Goal: Task Accomplishment & Management: Use online tool/utility

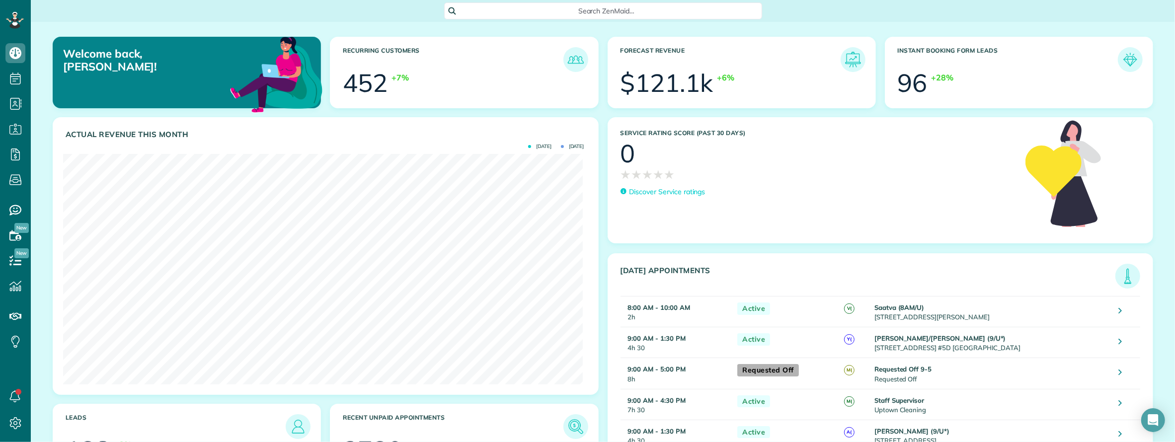
scroll to position [4, 4]
click at [68, 195] on link "All Bookings" at bounding box center [88, 198] width 114 height 23
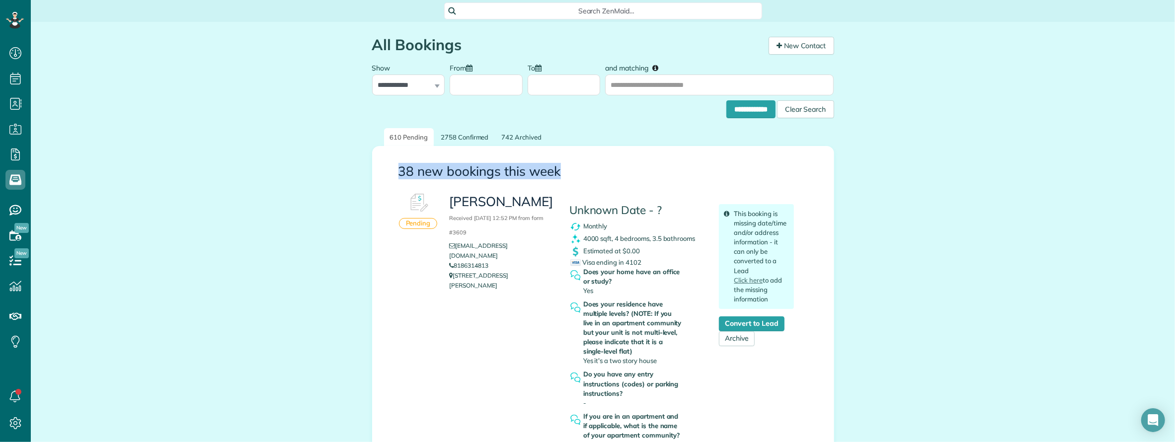
drag, startPoint x: 388, startPoint y: 167, endPoint x: 618, endPoint y: 174, distance: 230.2
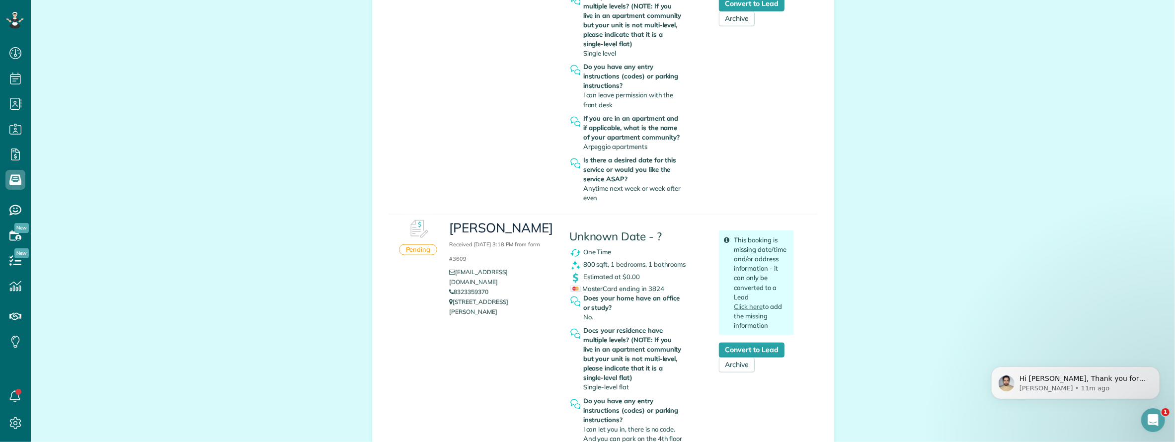
scroll to position [1060, 0]
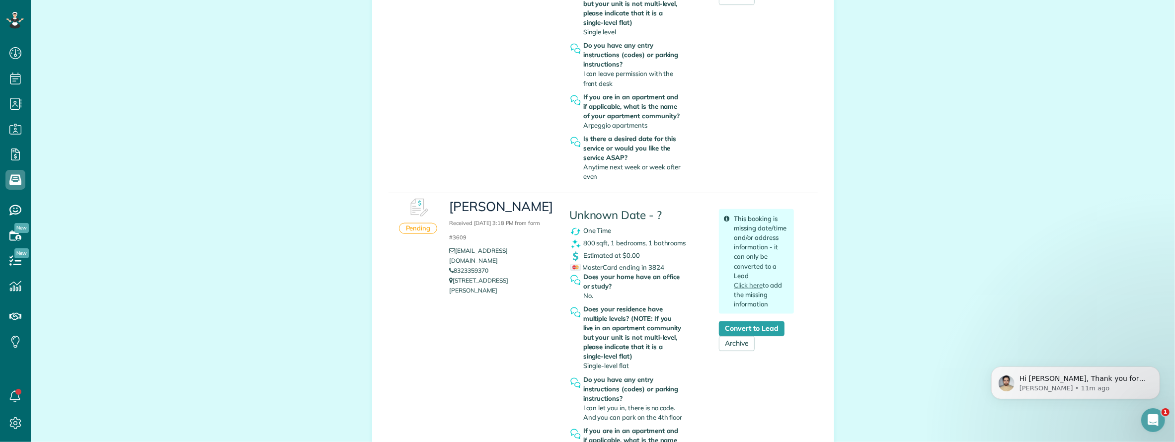
copy link "8323359370"
drag, startPoint x: 497, startPoint y: 243, endPoint x: 450, endPoint y: 244, distance: 46.7
click at [450, 266] on li "8323359370" at bounding box center [501, 271] width 105 height 10
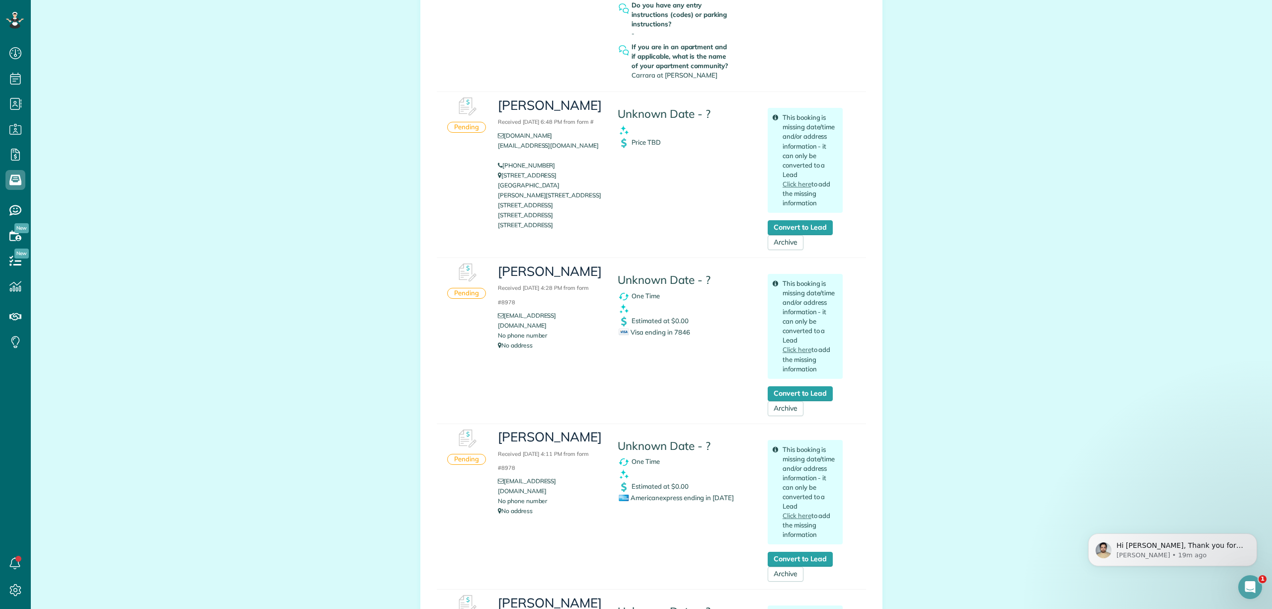
scroll to position [2253, 0]
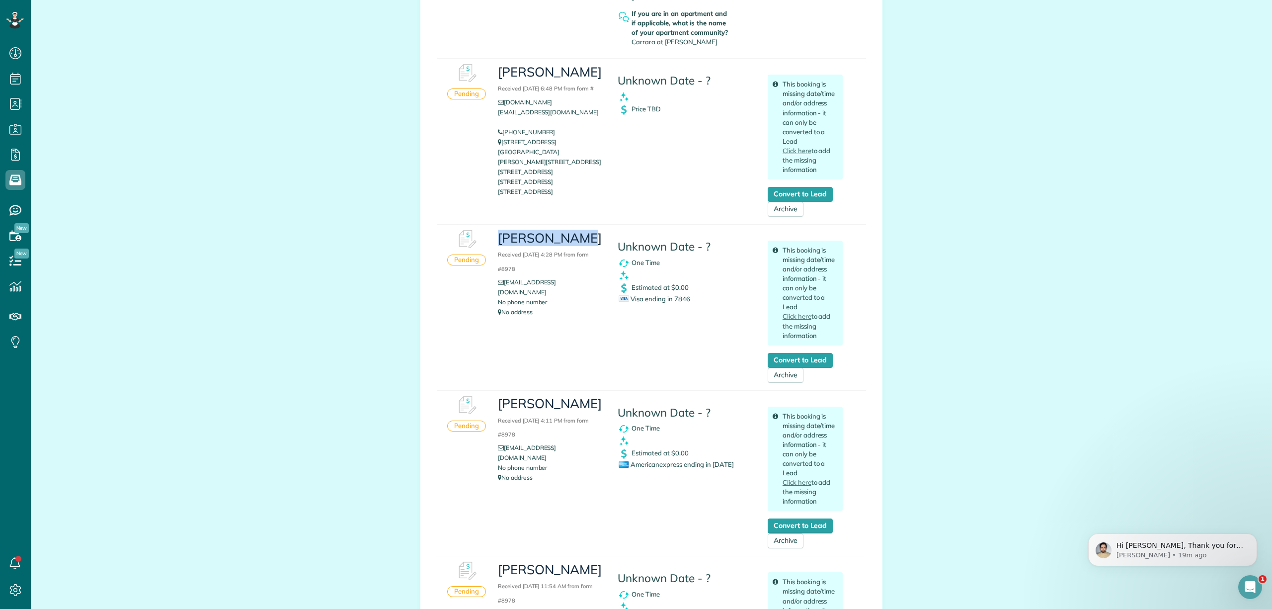
drag, startPoint x: 495, startPoint y: 221, endPoint x: 583, endPoint y: 219, distance: 88.5
click at [583, 231] on h3 "Jenny Foster Received September 03, 2025 4:28 PM from form #8978" at bounding box center [550, 252] width 105 height 43
copy h3 "Jenny Foster"
click at [784, 368] on link "Archive" at bounding box center [786, 375] width 36 height 15
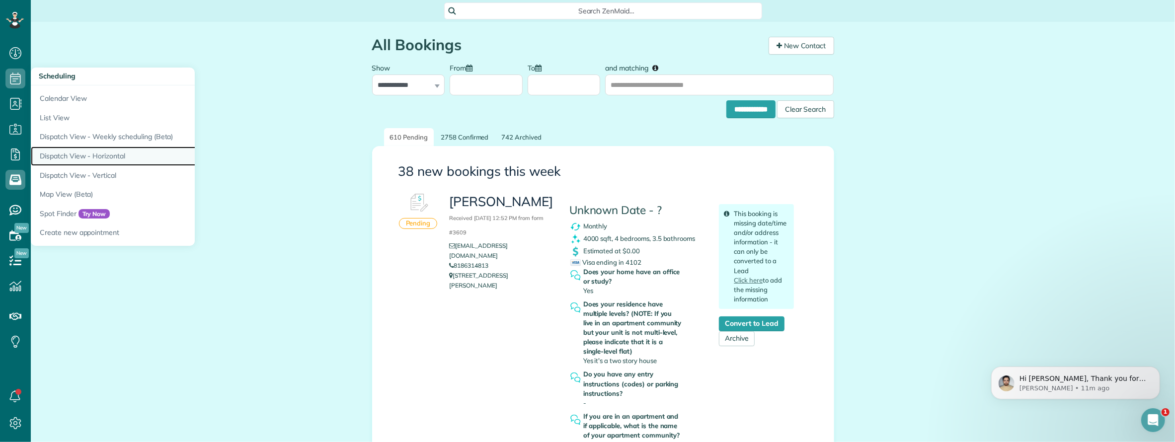
click at [118, 154] on link "Dispatch View - Horizontal" at bounding box center [155, 156] width 249 height 19
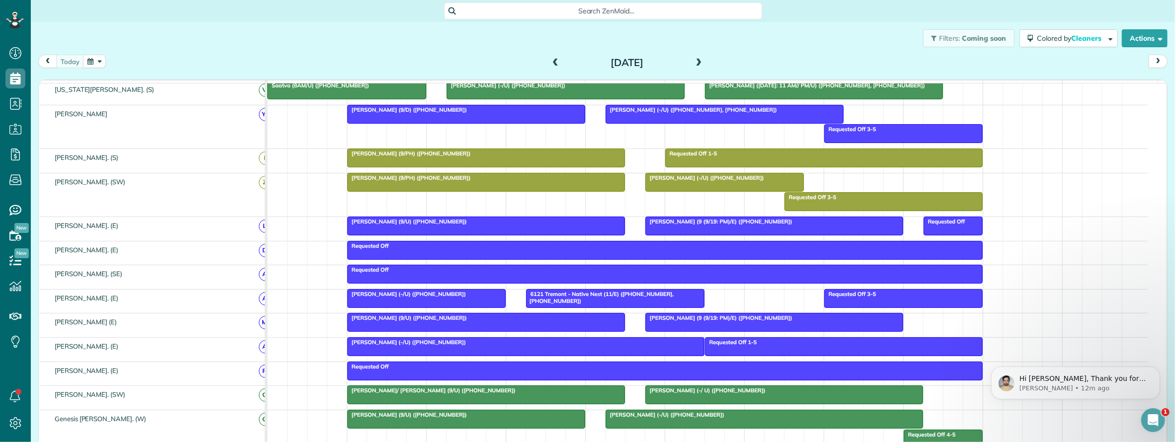
scroll to position [331, 0]
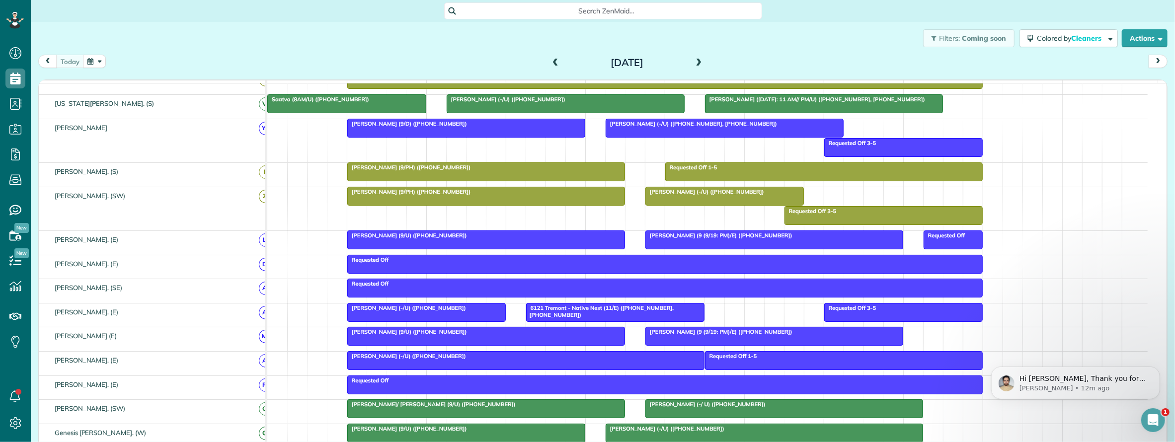
click at [695, 62] on span at bounding box center [699, 63] width 11 height 9
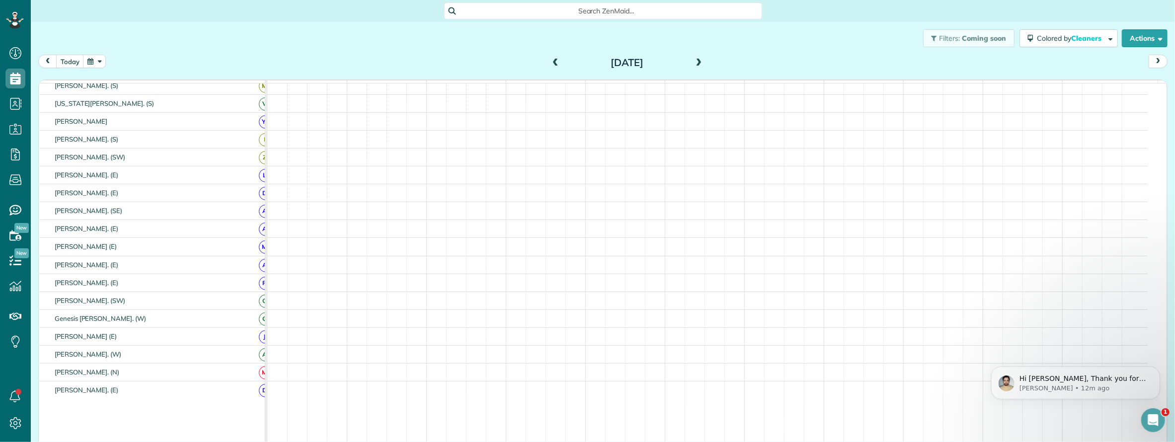
scroll to position [280, 0]
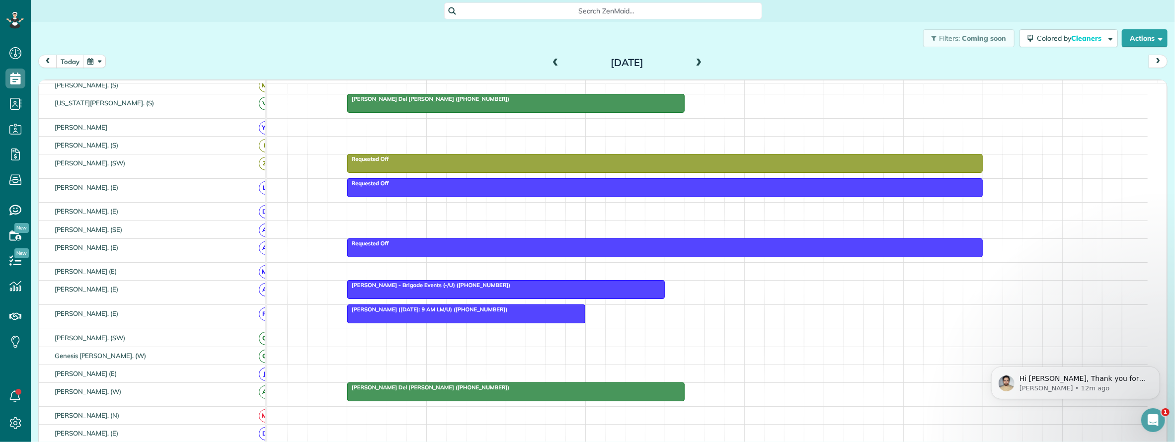
click at [698, 60] on span at bounding box center [699, 63] width 11 height 9
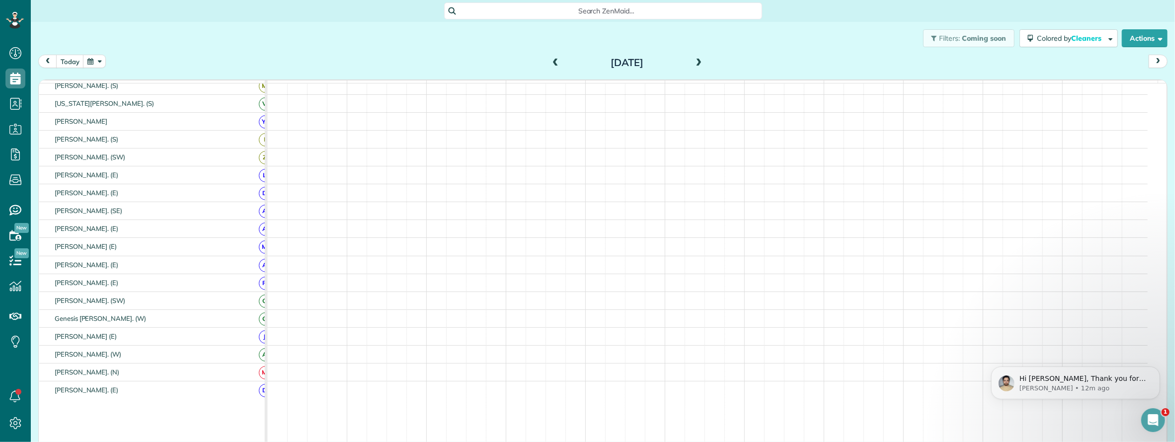
scroll to position [267, 0]
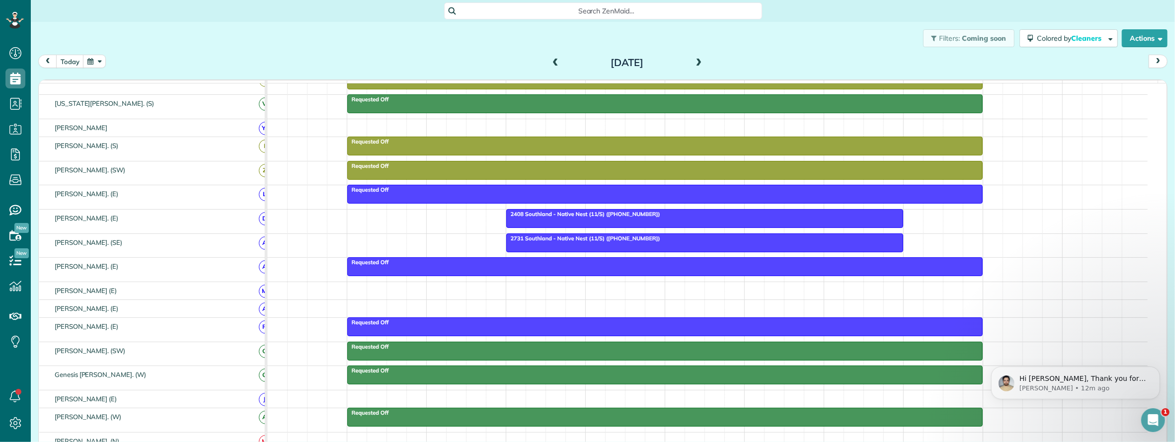
click at [698, 60] on span at bounding box center [699, 63] width 11 height 9
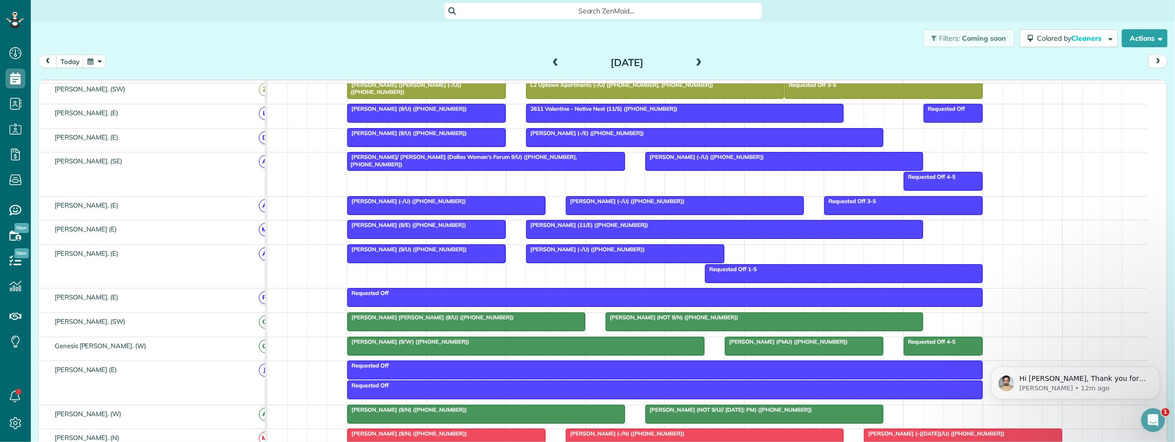
click at [696, 63] on span at bounding box center [699, 63] width 11 height 9
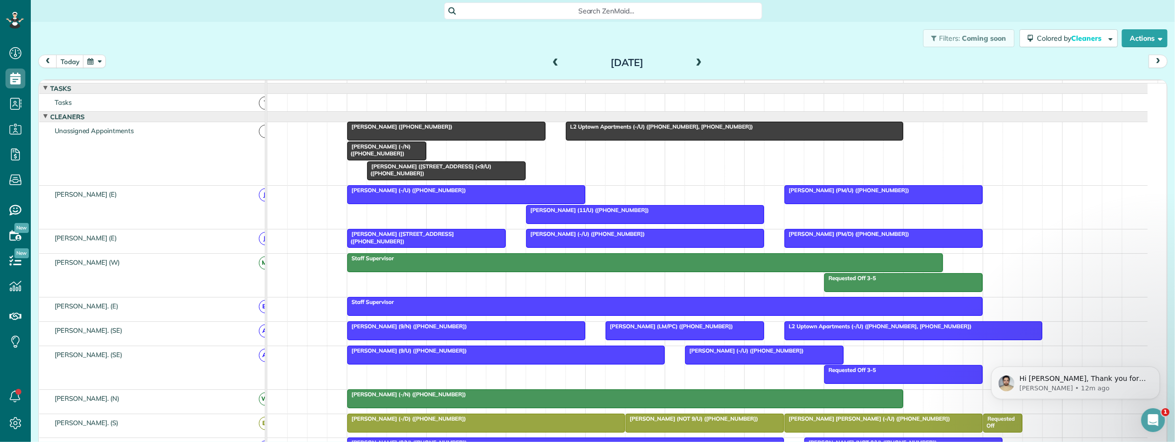
click at [464, 140] on div at bounding box center [446, 131] width 197 height 18
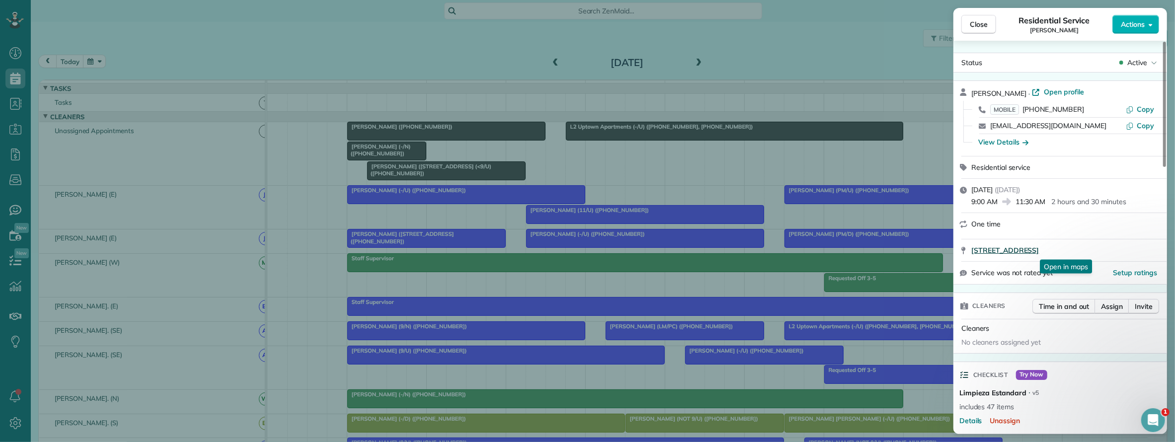
drag, startPoint x: 969, startPoint y: 250, endPoint x: 1148, endPoint y: 250, distance: 178.9
click at [1148, 250] on div "3330 Oak Grove Avenue #1104 Dallas TX 75204 Open in maps Open in maps" at bounding box center [1061, 251] width 214 height 22
click at [1148, 110] on span "Copy" at bounding box center [1145, 109] width 17 height 9
drag, startPoint x: 971, startPoint y: 93, endPoint x: 1010, endPoint y: 91, distance: 39.8
click at [1010, 91] on div "Ahad Khan · Open profile MOBILE (415) 707-9500 Copy ahadk@umich.edu Copy View D…" at bounding box center [1061, 118] width 214 height 75
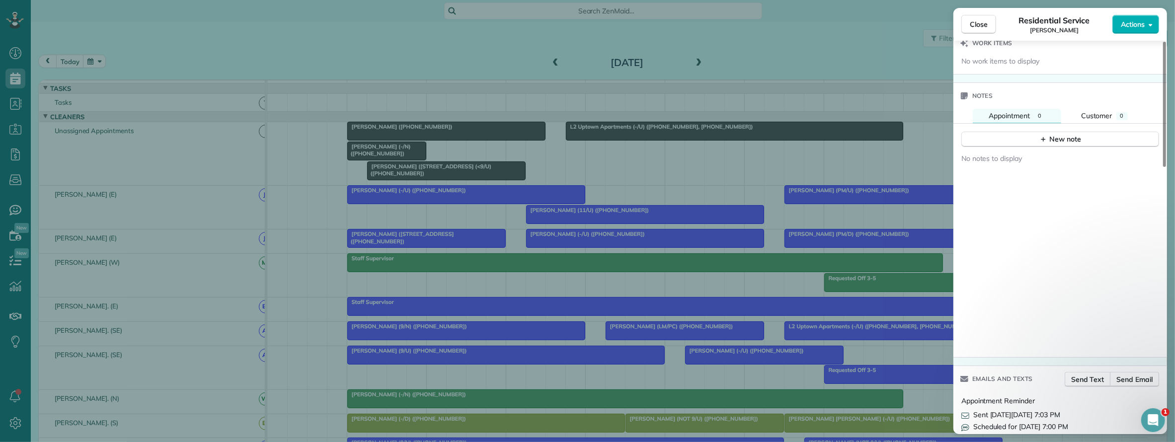
scroll to position [795, 0]
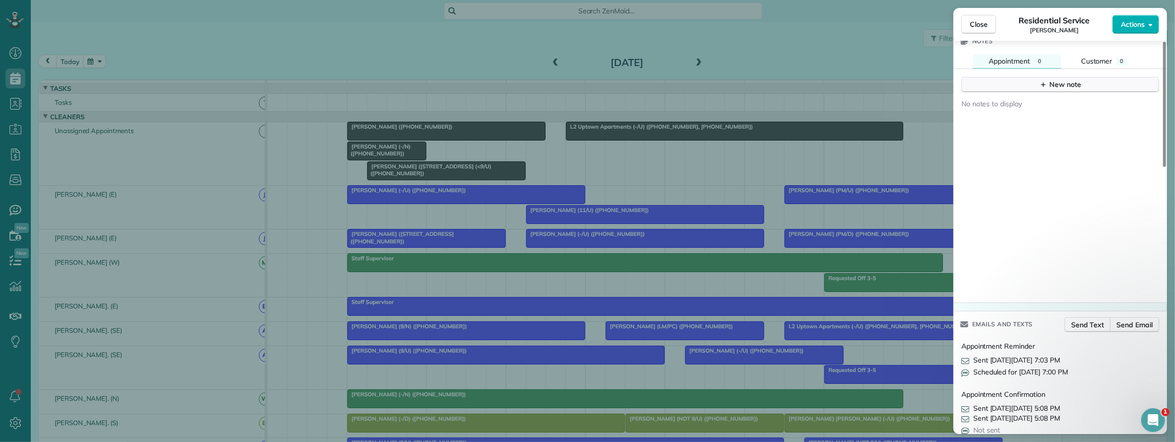
click at [1061, 90] on div "New note" at bounding box center [1061, 85] width 42 height 10
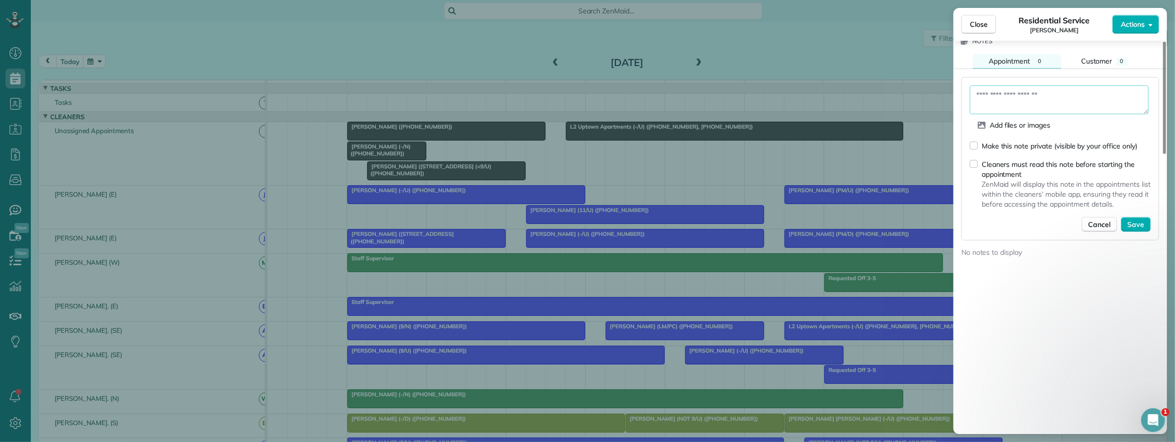
click at [1034, 94] on textarea at bounding box center [1059, 99] width 179 height 29
type textarea "***"
click at [1134, 228] on span "Save" at bounding box center [1136, 225] width 17 height 10
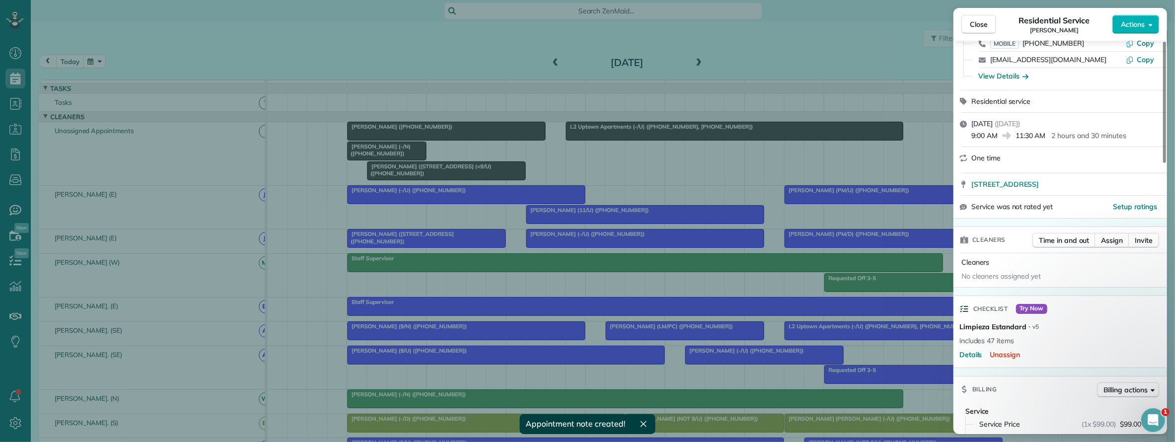
scroll to position [0, 0]
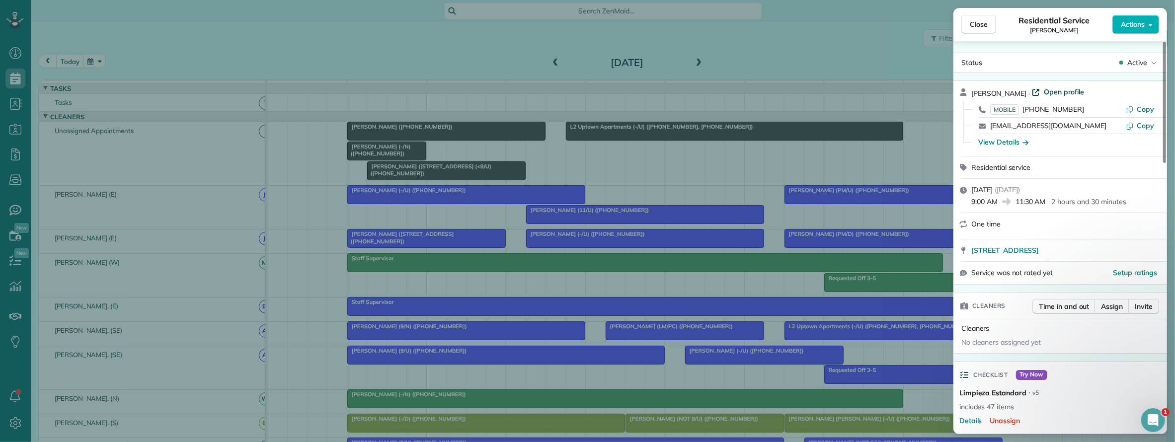
click at [1051, 91] on span "Open profile" at bounding box center [1064, 92] width 40 height 10
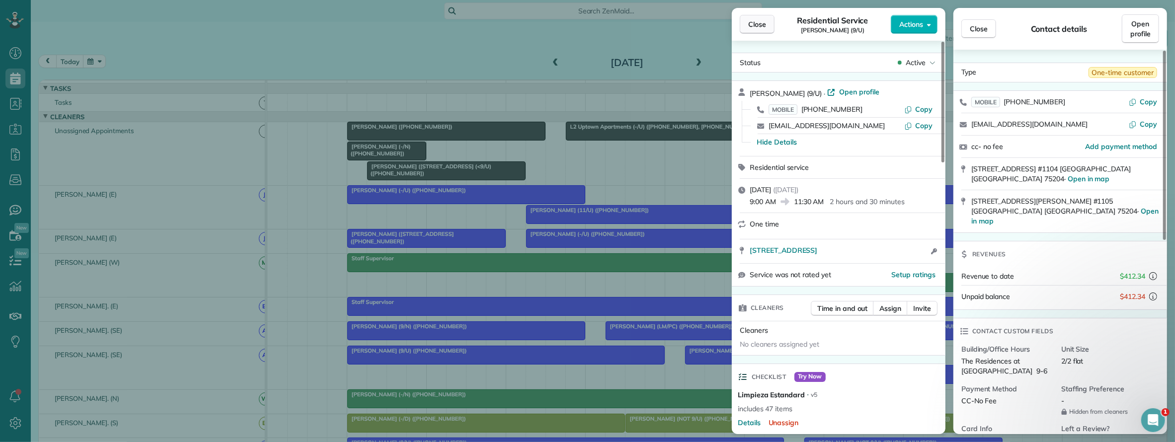
click at [750, 24] on span "Close" at bounding box center [758, 24] width 18 height 10
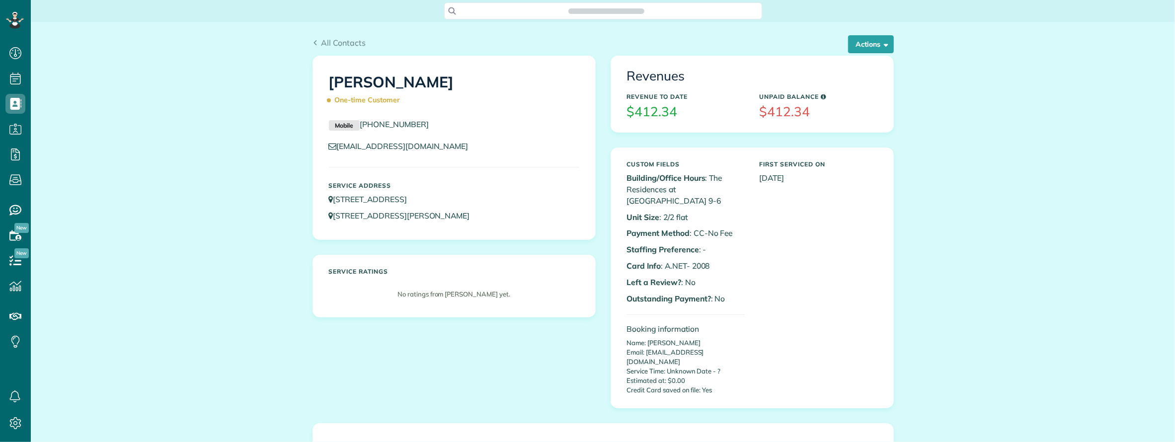
scroll to position [4, 4]
click at [859, 44] on button "Actions" at bounding box center [871, 44] width 46 height 18
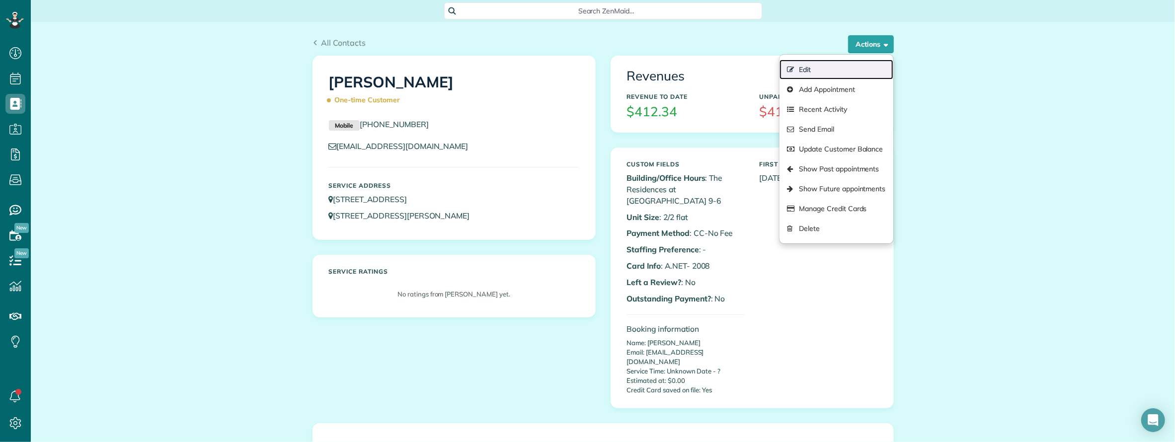
click at [800, 67] on link "Edit" at bounding box center [836, 70] width 113 height 20
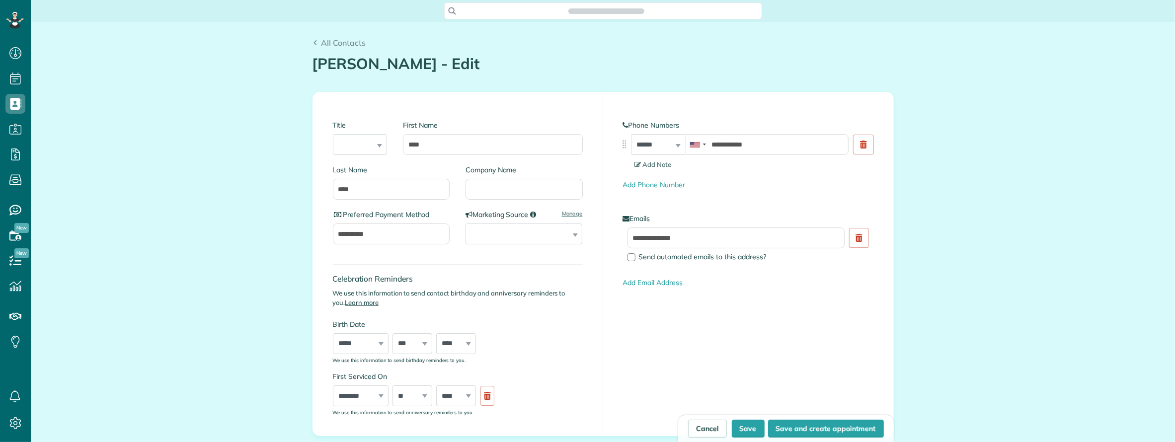
type input "**********"
click at [476, 196] on input "Company Name" at bounding box center [524, 189] width 117 height 21
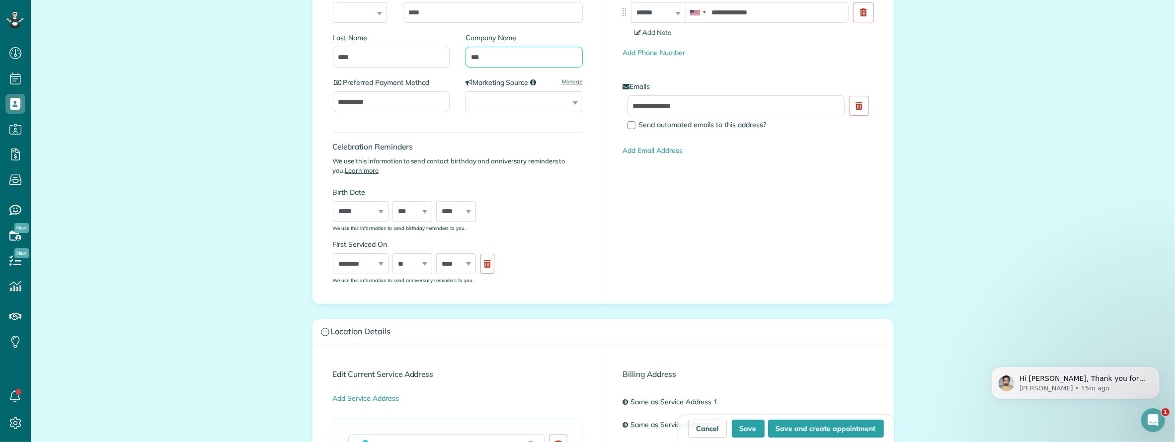
scroll to position [0, 0]
type input "***"
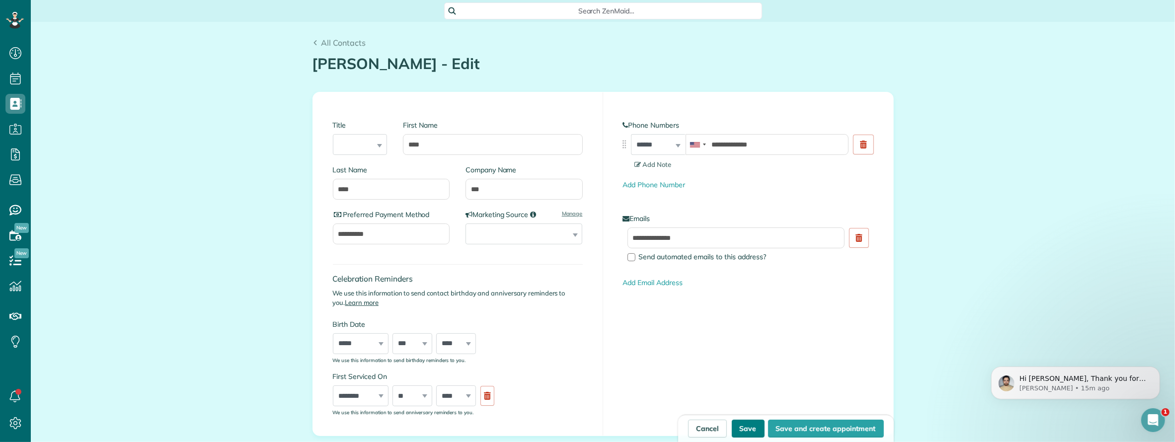
click at [742, 424] on button "Save" at bounding box center [748, 429] width 33 height 18
type input "**********"
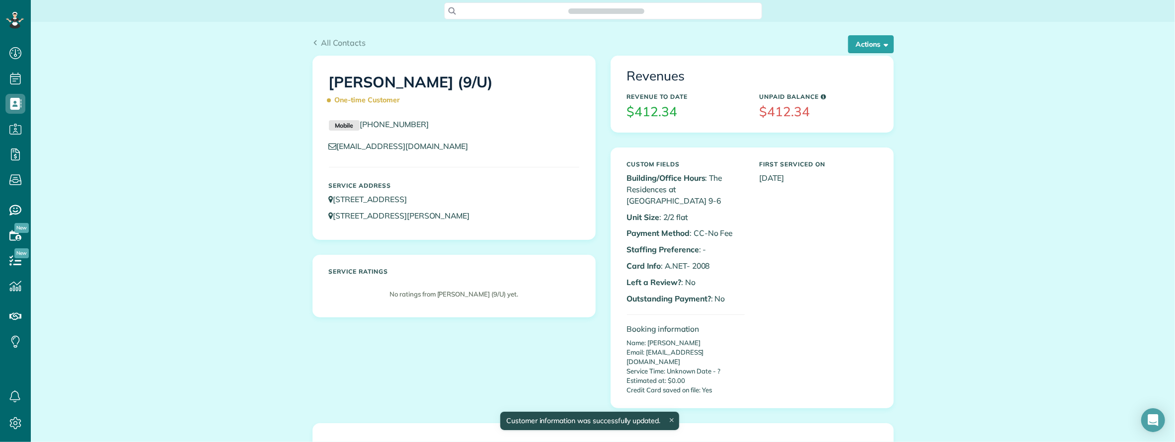
scroll to position [4, 4]
drag, startPoint x: 659, startPoint y: 208, endPoint x: 702, endPoint y: 207, distance: 43.3
click at [702, 212] on p "Unit Size : 2/2 flat" at bounding box center [686, 217] width 118 height 11
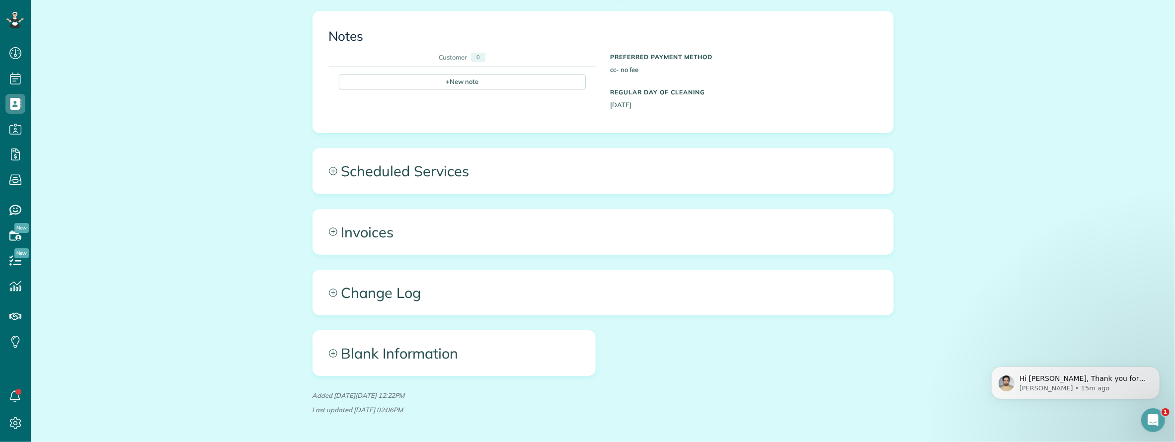
scroll to position [431, 0]
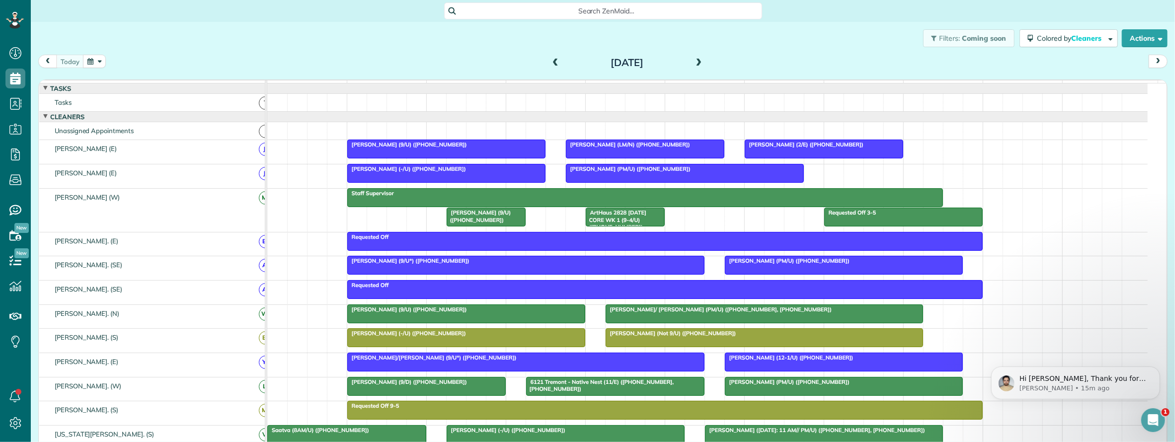
click at [686, 60] on div "Friday Sep 19, 2025" at bounding box center [627, 63] width 159 height 16
click at [695, 60] on span at bounding box center [699, 63] width 11 height 9
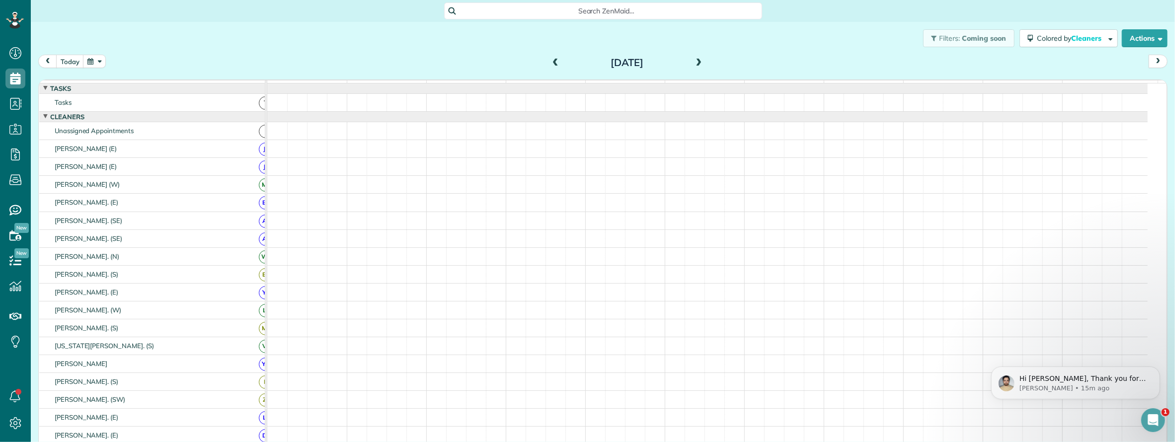
click at [695, 60] on span at bounding box center [699, 63] width 11 height 9
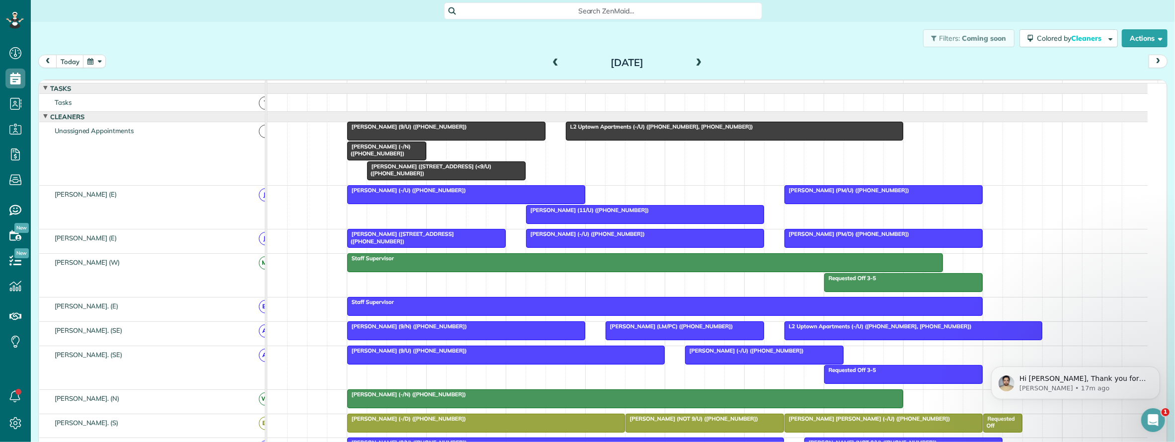
click at [587, 4] on div "Search ZenMaid…" at bounding box center [603, 9] width 318 height 19
click at [585, 3] on div "Search ZenMaid…" at bounding box center [603, 10] width 318 height 17
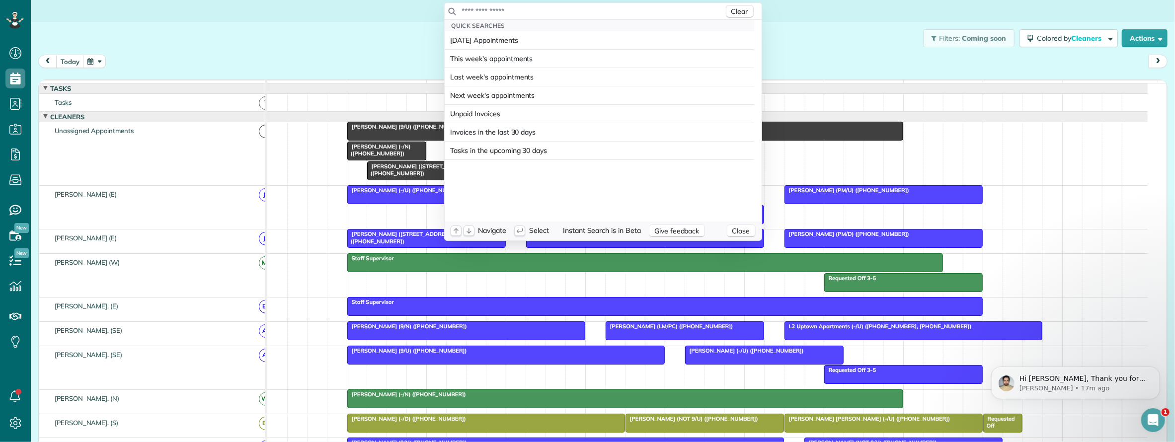
click at [581, 6] on input "text" at bounding box center [593, 11] width 262 height 10
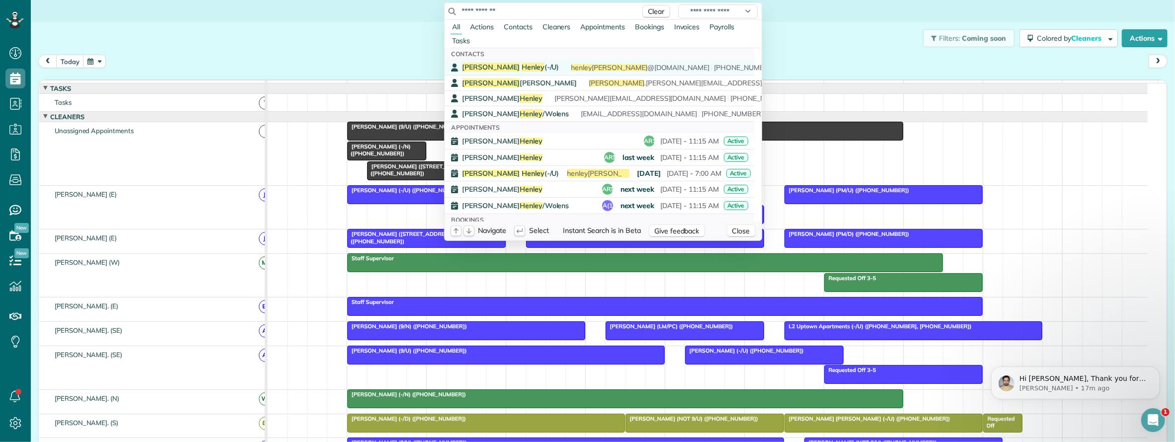
type input "**********"
click at [528, 64] on div "Hanna Henley (-/U) henley hanna @gmail.com (972) 835-1558" at bounding box center [607, 67] width 288 height 9
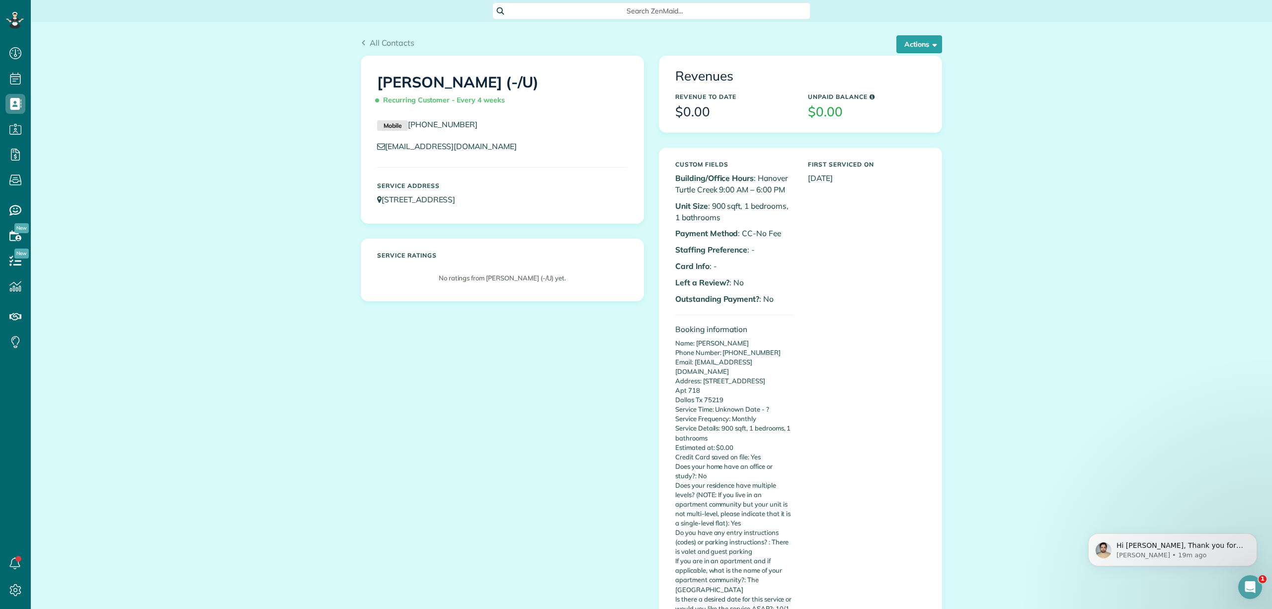
scroll to position [609, 30]
click at [584, 8] on span "Search ZenMaid…" at bounding box center [655, 11] width 302 height 10
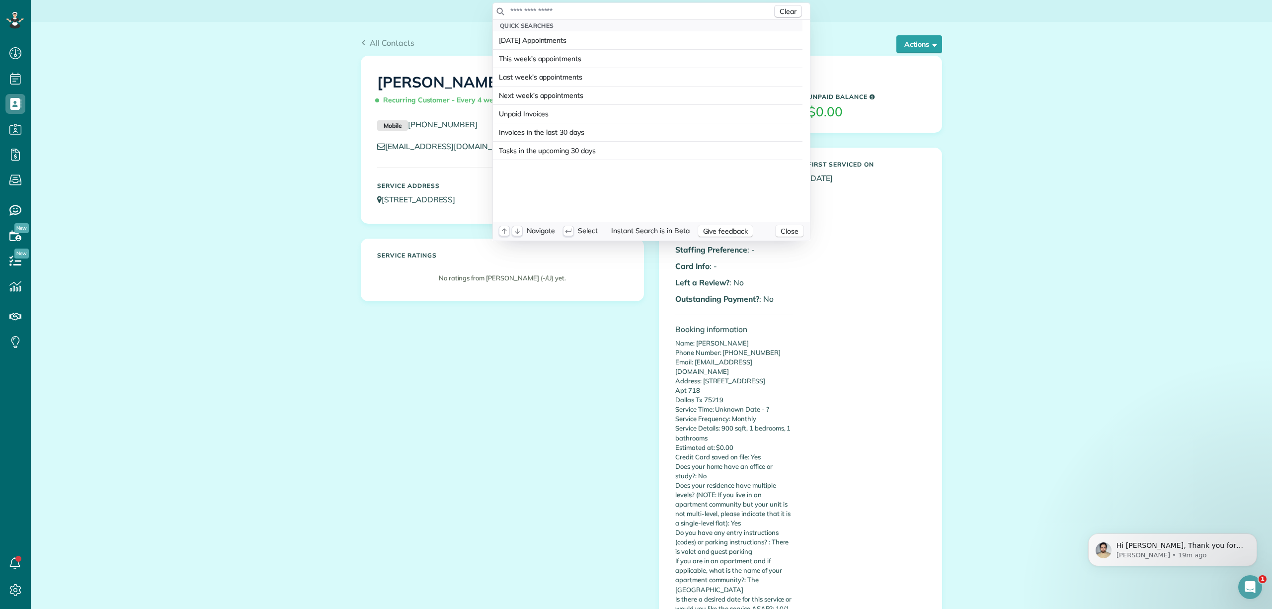
click at [583, 10] on input "text" at bounding box center [641, 11] width 262 height 10
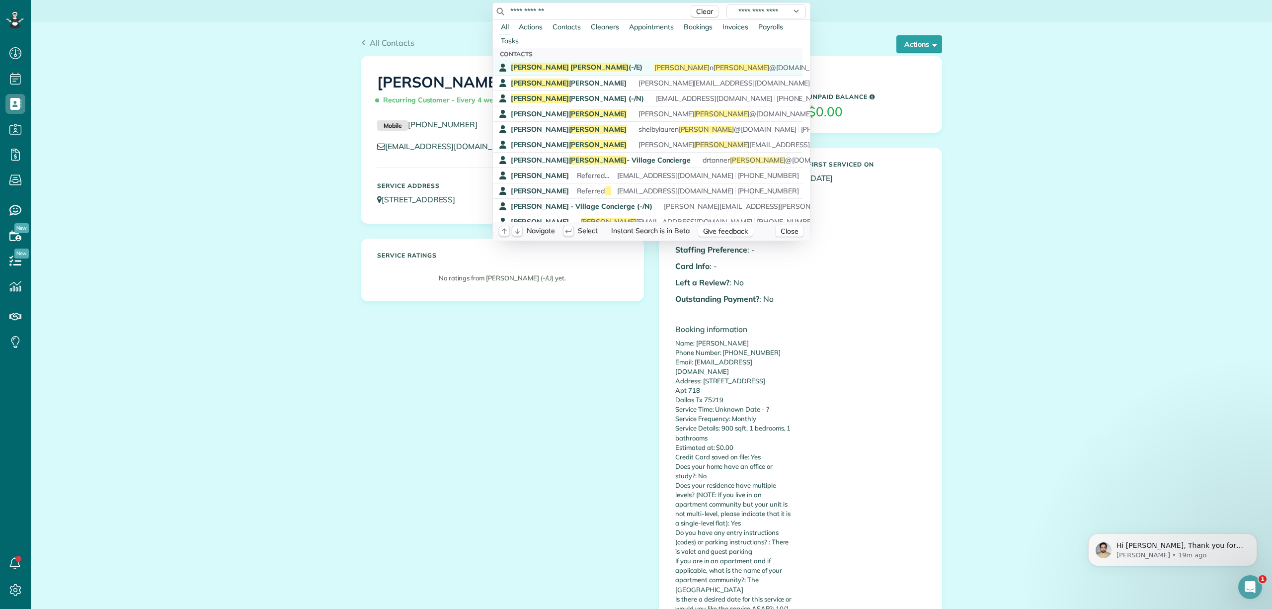
type input "**********"
click at [562, 68] on span "[PERSON_NAME] (-/E)" at bounding box center [577, 67] width 132 height 9
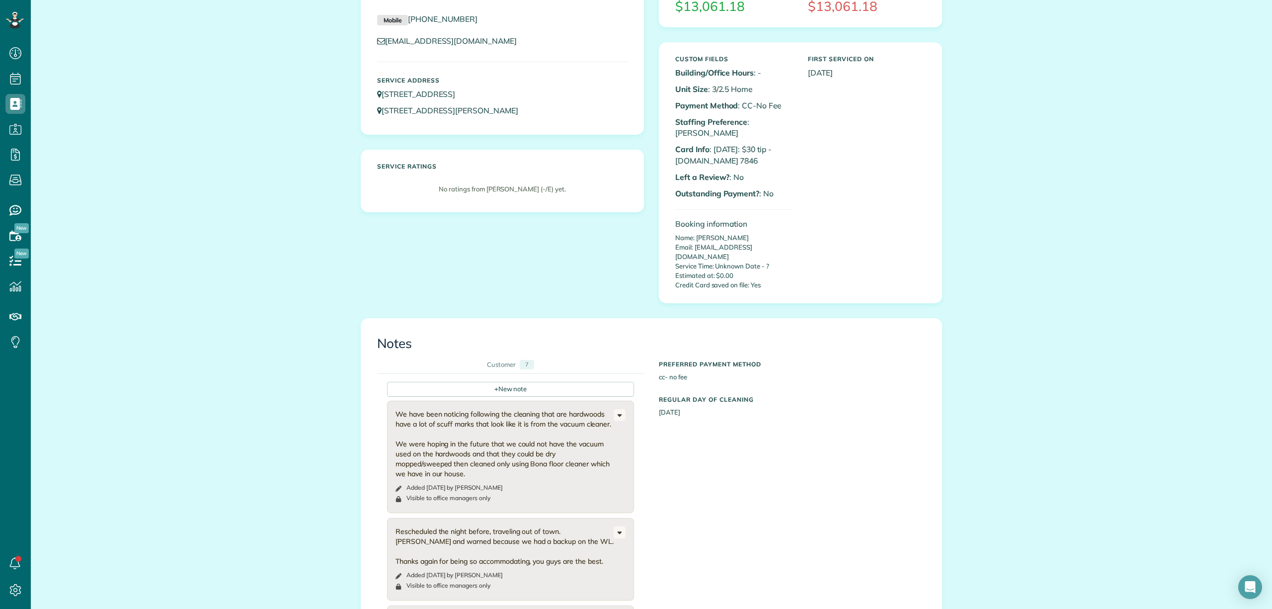
scroll to position [32, 0]
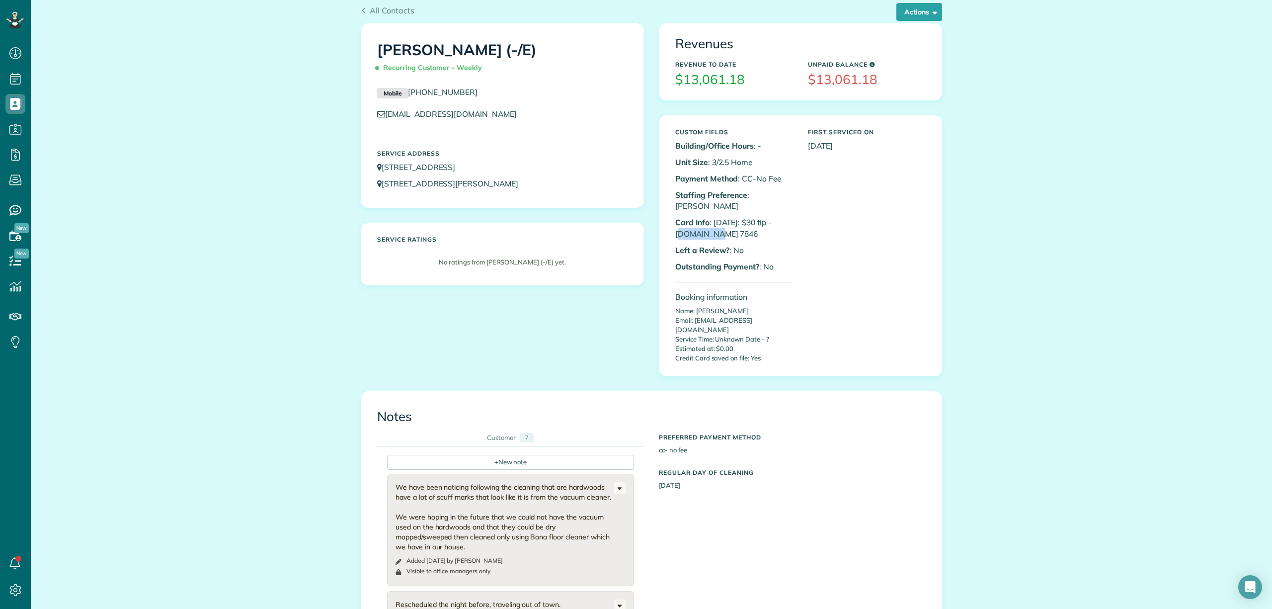
click at [768, 222] on p "Card Info : [DATE]: $30 tip - [DOMAIN_NAME] 7846" at bounding box center [734, 228] width 118 height 23
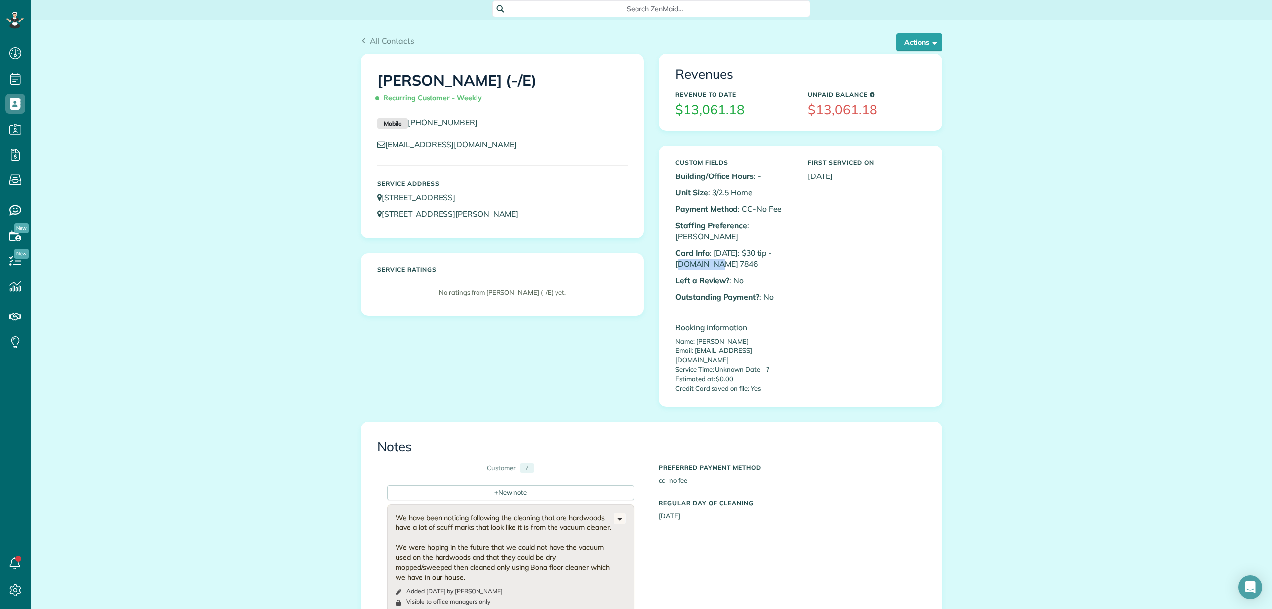
scroll to position [0, 0]
click at [621, 11] on span "Search ZenMaid…" at bounding box center [655, 11] width 302 height 10
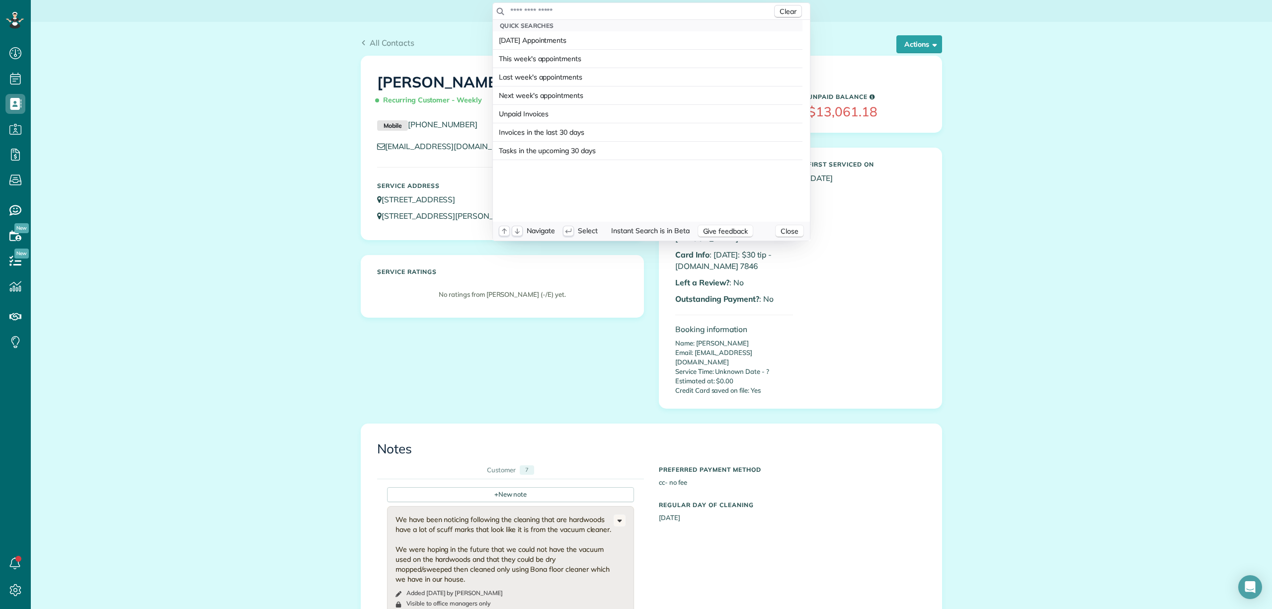
click at [611, 10] on input "text" at bounding box center [641, 11] width 262 height 10
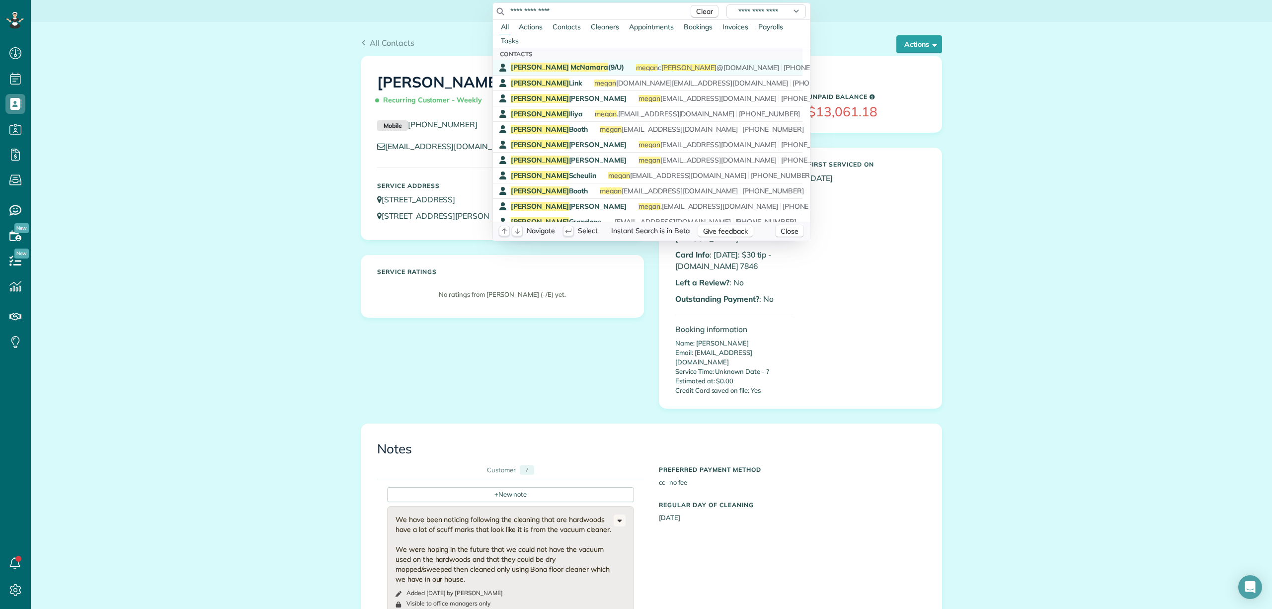
type input "**********"
click at [567, 62] on link "[PERSON_NAME] (9/U) [PERSON_NAME] @[DOMAIN_NAME] [PHONE_NUMBER]" at bounding box center [648, 67] width 310 height 15
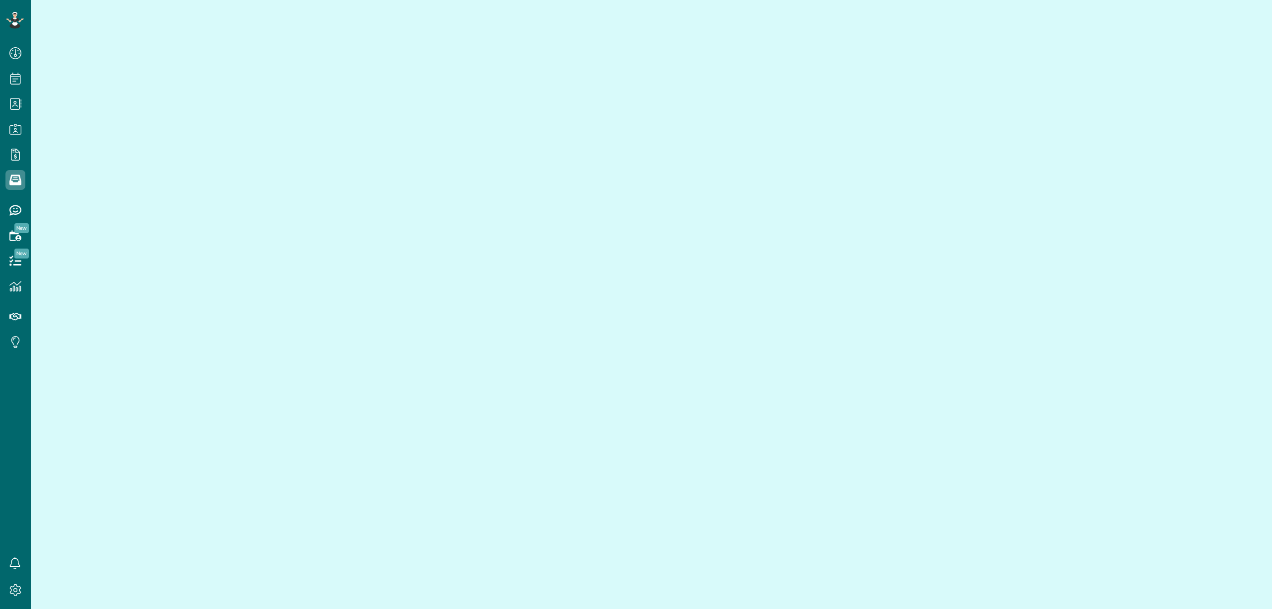
click at [533, 390] on div "Dashboard Scheduling Calendar View List View Dispatch View - Weekly scheduling …" at bounding box center [636, 304] width 1272 height 609
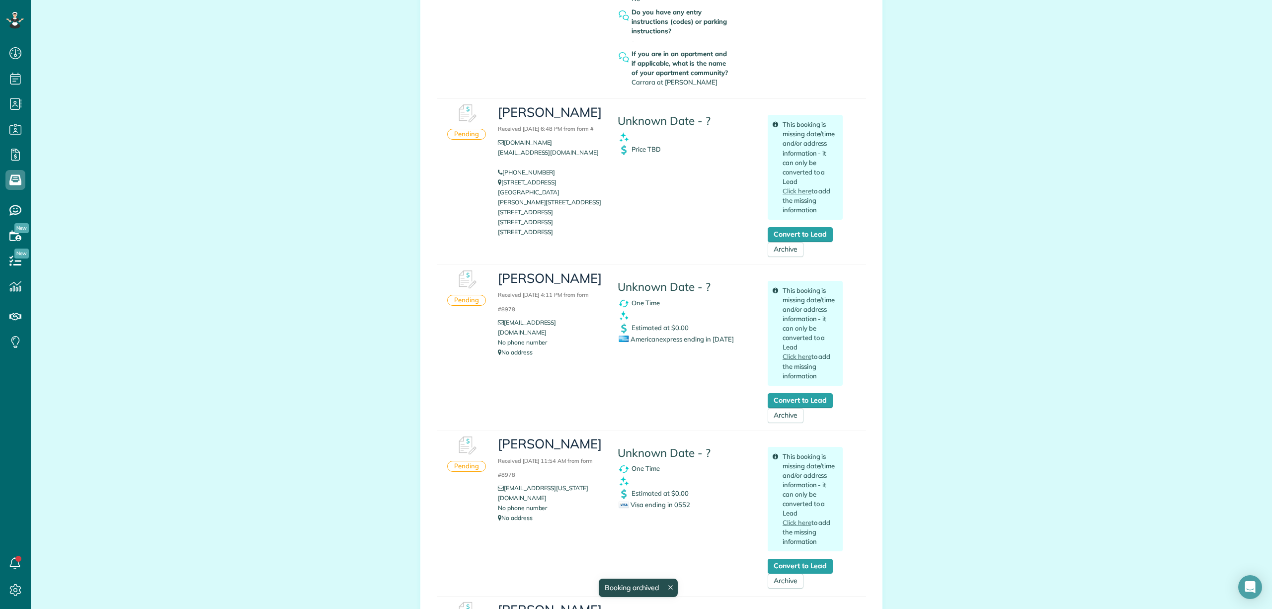
scroll to position [2253, 0]
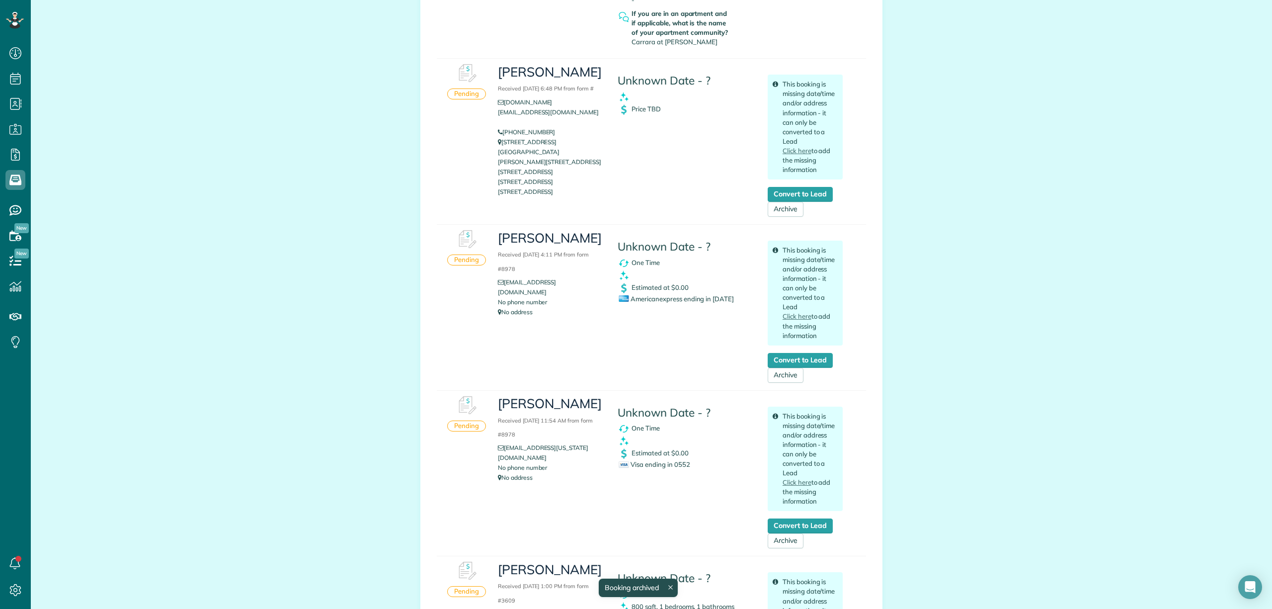
copy h3 "[PERSON_NAME]"
drag, startPoint x: 491, startPoint y: 216, endPoint x: 556, endPoint y: 226, distance: 65.4
click at [556, 226] on div "[PERSON_NAME] Received [DATE] 4:11 PM from form #8978 [EMAIL_ADDRESS][DOMAIN_NA…" at bounding box center [551, 273] width 120 height 97
click at [784, 368] on link "Archive" at bounding box center [786, 375] width 36 height 15
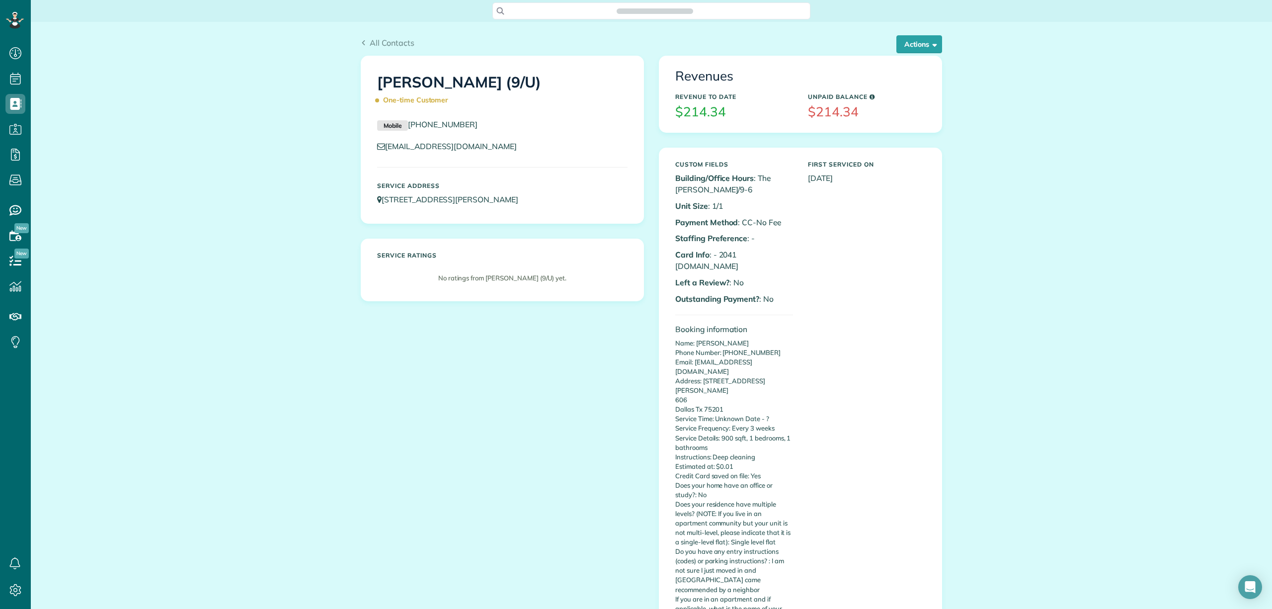
scroll to position [4, 4]
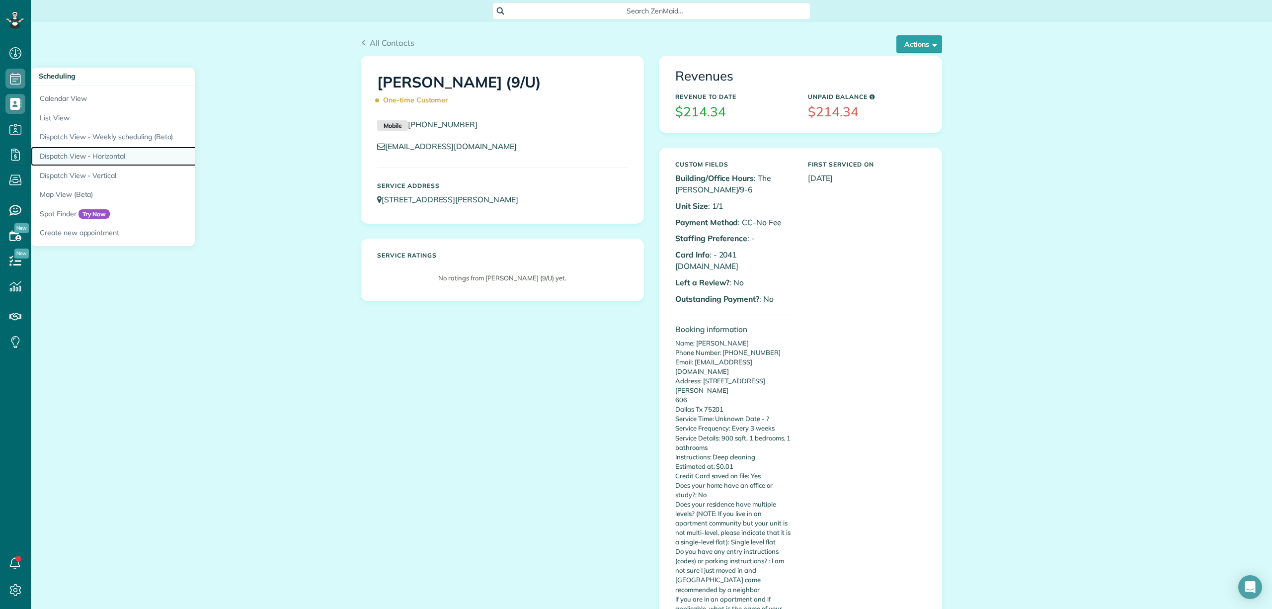
click at [90, 153] on link "Dispatch View - Horizontal" at bounding box center [155, 156] width 249 height 19
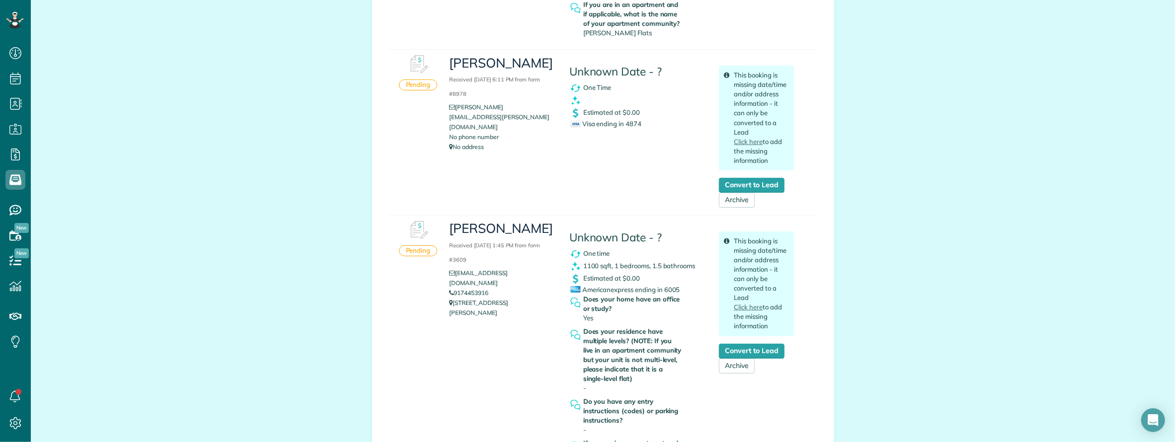
scroll to position [11758, 0]
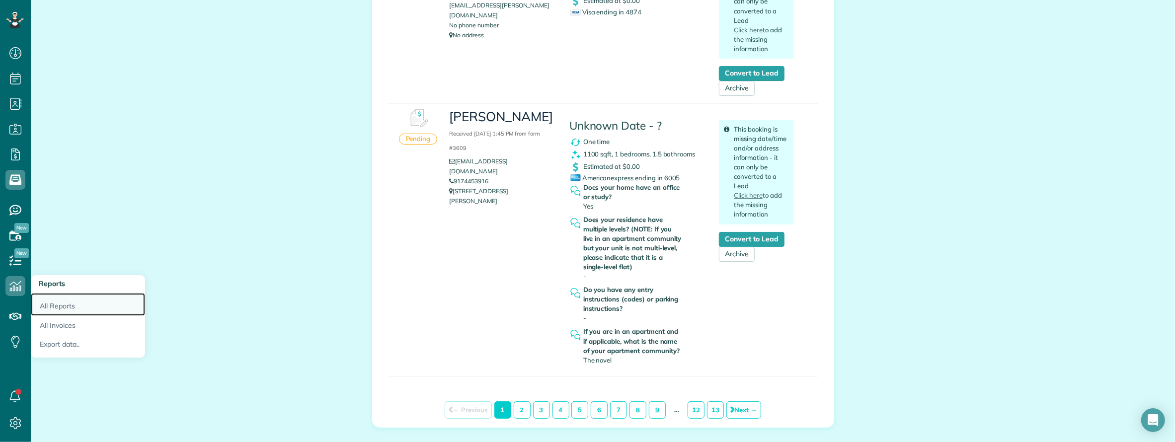
click at [62, 306] on link "All Reports" at bounding box center [88, 304] width 114 height 23
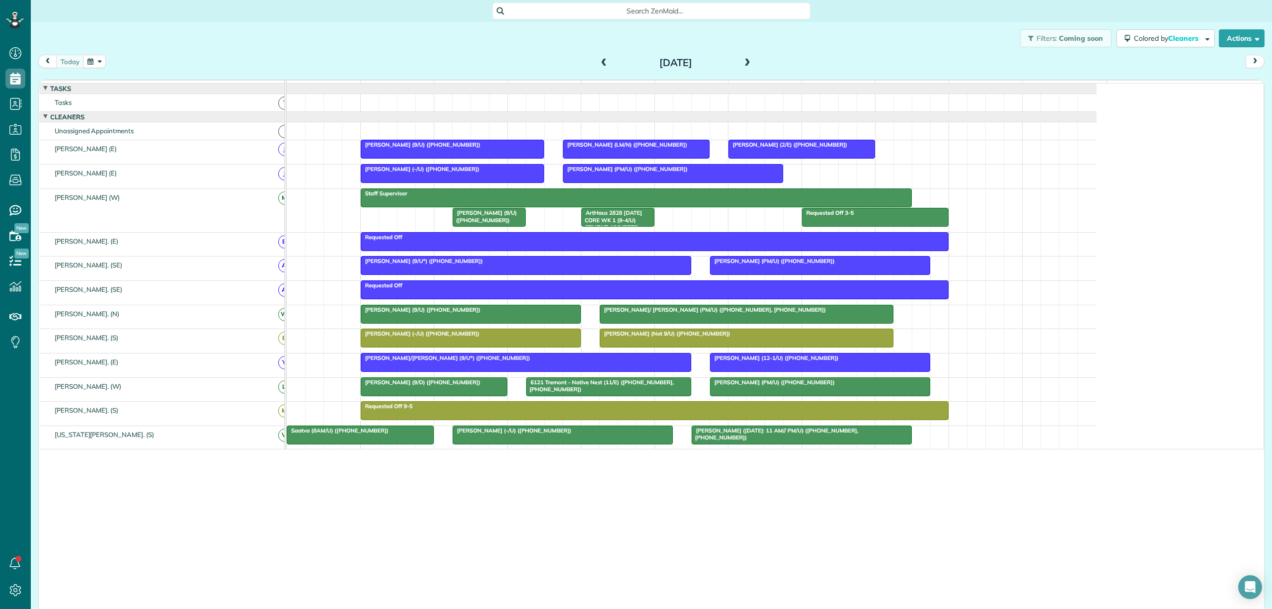
scroll to position [609, 30]
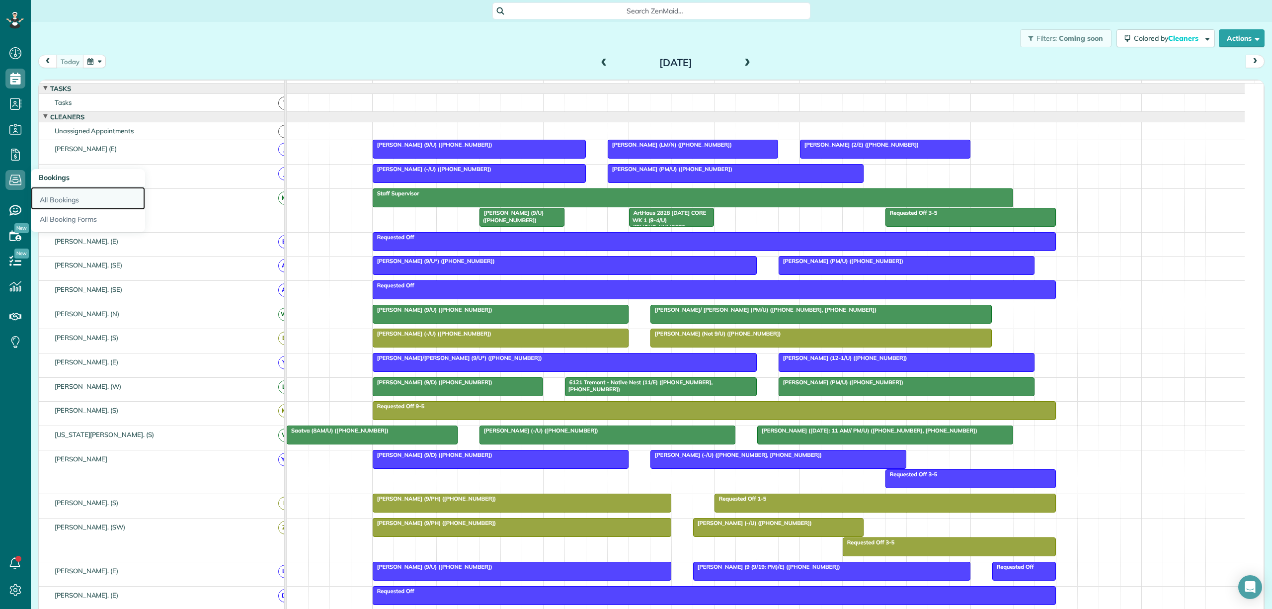
click at [56, 198] on link "All Bookings" at bounding box center [88, 198] width 114 height 23
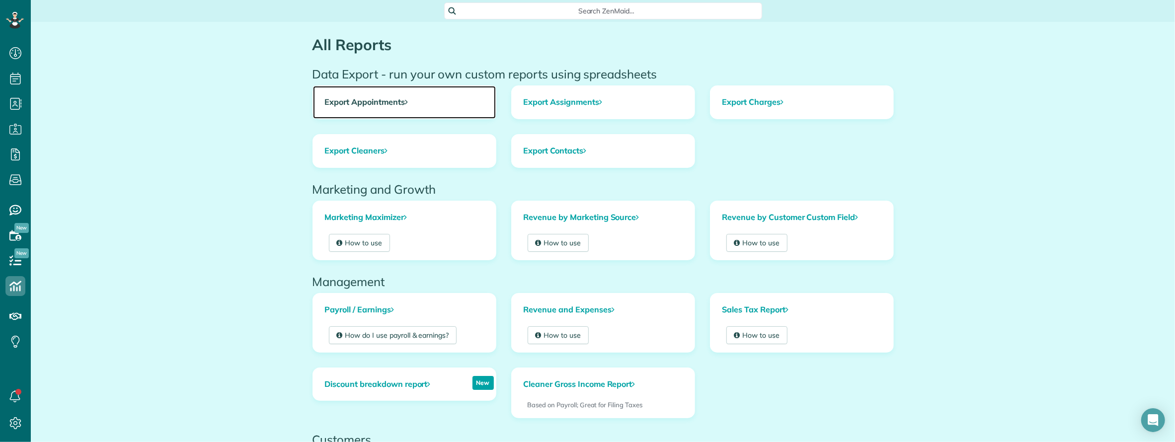
click at [389, 102] on link "Export Appointments" at bounding box center [404, 102] width 183 height 33
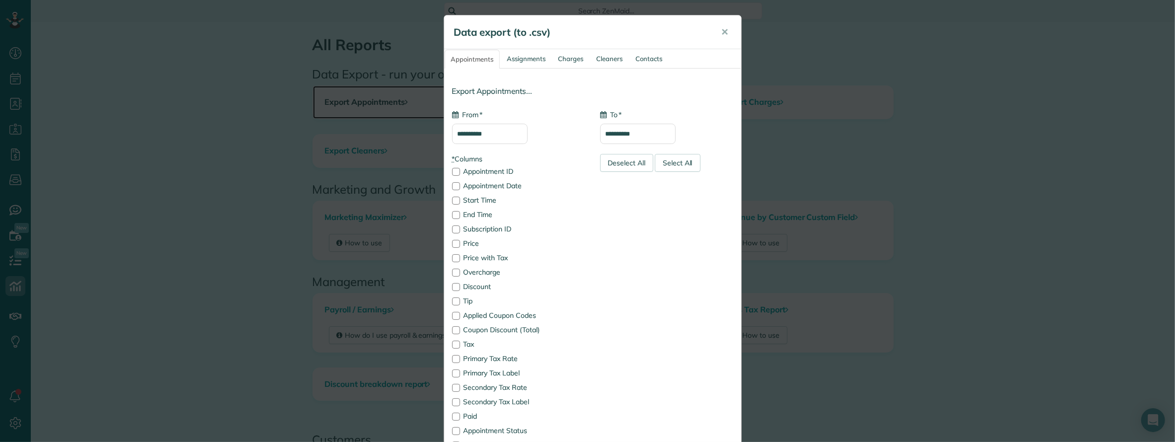
type input "**********"
click at [623, 172] on div "Deselect All" at bounding box center [627, 163] width 54 height 18
click at [510, 138] on input "**********" at bounding box center [490, 134] width 76 height 20
click at [462, 156] on link "Prev" at bounding box center [461, 158] width 27 height 25
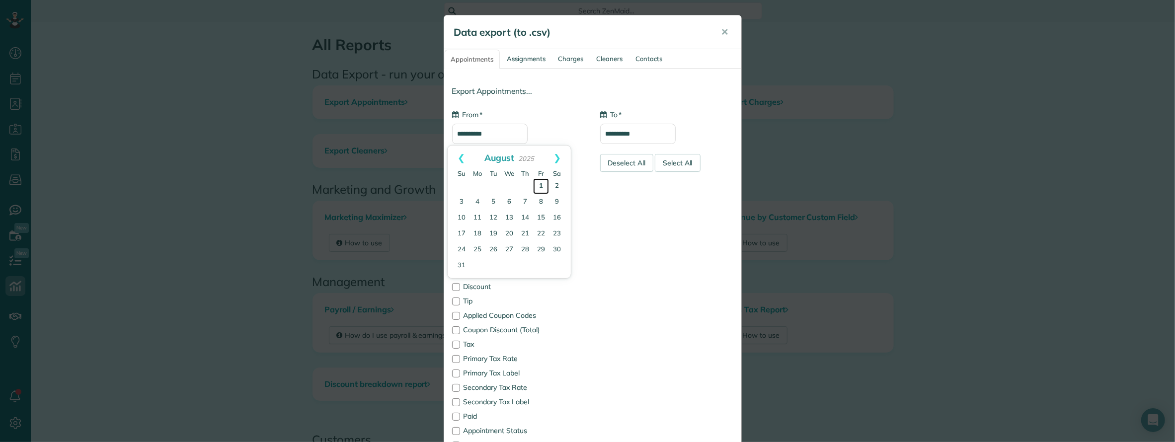
click at [541, 185] on link "1" at bounding box center [541, 186] width 16 height 16
type input "**********"
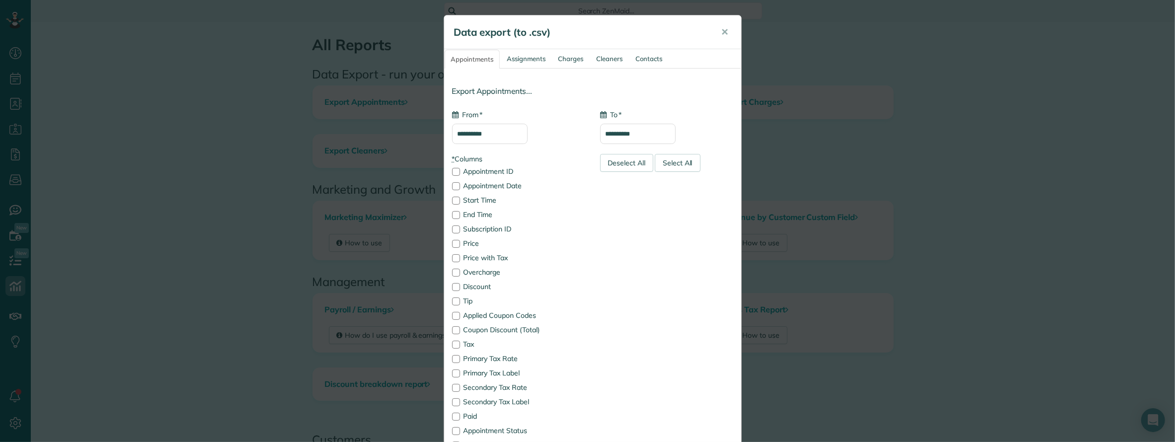
click at [652, 138] on input "**********" at bounding box center [638, 134] width 76 height 20
click at [625, 187] on link "1" at bounding box center [626, 186] width 16 height 16
click at [645, 131] on input "**********" at bounding box center [638, 134] width 76 height 20
click at [687, 217] on link "19" at bounding box center [689, 218] width 14 height 14
click at [641, 142] on input "**********" at bounding box center [638, 134] width 76 height 20
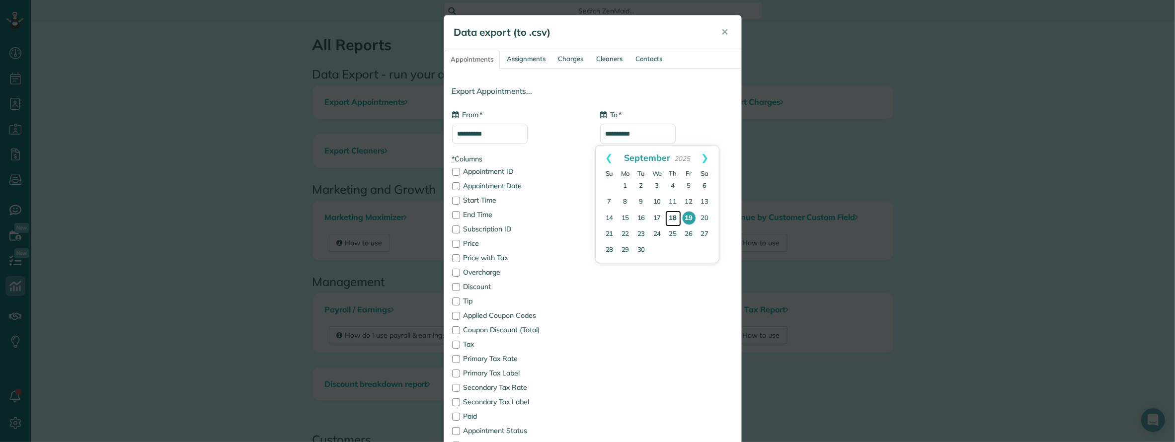
click at [673, 220] on link "18" at bounding box center [674, 219] width 16 height 16
type input "**********"
click at [452, 189] on div at bounding box center [456, 186] width 8 height 8
click at [452, 246] on div at bounding box center [456, 244] width 8 height 8
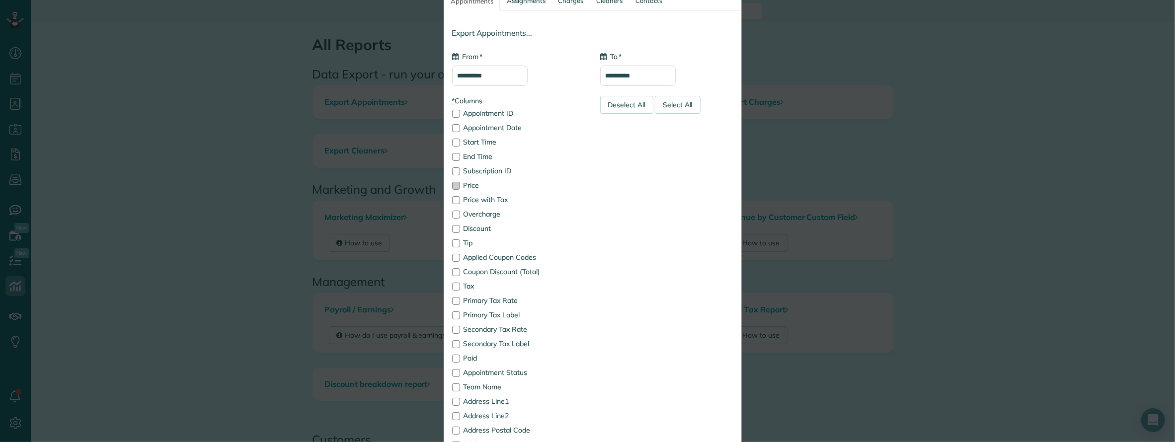
scroll to position [66, 0]
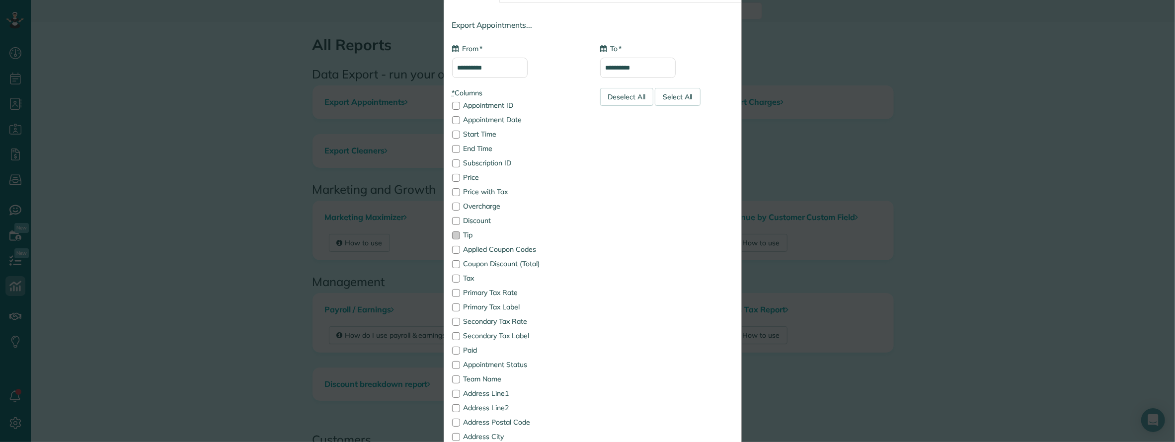
click at [452, 237] on div at bounding box center [456, 236] width 8 height 8
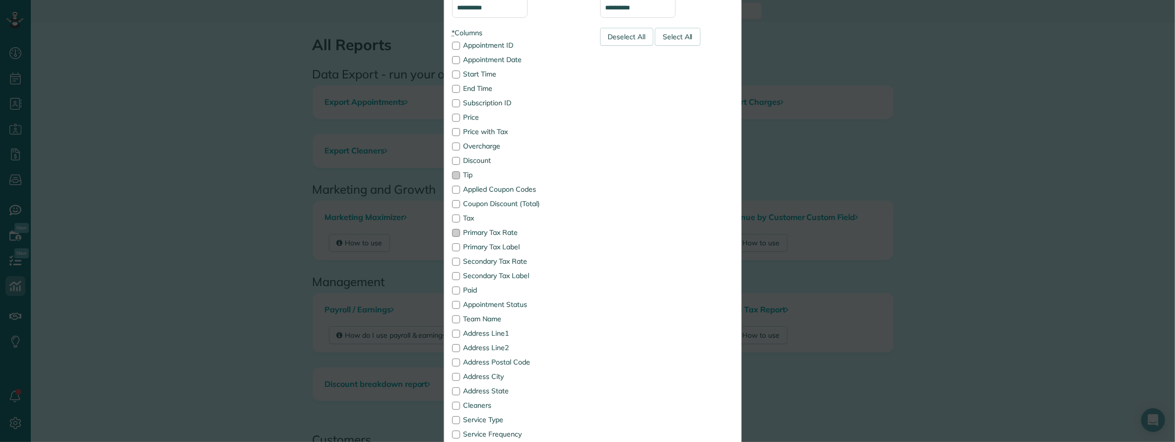
scroll to position [132, 0]
click at [452, 299] on div at bounding box center [456, 299] width 8 height 8
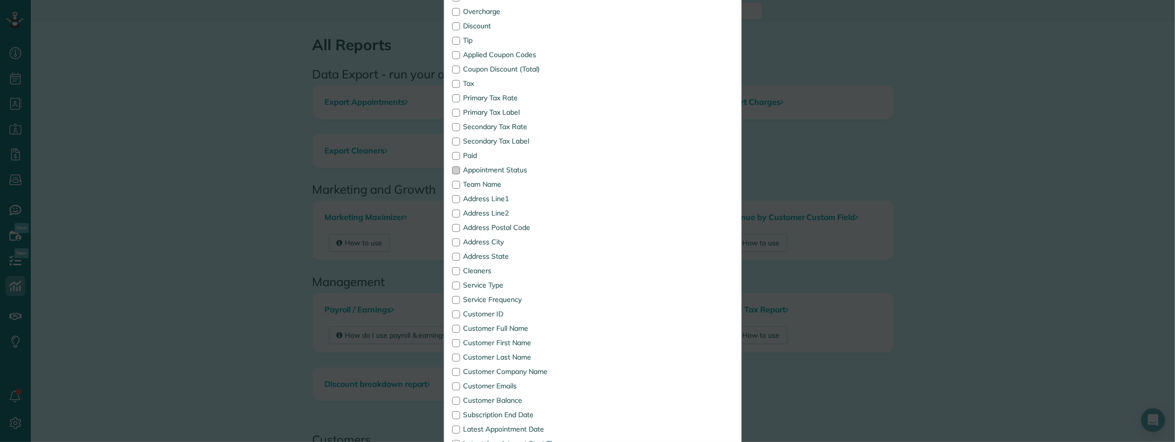
scroll to position [265, 0]
click at [452, 283] on div at bounding box center [456, 282] width 8 height 8
click at [452, 297] on div at bounding box center [456, 296] width 8 height 8
click at [452, 323] on div at bounding box center [456, 325] width 8 height 8
click at [452, 310] on div at bounding box center [456, 311] width 8 height 8
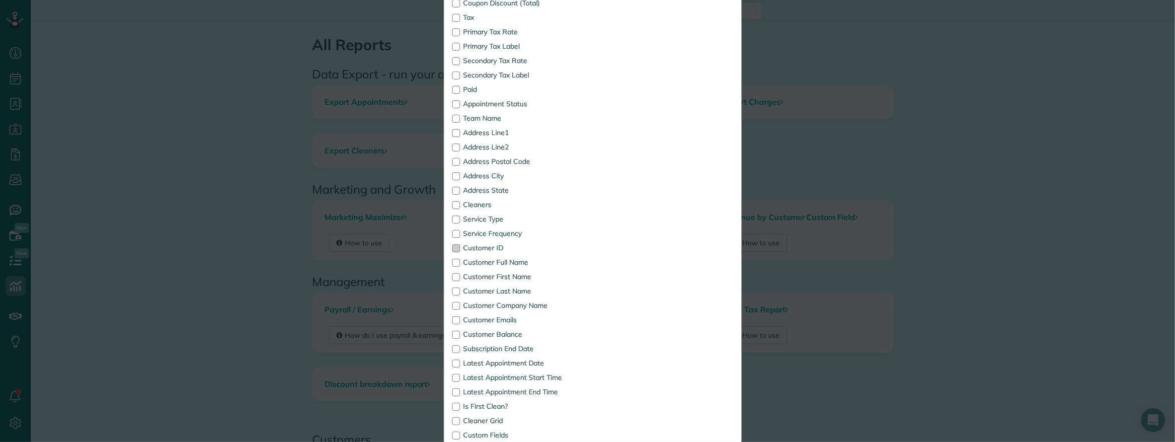
scroll to position [331, 0]
click at [452, 358] on div at bounding box center [456, 360] width 8 height 8
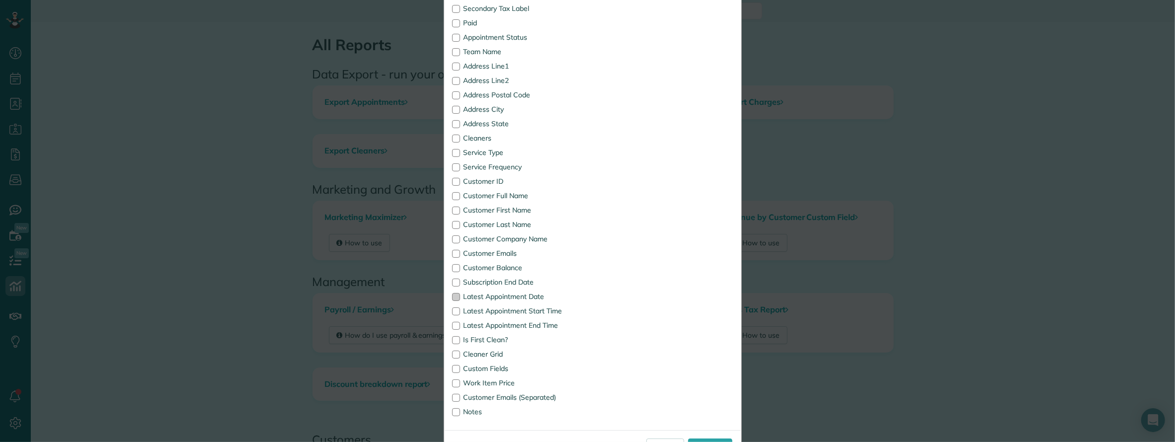
scroll to position [398, 0]
click at [452, 339] on div at bounding box center [456, 337] width 8 height 8
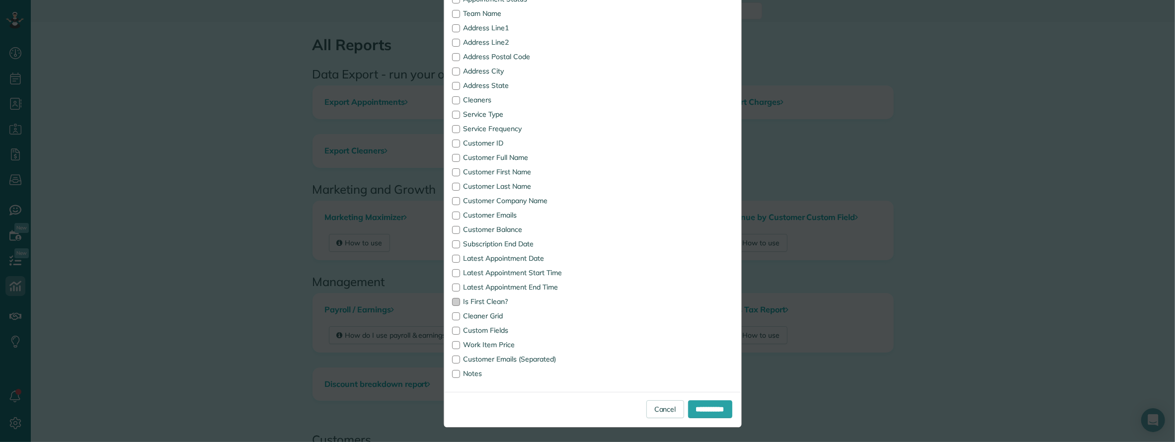
scroll to position [433, 0]
click at [696, 408] on input "**********" at bounding box center [710, 409] width 44 height 18
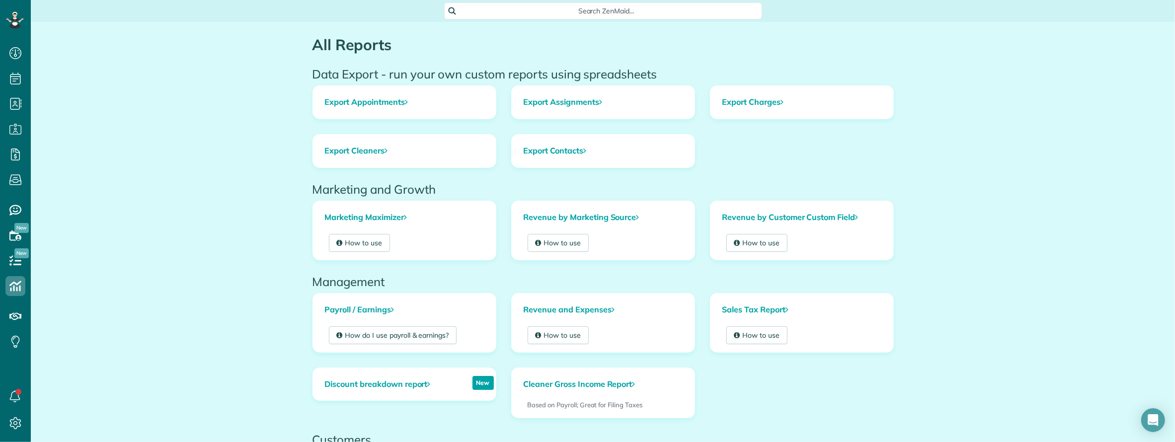
click at [567, 6] on span "Search ZenMaid…" at bounding box center [607, 11] width 302 height 10
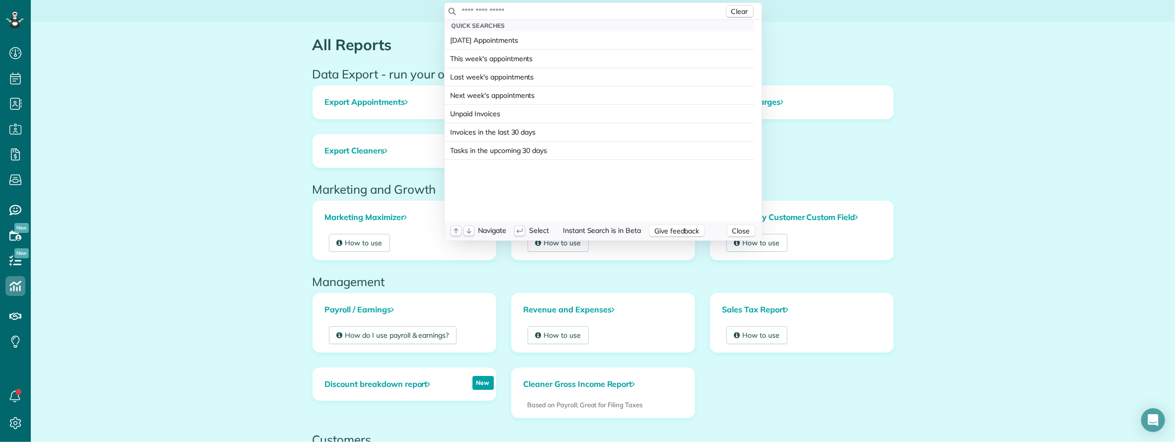
click at [565, 10] on input "text" at bounding box center [593, 11] width 262 height 10
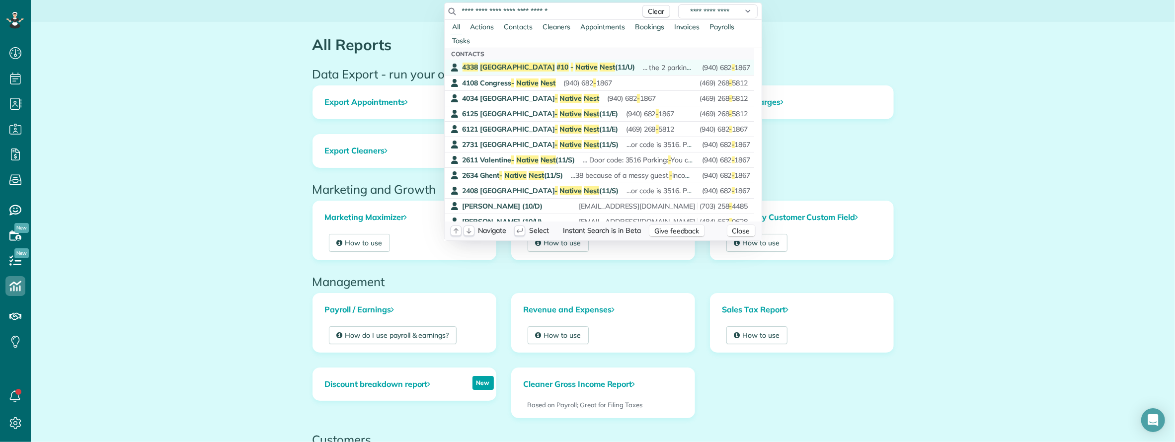
type input "**********"
click at [576, 66] on span "Native" at bounding box center [587, 67] width 22 height 9
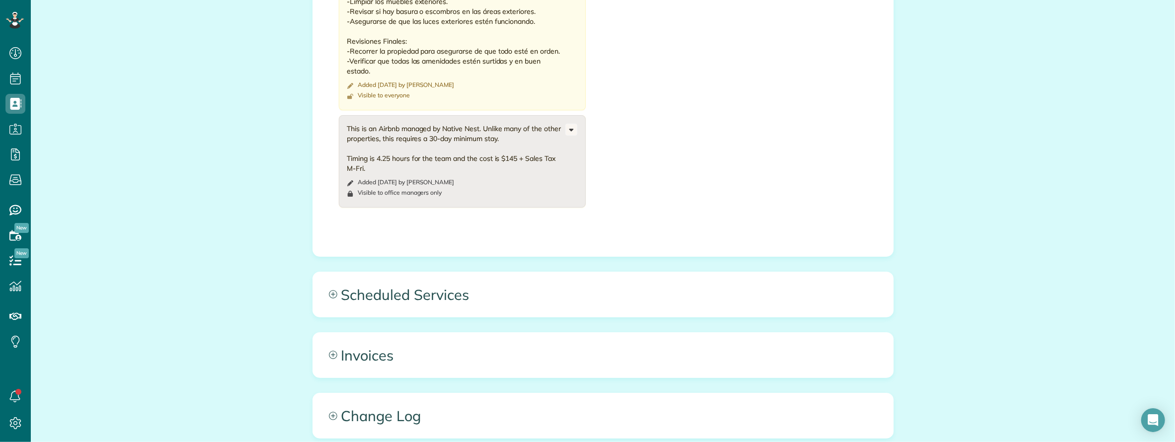
scroll to position [2678, 0]
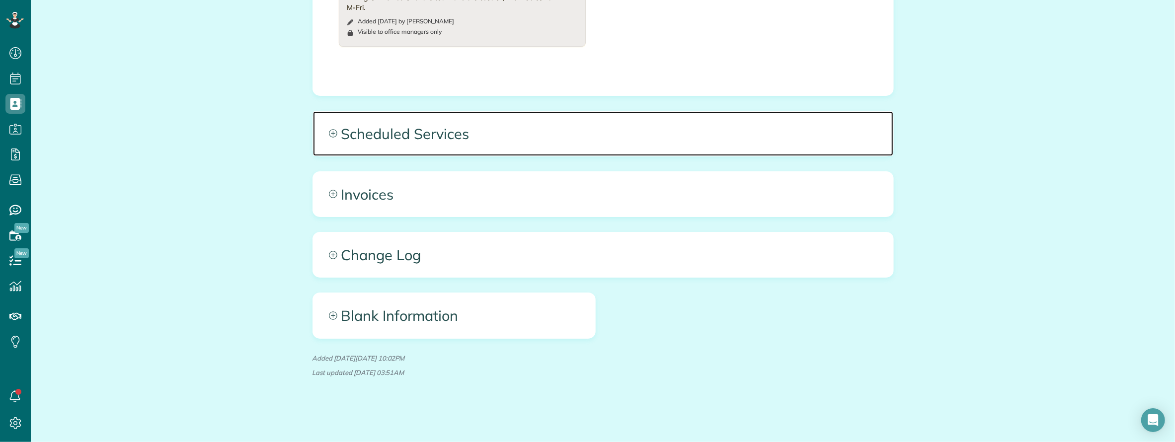
click at [397, 136] on span "Scheduled Services" at bounding box center [603, 133] width 581 height 45
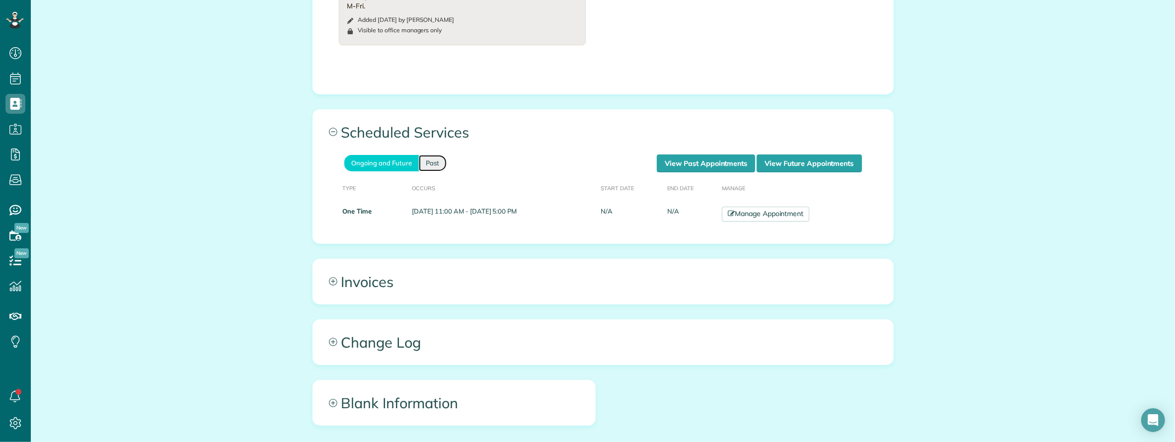
click at [436, 164] on link "Past" at bounding box center [433, 163] width 28 height 16
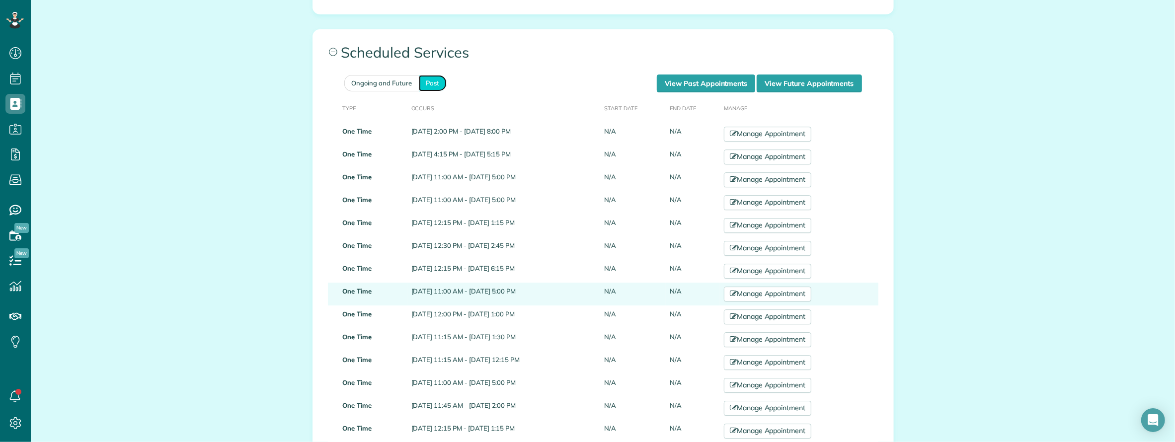
scroll to position [3010, 0]
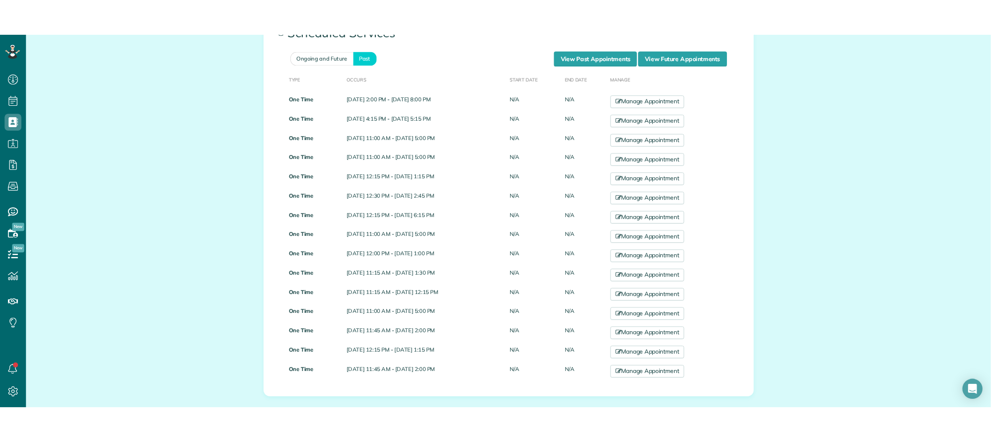
scroll to position [2811, 0]
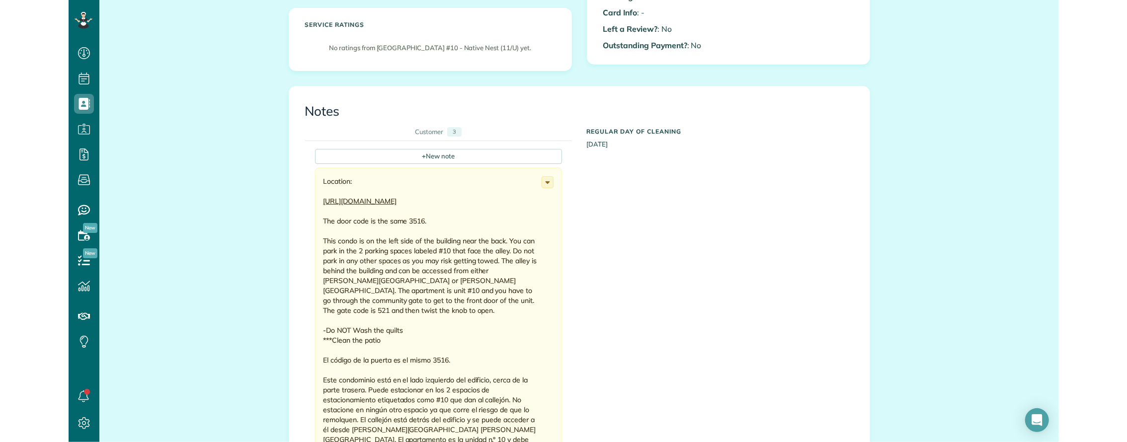
scroll to position [105, 0]
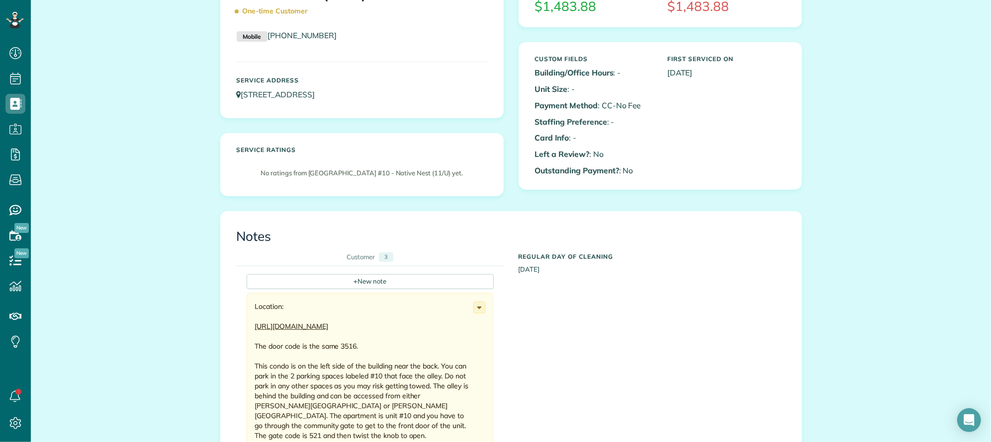
drag, startPoint x: 140, startPoint y: 207, endPoint x: 129, endPoint y: 209, distance: 10.7
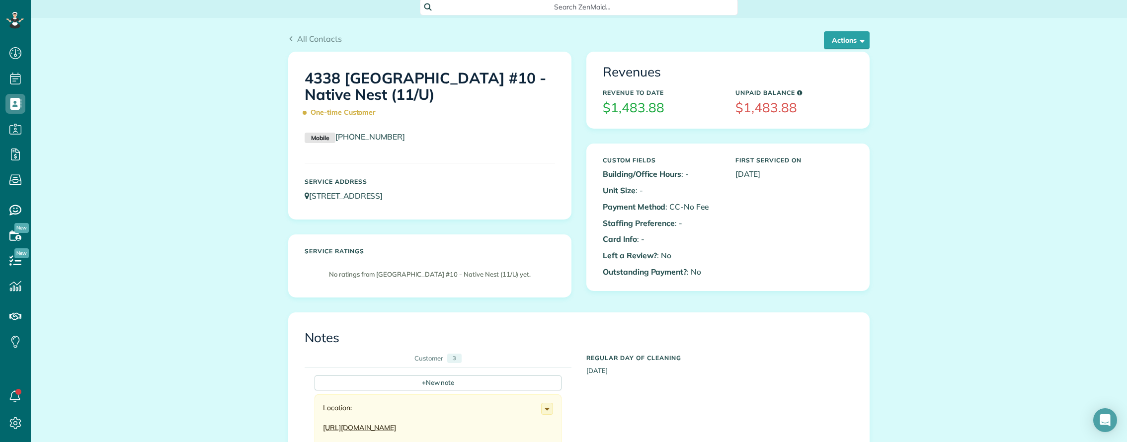
scroll to position [0, 0]
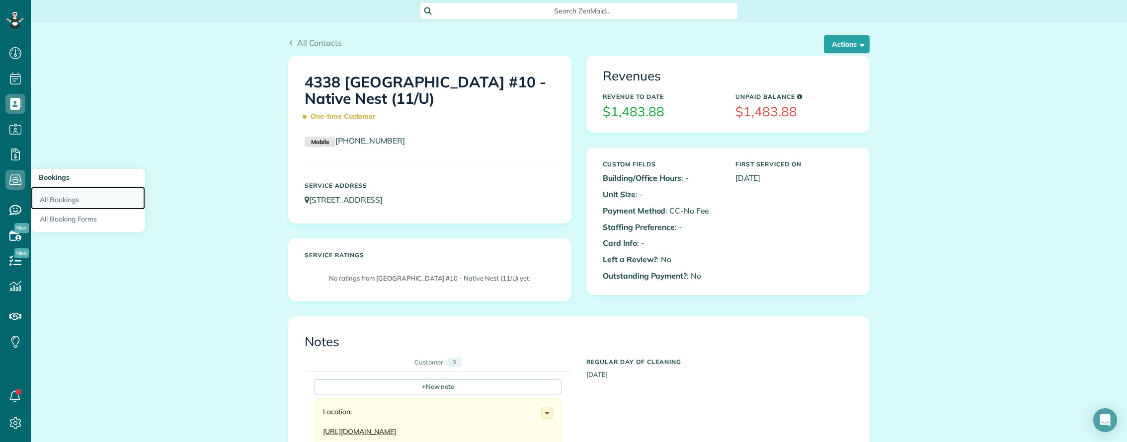
click at [66, 197] on link "All Bookings" at bounding box center [88, 198] width 114 height 23
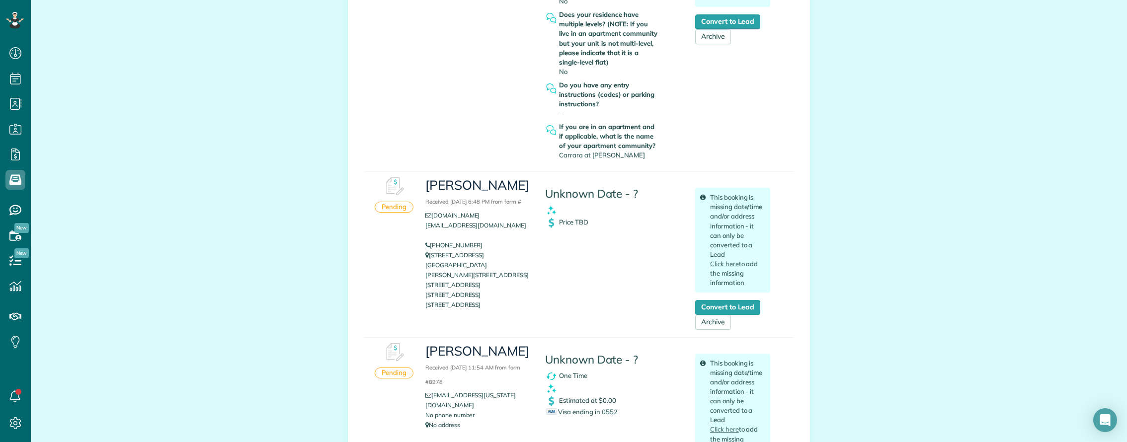
scroll to position [2386, 0]
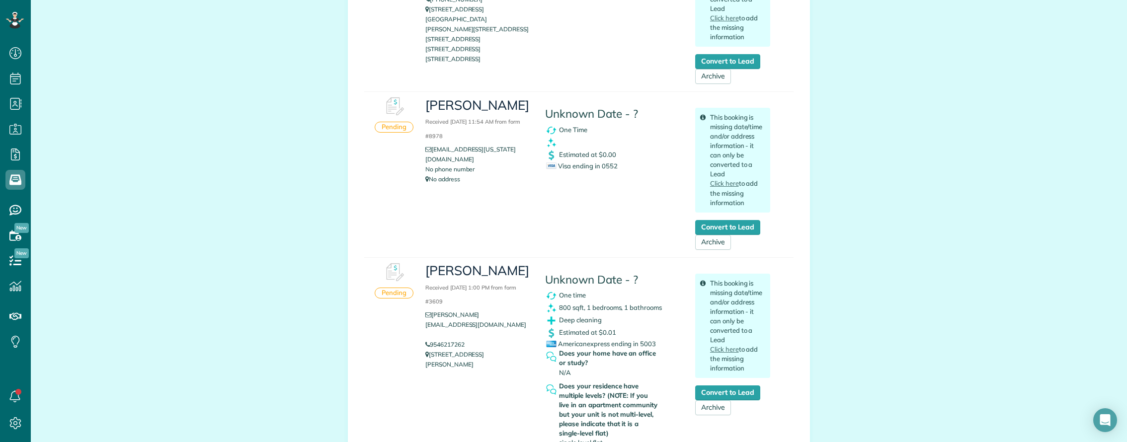
drag, startPoint x: 596, startPoint y: 147, endPoint x: 627, endPoint y: 148, distance: 30.8
click at [627, 162] on div "Visa ending in 0552" at bounding box center [613, 166] width 134 height 9
click at [613, 183] on div "Sara Ann Thornburg Received September 03, 2025 11:54 AM from form #8978 sarat8@…" at bounding box center [598, 171] width 360 height 158
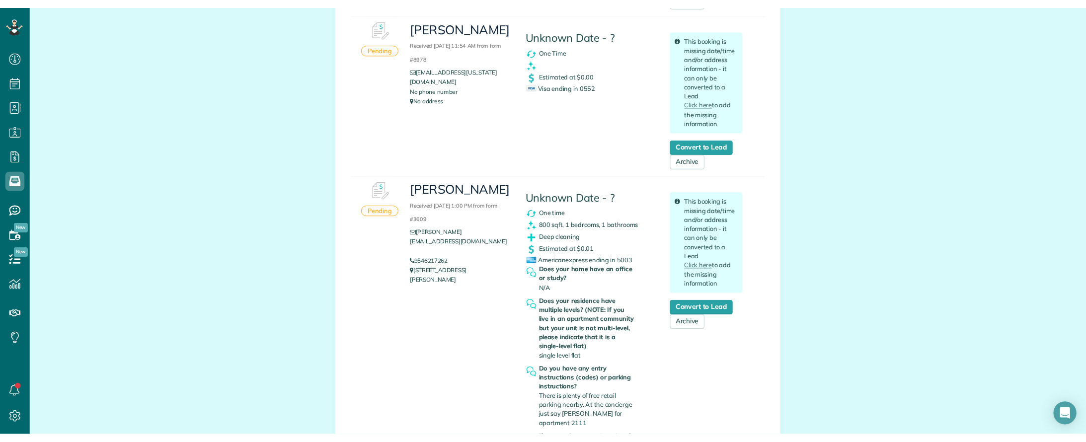
scroll to position [2783, 0]
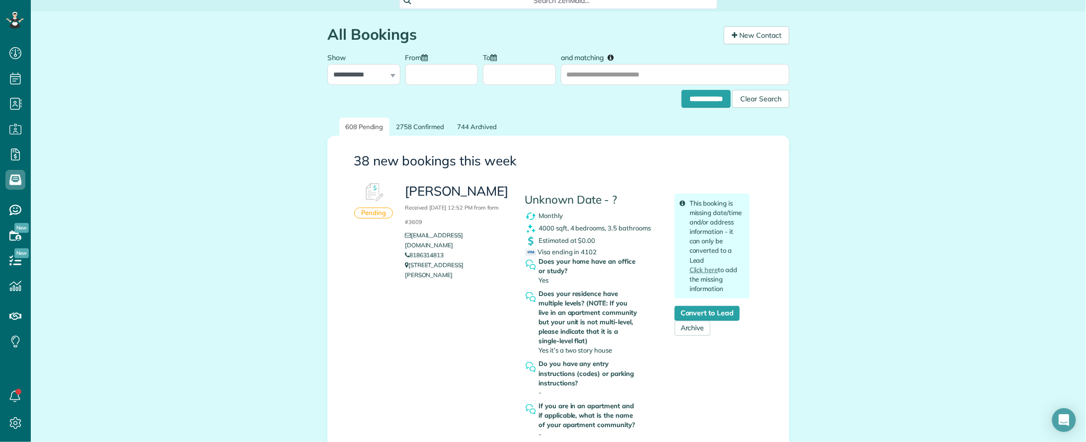
scroll to position [0, 0]
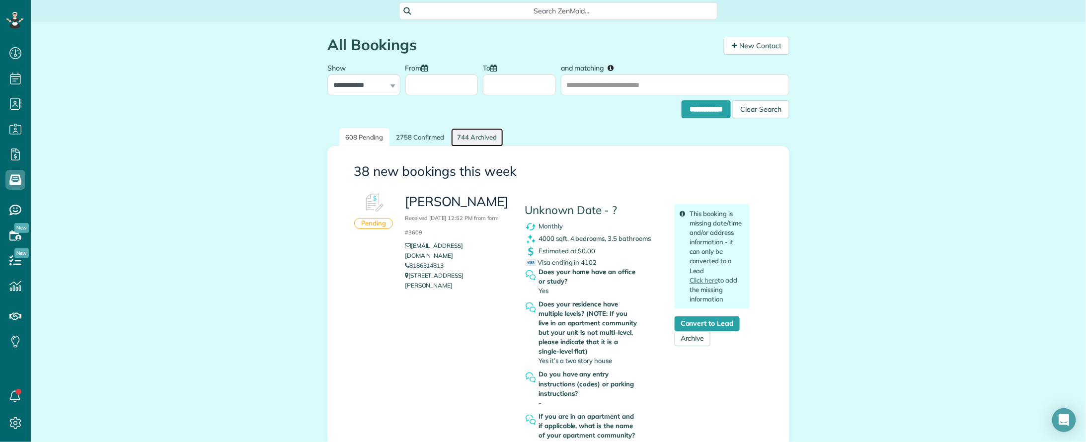
click at [467, 137] on link "744 Archived" at bounding box center [477, 137] width 52 height 18
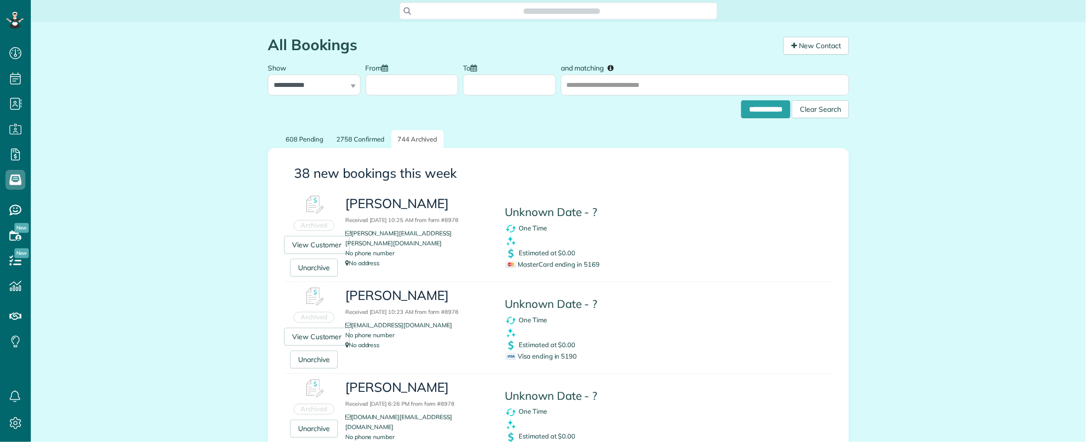
scroll to position [4, 4]
click at [567, 353] on span "Visa ending in 5190" at bounding box center [541, 356] width 71 height 8
click at [567, 352] on div "Visa ending in 5190" at bounding box center [598, 356] width 184 height 9
copy span "5190"
click at [594, 265] on span "MasterCard ending in 5169" at bounding box center [553, 264] width 94 height 8
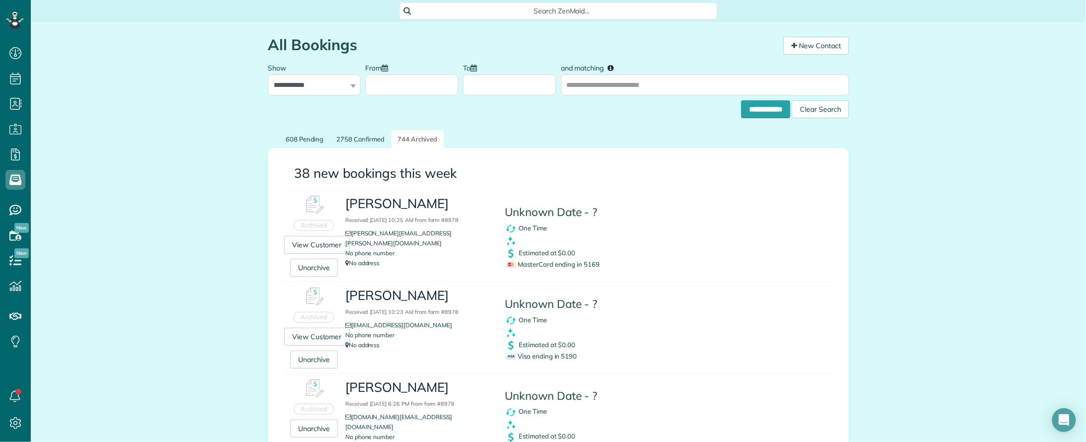
click at [591, 264] on span "MasterCard ending in 5169" at bounding box center [553, 264] width 94 height 8
copy span "5169"
click at [289, 140] on link "608 Pending" at bounding box center [305, 139] width 50 height 18
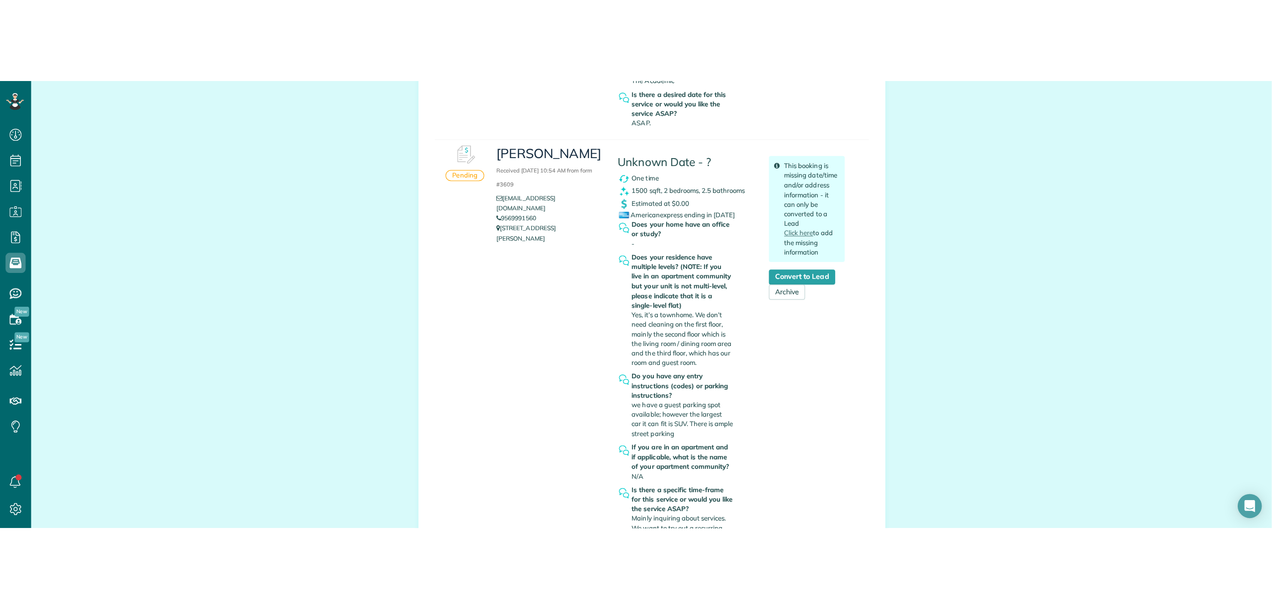
scroll to position [1524, 0]
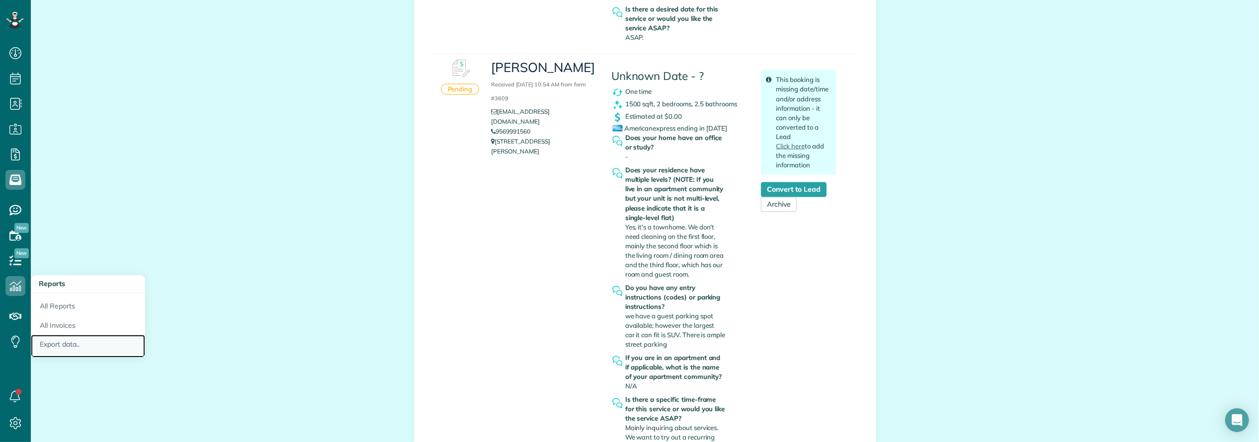
click at [58, 346] on link "Export data.." at bounding box center [88, 346] width 114 height 23
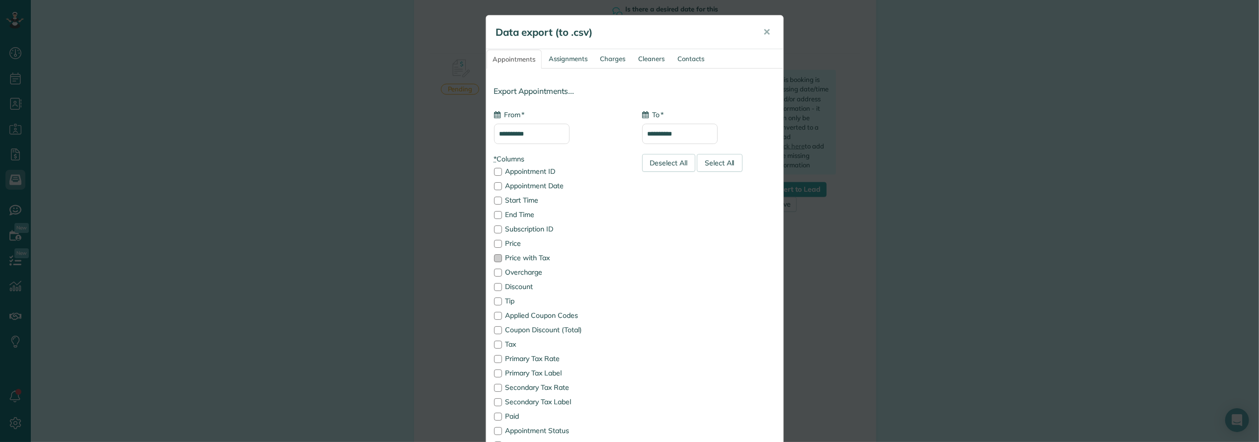
type input "**********"
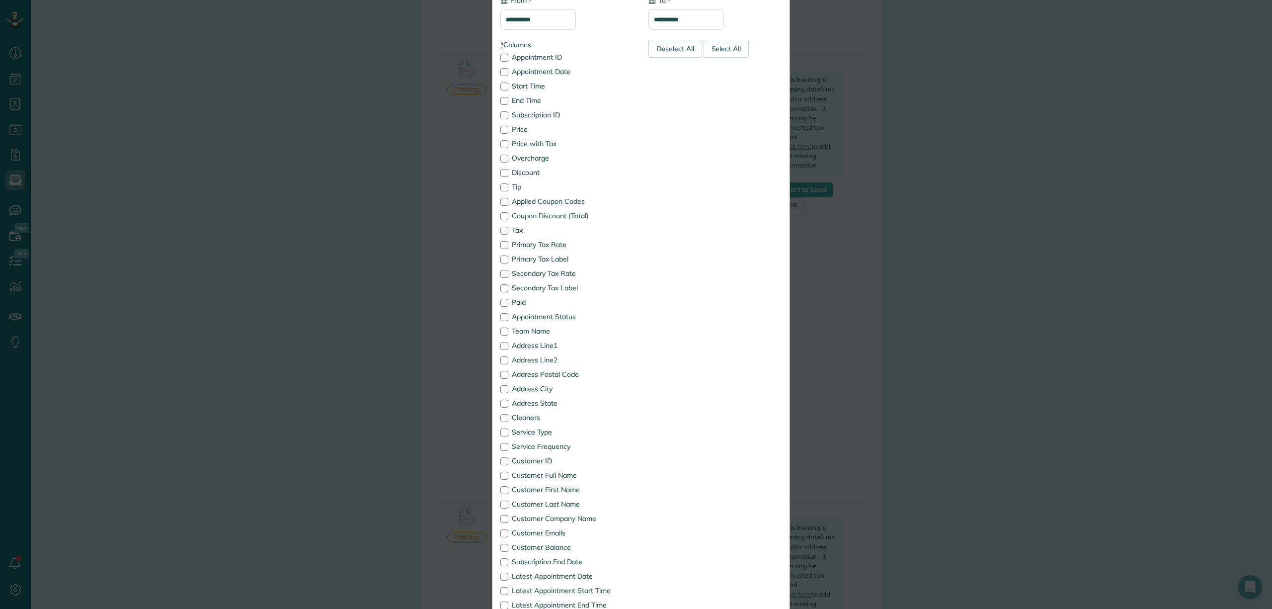
scroll to position [267, 0]
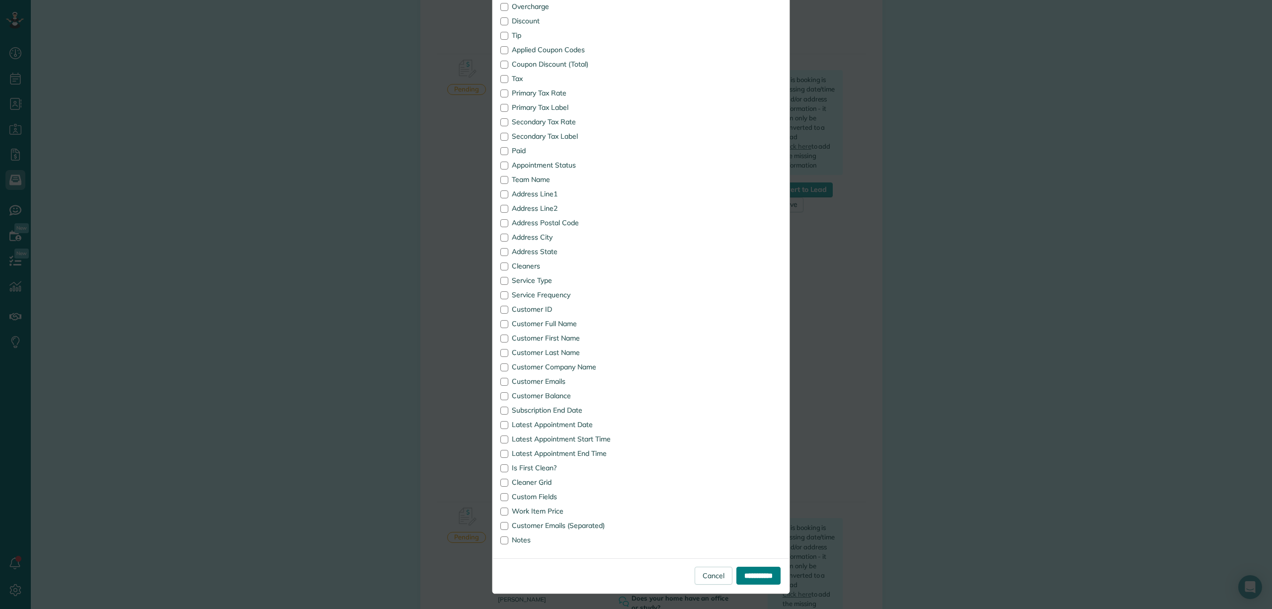
click at [748, 442] on input "**********" at bounding box center [759, 576] width 44 height 18
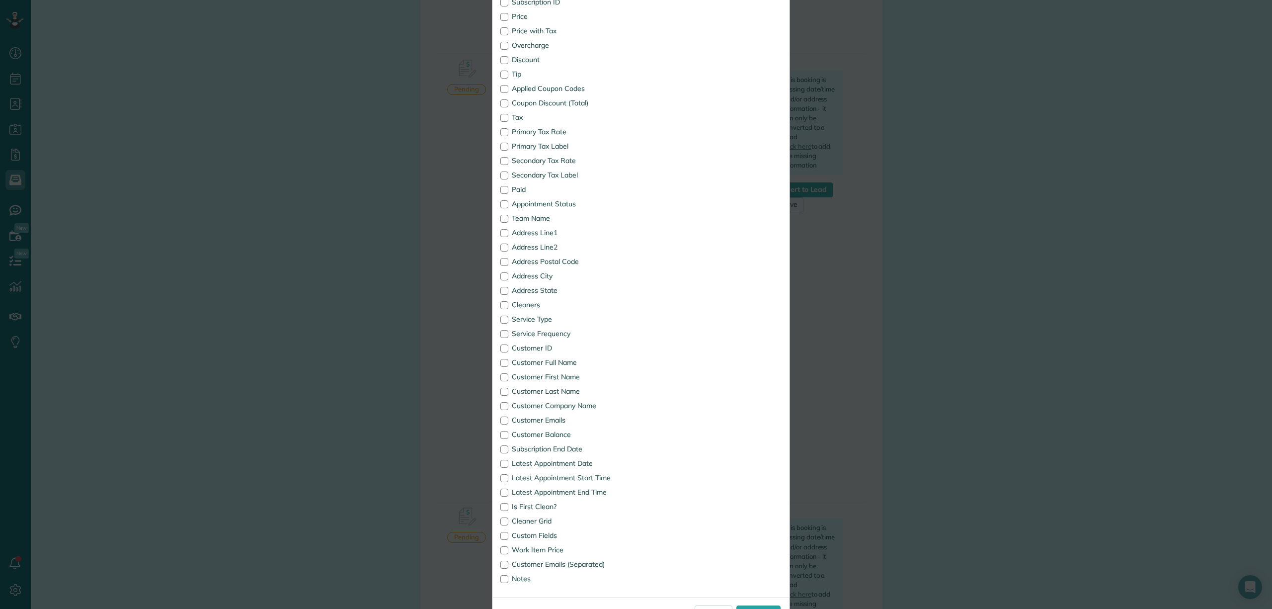
scroll to position [307, 0]
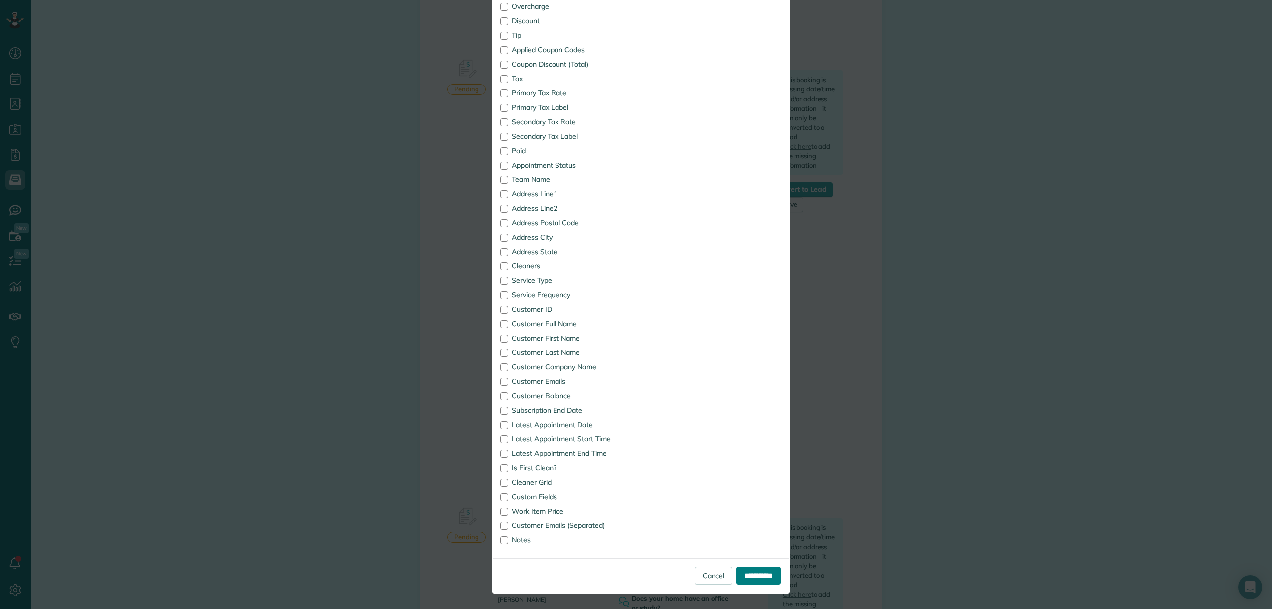
click at [746, 442] on input "**********" at bounding box center [759, 576] width 44 height 18
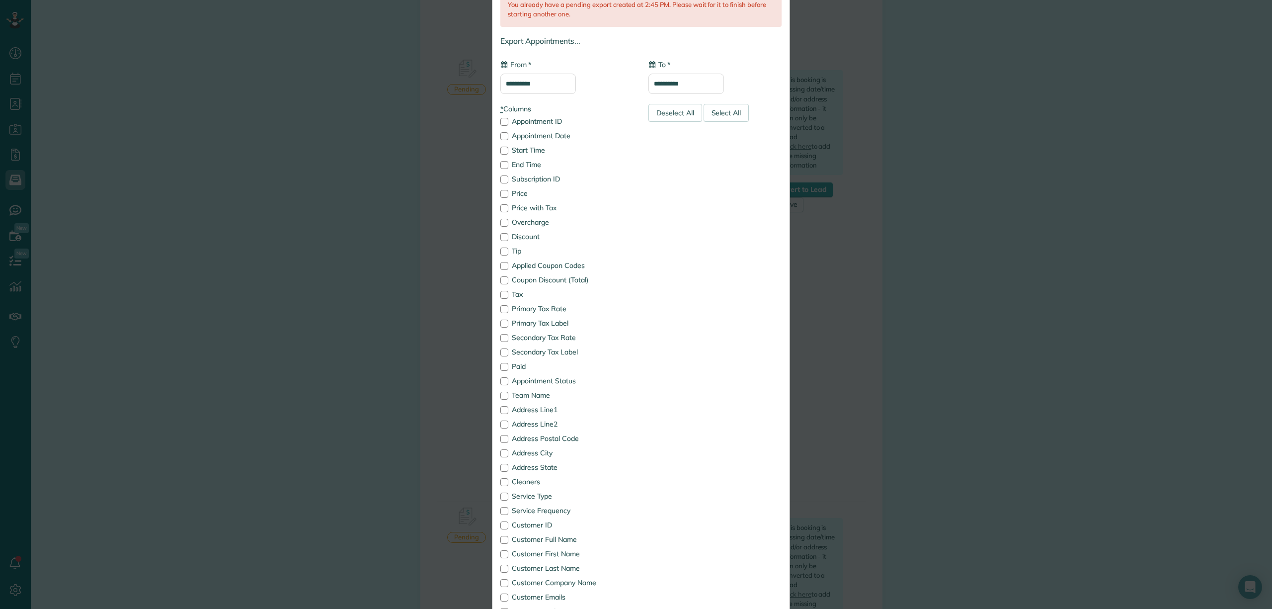
scroll to position [0, 0]
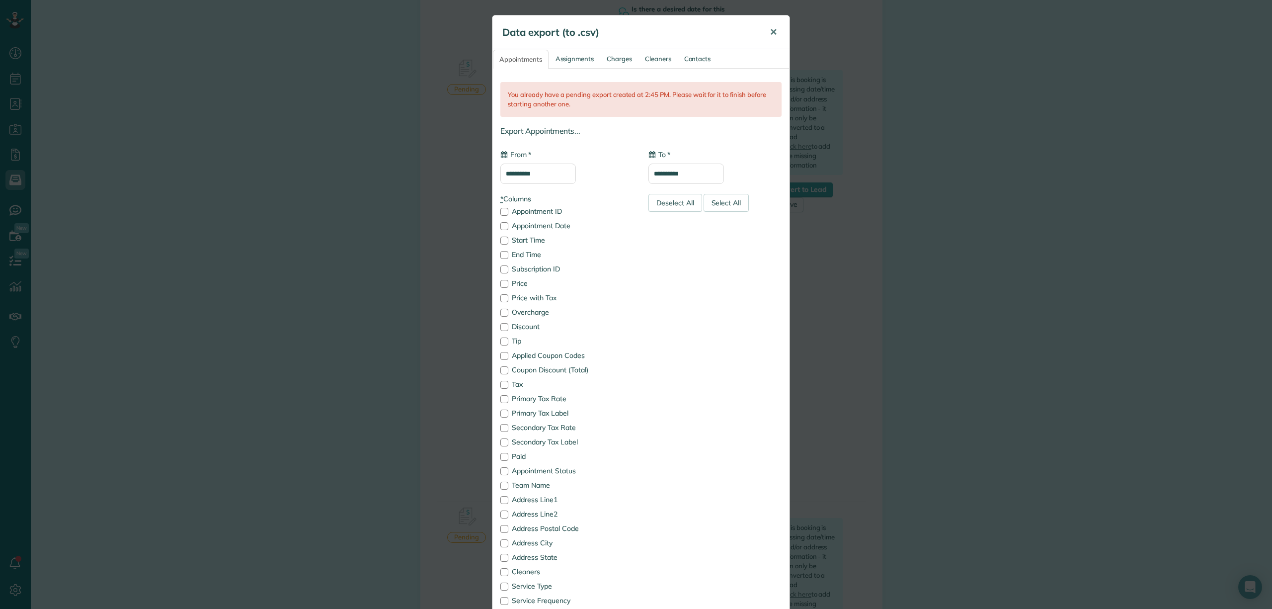
click at [770, 33] on span "✕" at bounding box center [773, 31] width 7 height 11
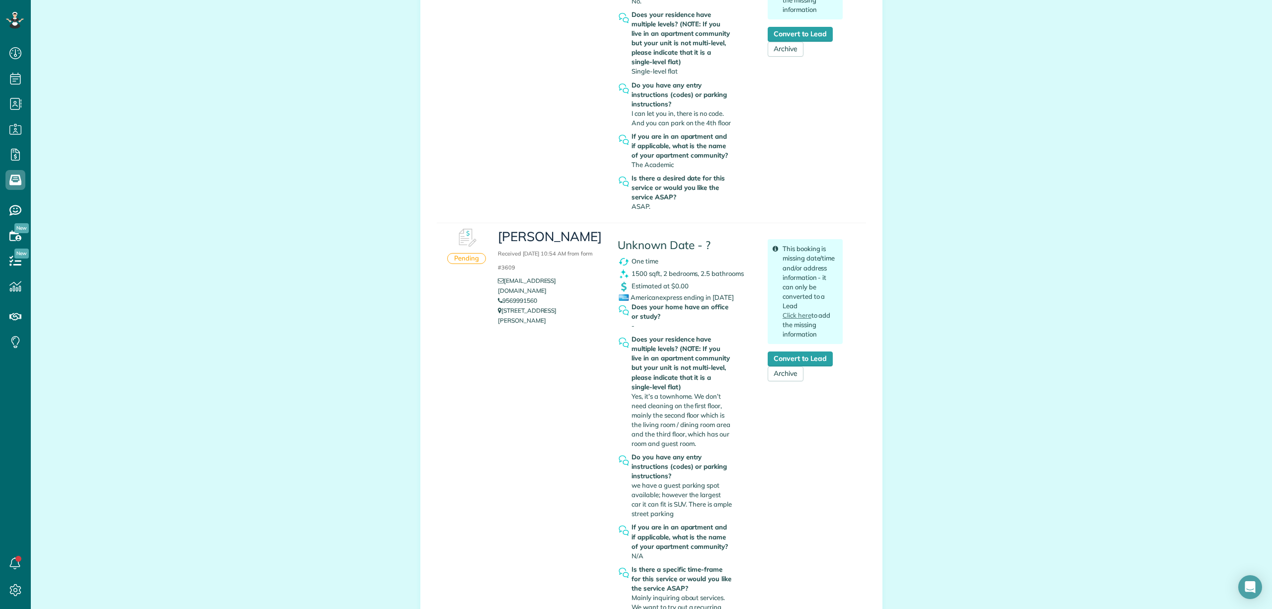
scroll to position [1325, 0]
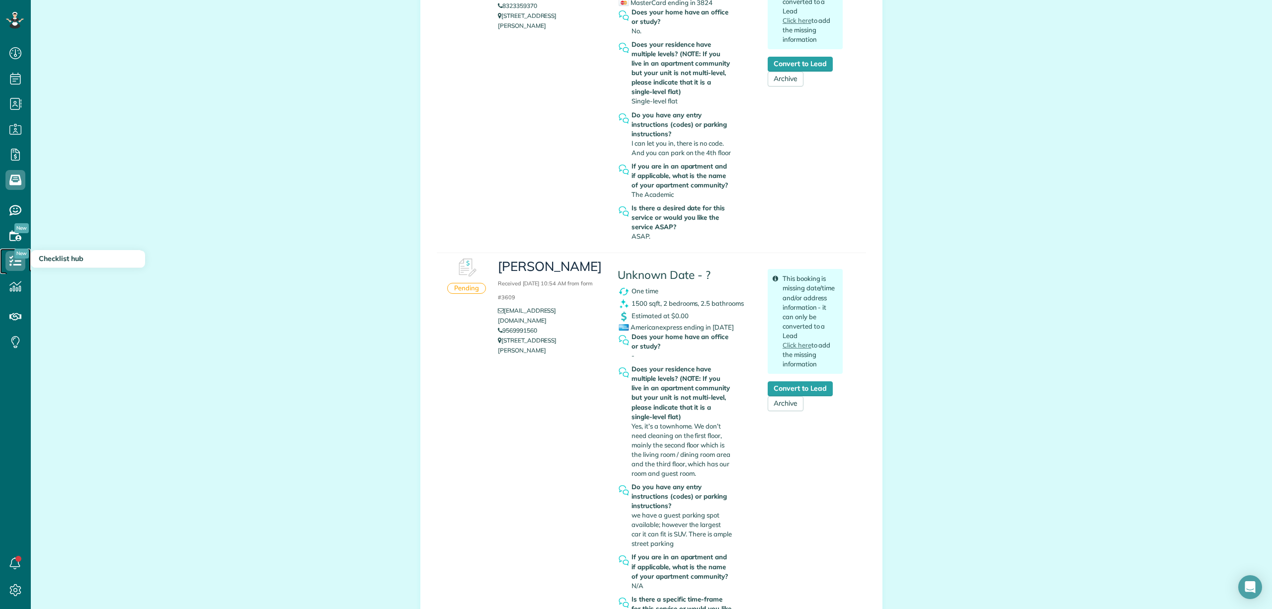
click at [16, 268] on icon at bounding box center [15, 261] width 20 height 20
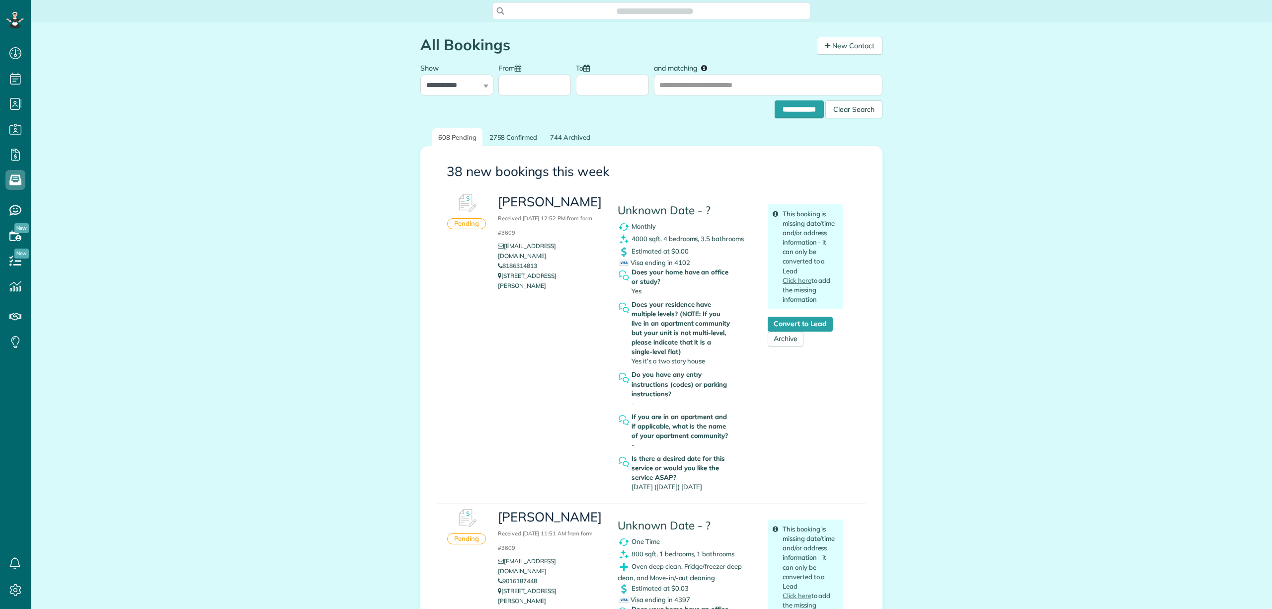
scroll to position [609, 30]
drag, startPoint x: 629, startPoint y: 228, endPoint x: 652, endPoint y: 226, distance: 23.4
click at [652, 226] on div "Monthly" at bounding box center [685, 227] width 135 height 12
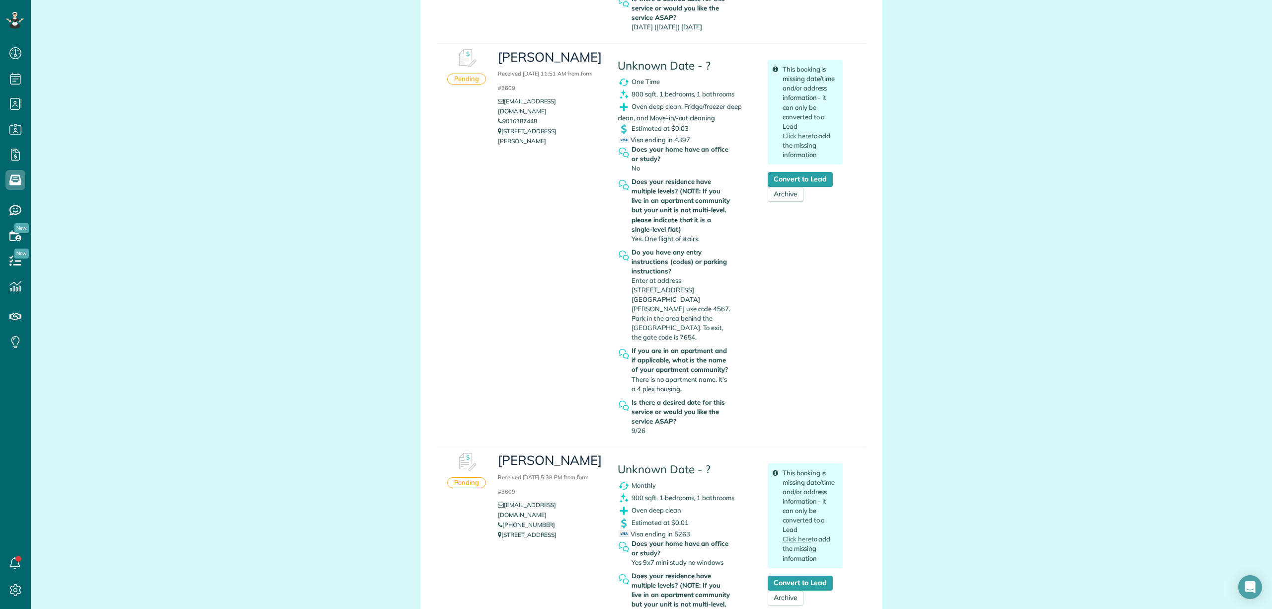
scroll to position [464, 0]
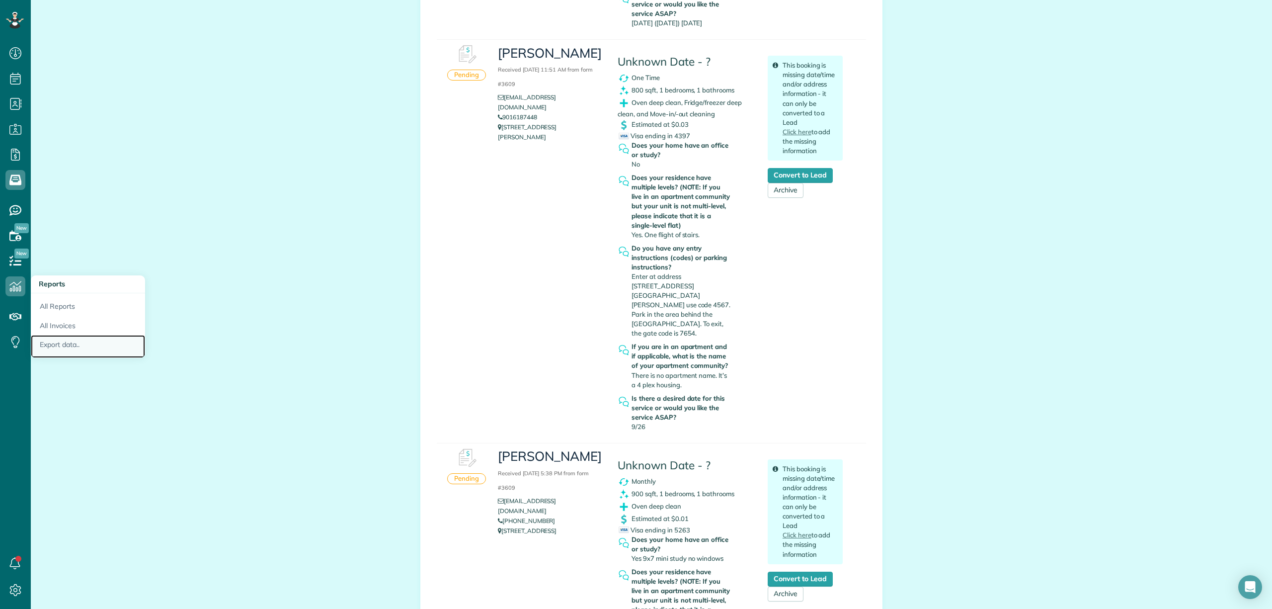
click at [70, 340] on link "Export data.." at bounding box center [88, 346] width 114 height 23
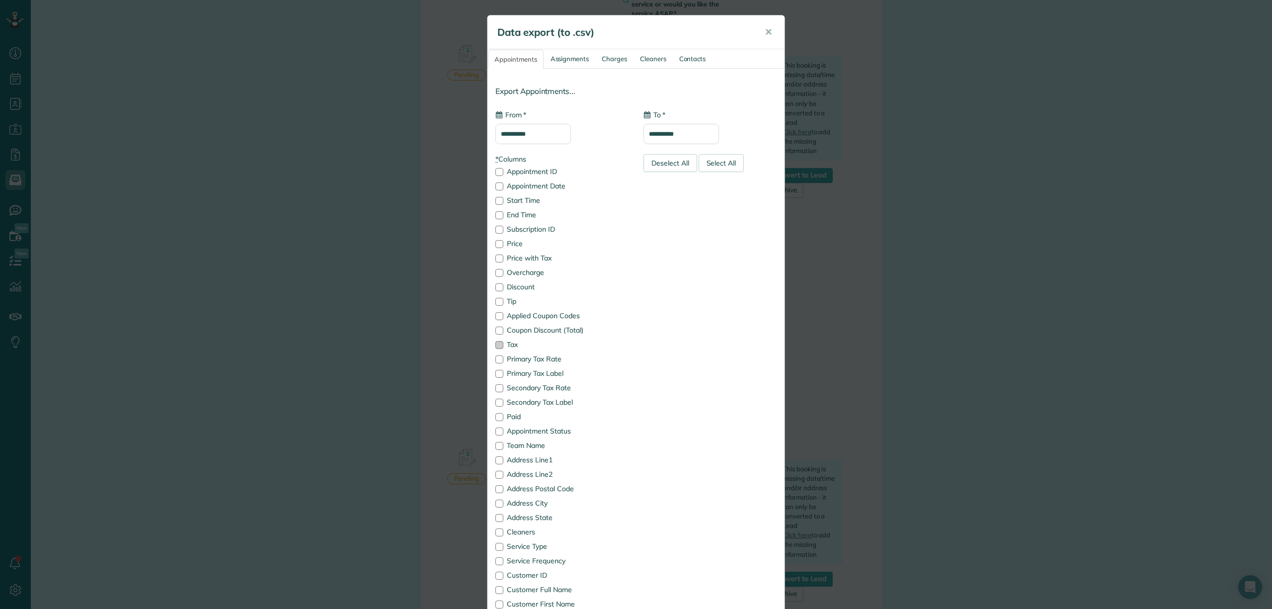
type input "**********"
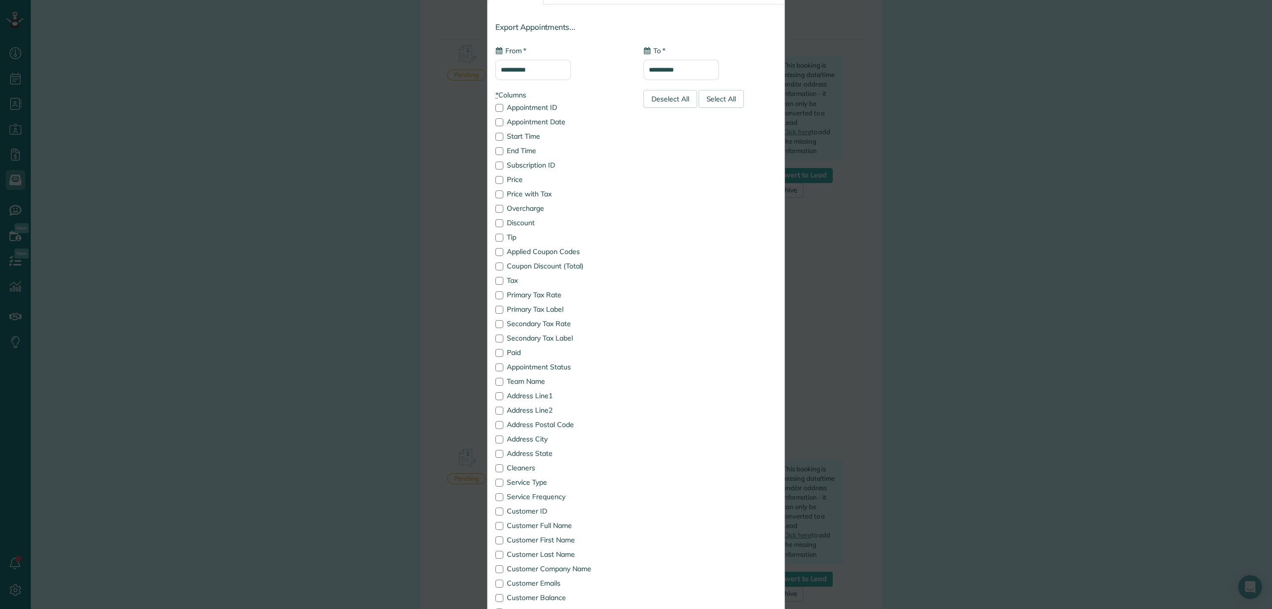
scroll to position [0, 0]
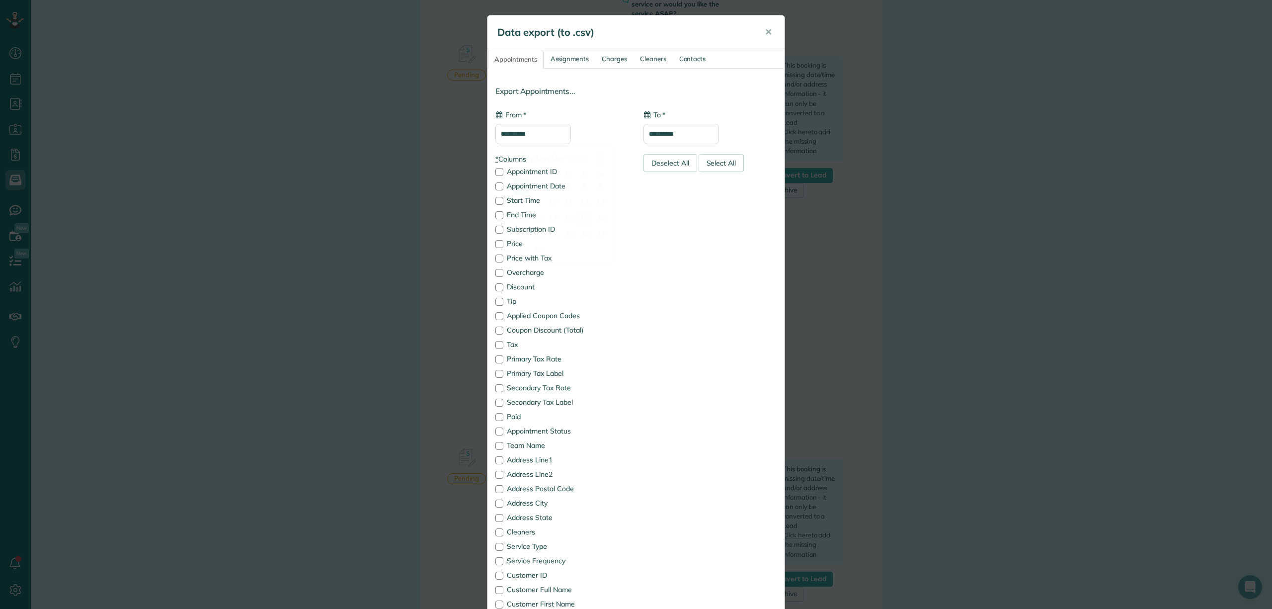
click at [543, 130] on input "**********" at bounding box center [534, 134] width 76 height 20
click at [503, 164] on link "Prev" at bounding box center [505, 158] width 27 height 25
click at [581, 185] on link "1" at bounding box center [585, 186] width 16 height 16
type input "**********"
click at [671, 136] on input "**********" at bounding box center [682, 134] width 76 height 20
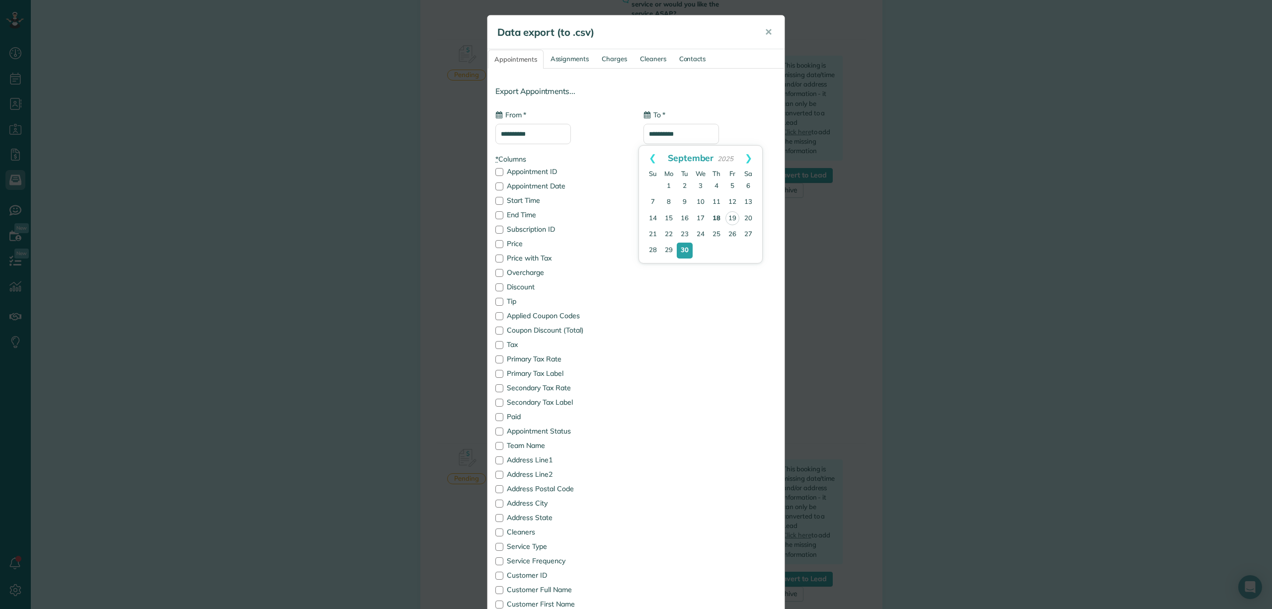
click at [716, 221] on link "18" at bounding box center [717, 219] width 16 height 16
type input "**********"
click at [561, 66] on link "Assignments" at bounding box center [570, 59] width 51 height 18
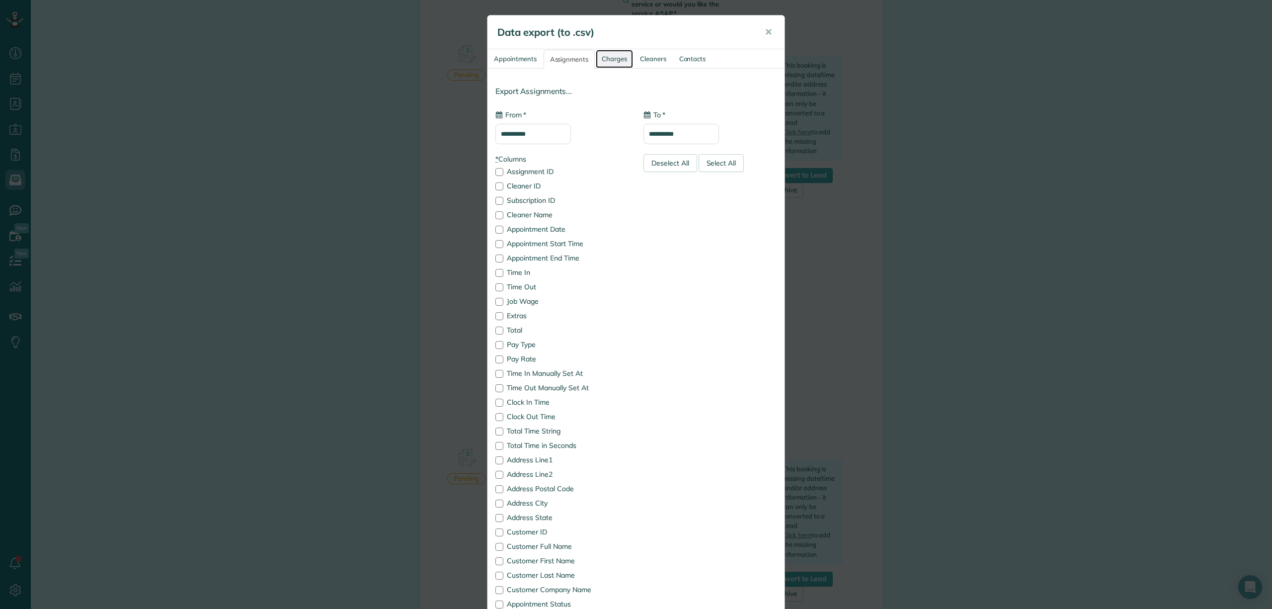
click at [614, 64] on link "Charges" at bounding box center [614, 59] width 37 height 18
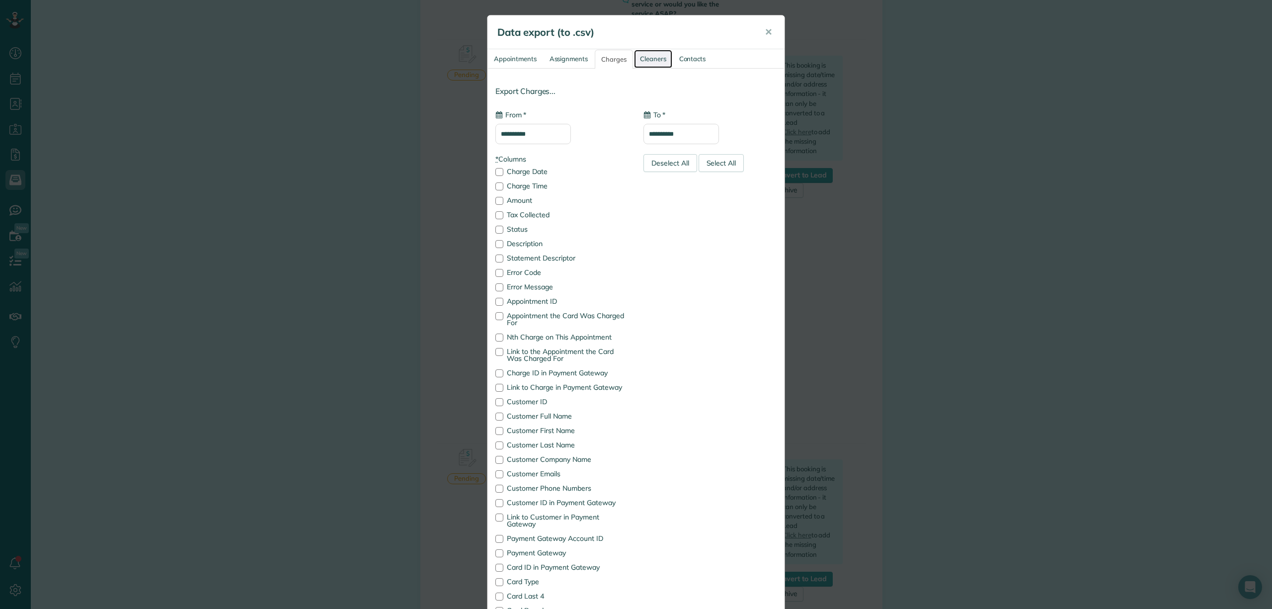
click at [641, 63] on link "Cleaners" at bounding box center [653, 59] width 38 height 18
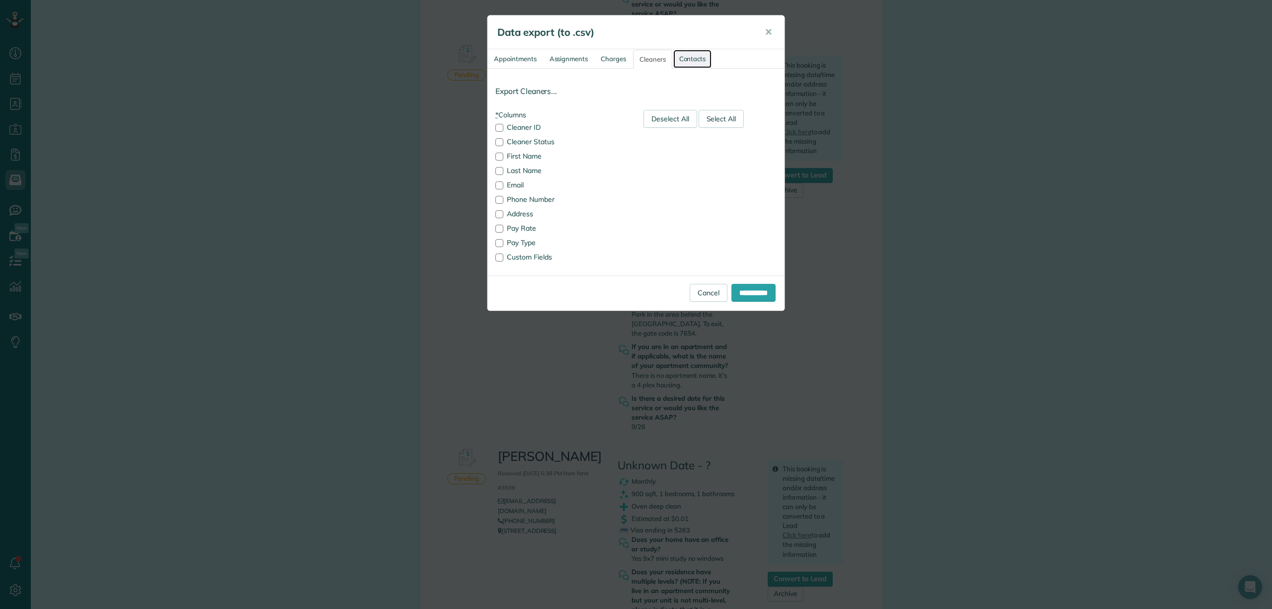
click at [683, 62] on link "Contacts" at bounding box center [692, 59] width 39 height 18
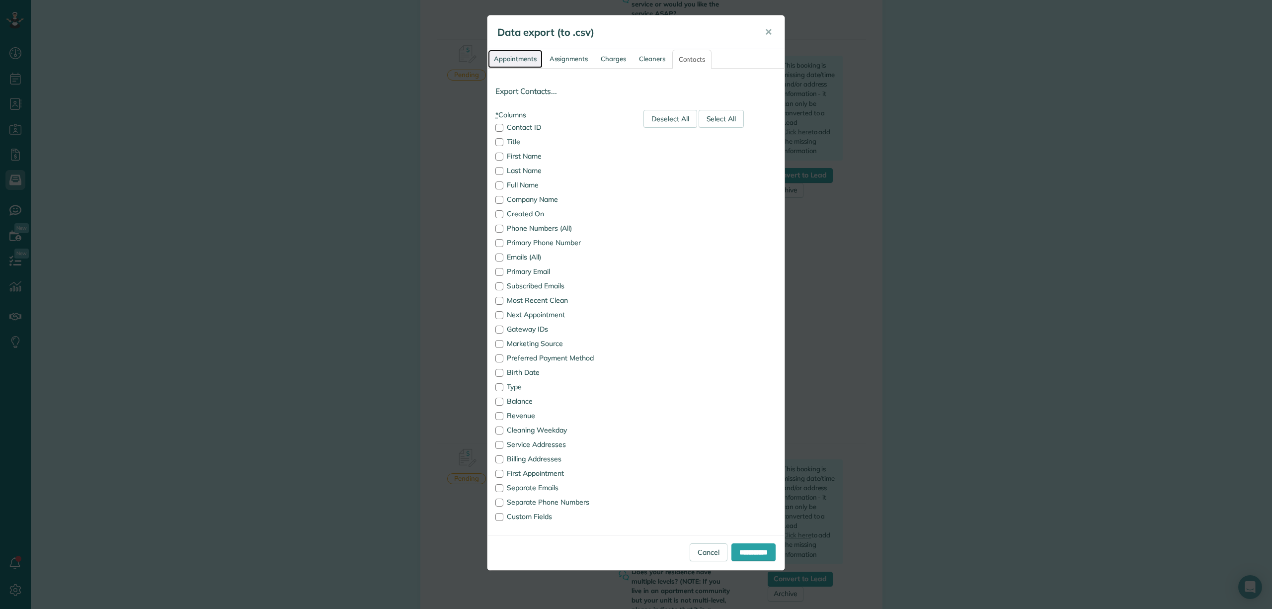
click at [521, 54] on link "Appointments" at bounding box center [515, 59] width 55 height 18
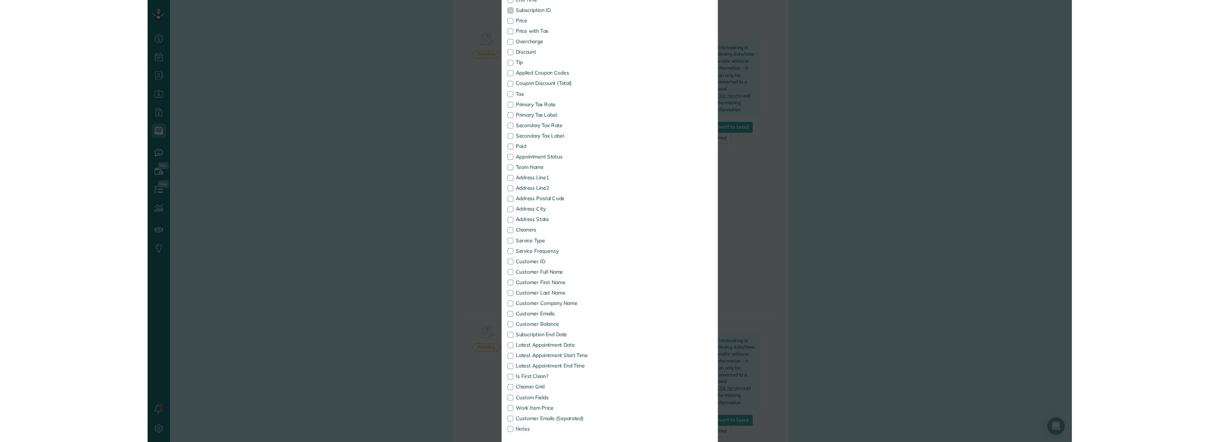
scroll to position [265, 0]
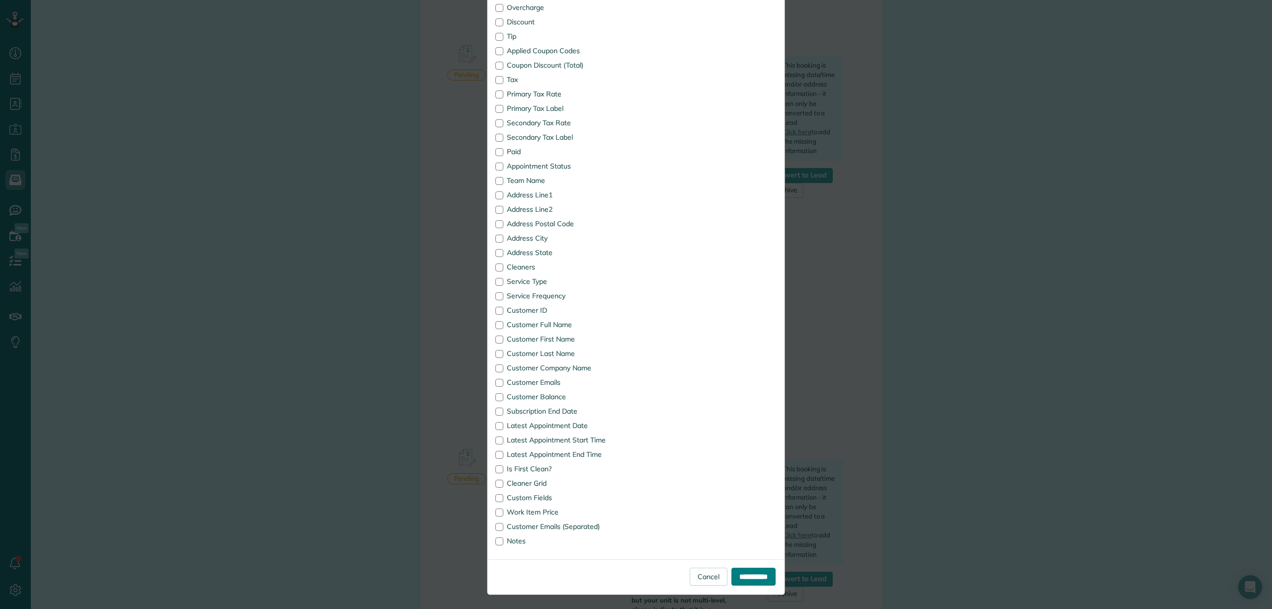
click at [746, 576] on input "**********" at bounding box center [754, 577] width 44 height 18
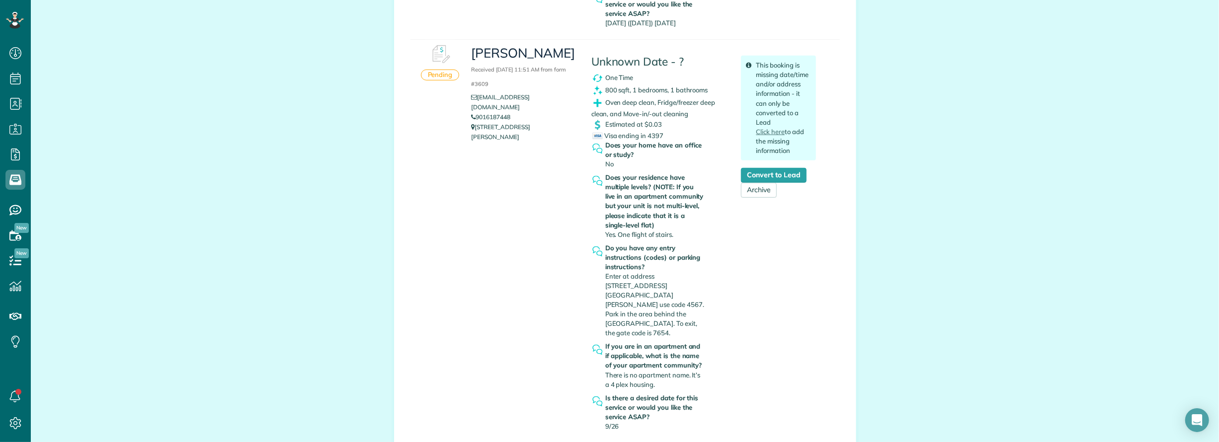
scroll to position [442, 30]
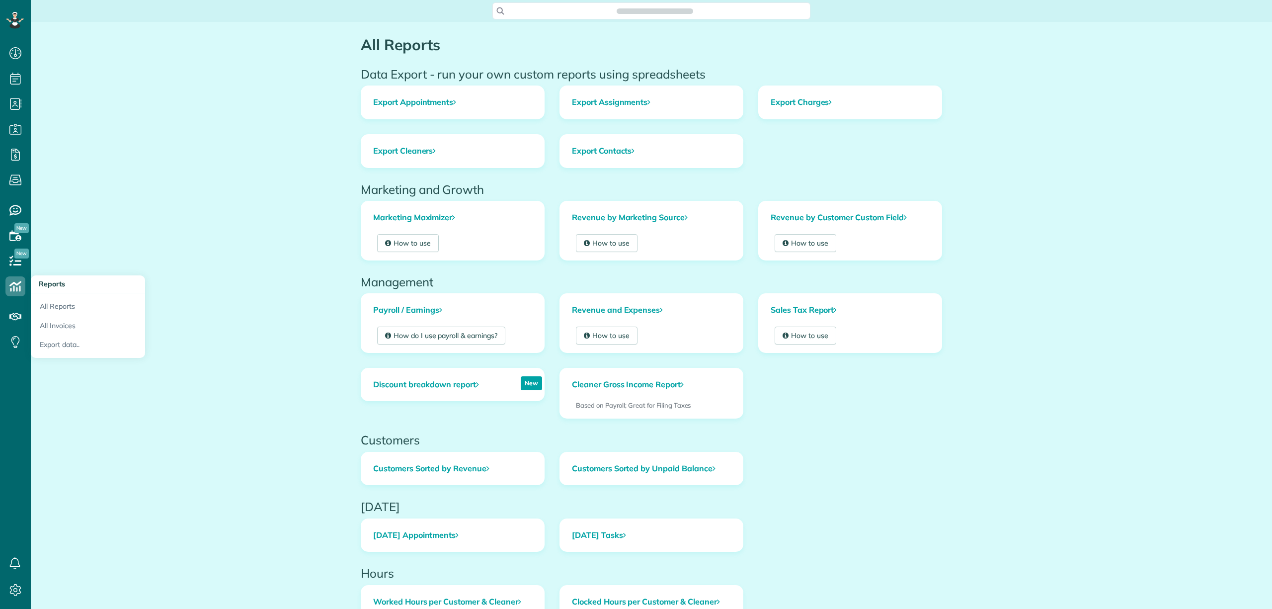
scroll to position [4, 4]
click at [60, 345] on link "Export data.." at bounding box center [88, 346] width 114 height 23
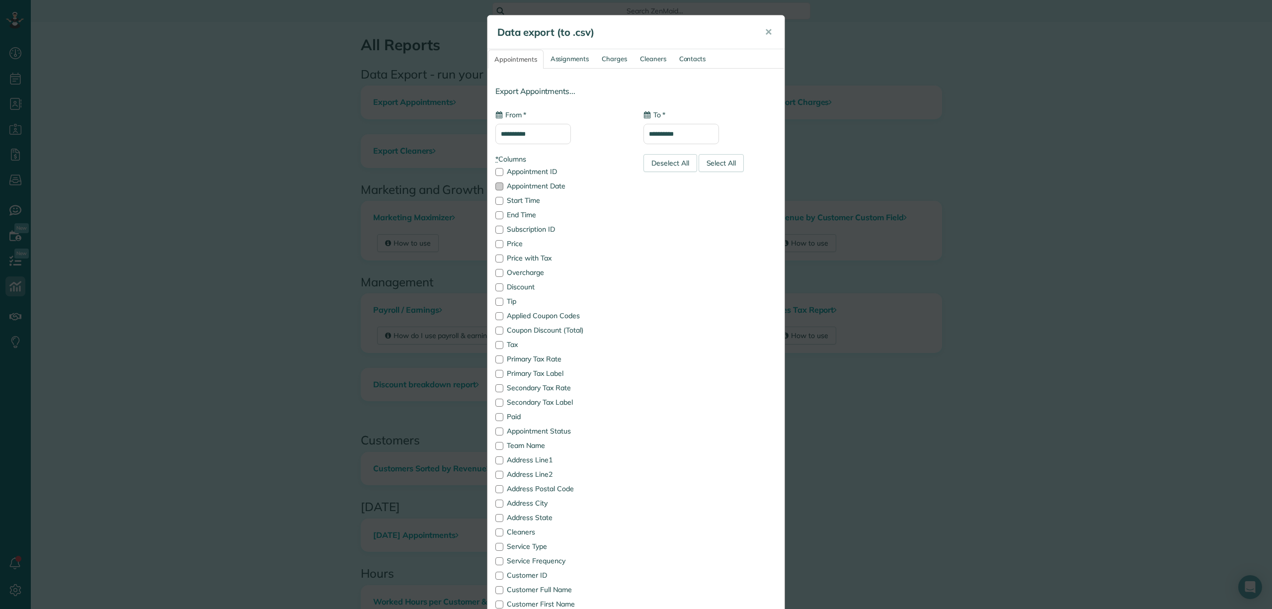
type input "**********"
click at [542, 130] on input "**********" at bounding box center [534, 134] width 76 height 20
click at [504, 158] on link "Prev" at bounding box center [505, 158] width 27 height 25
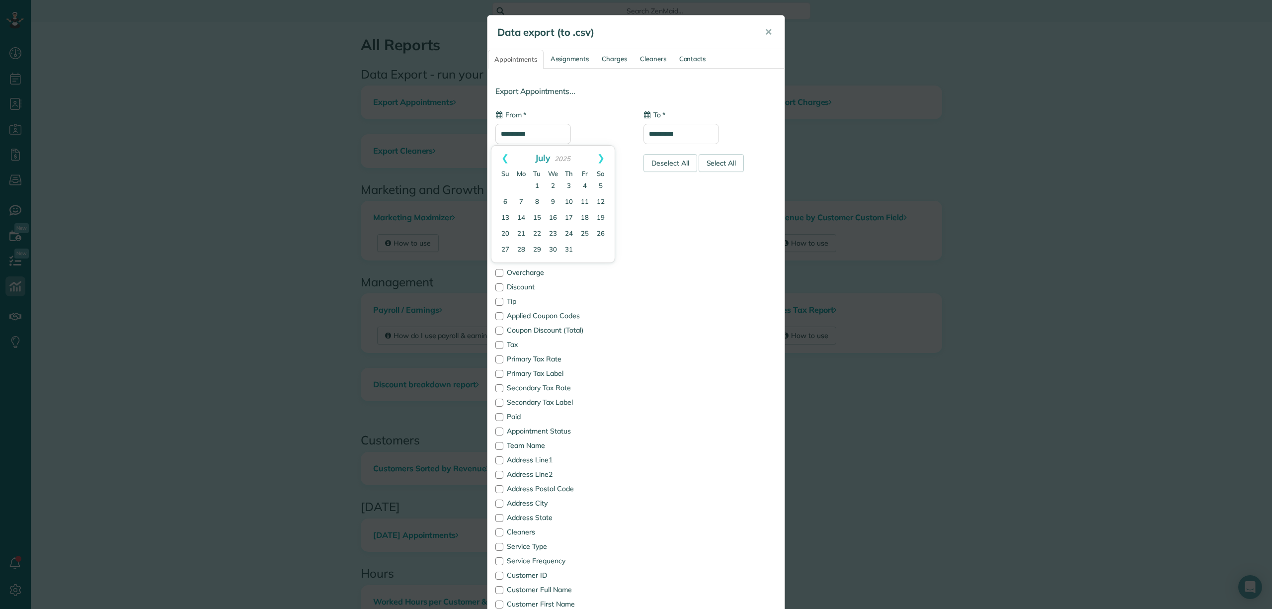
click at [504, 158] on link "Prev" at bounding box center [505, 158] width 27 height 25
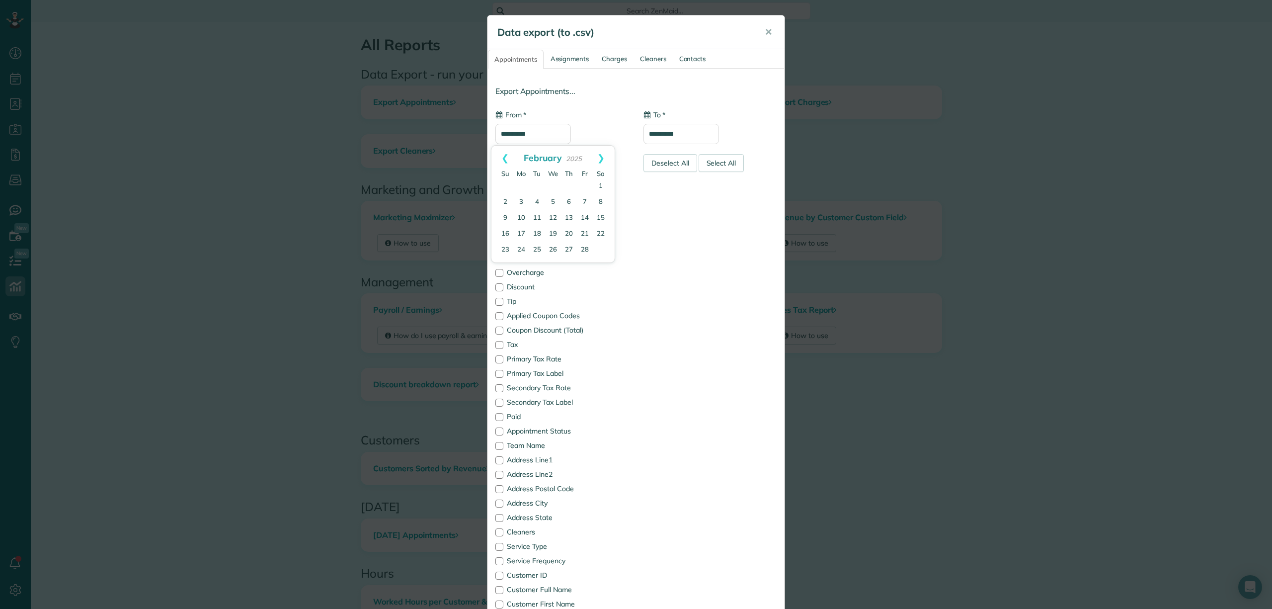
click at [504, 158] on link "Prev" at bounding box center [505, 158] width 27 height 25
click at [553, 184] on link "1" at bounding box center [553, 186] width 16 height 16
type input "**********"
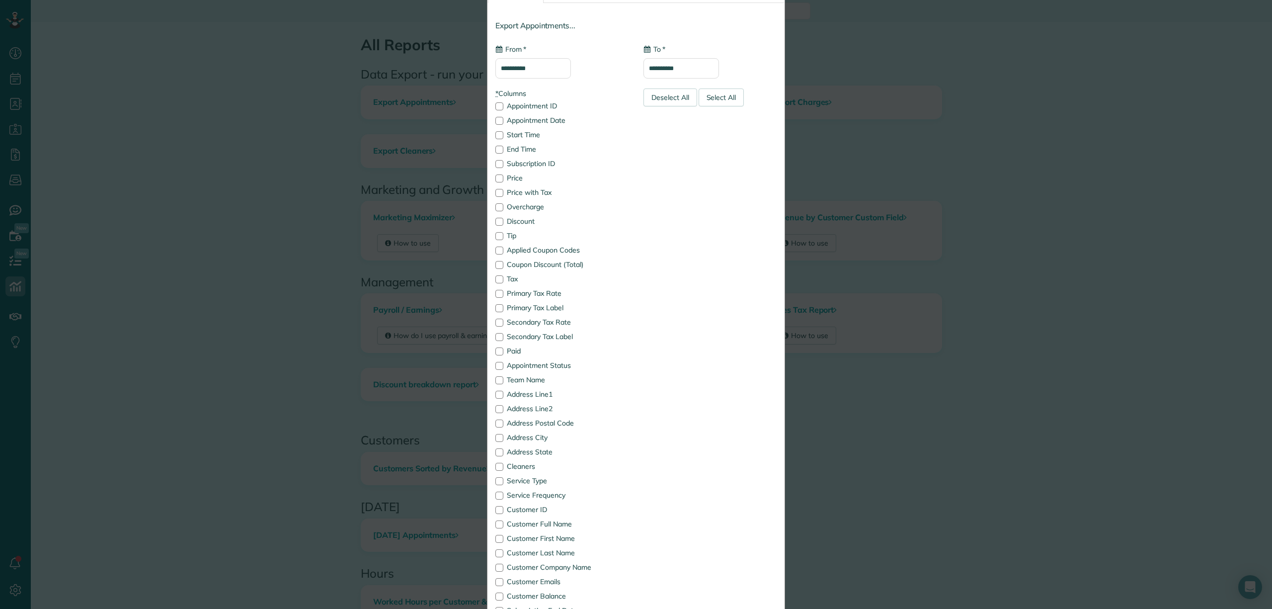
scroll to position [267, 0]
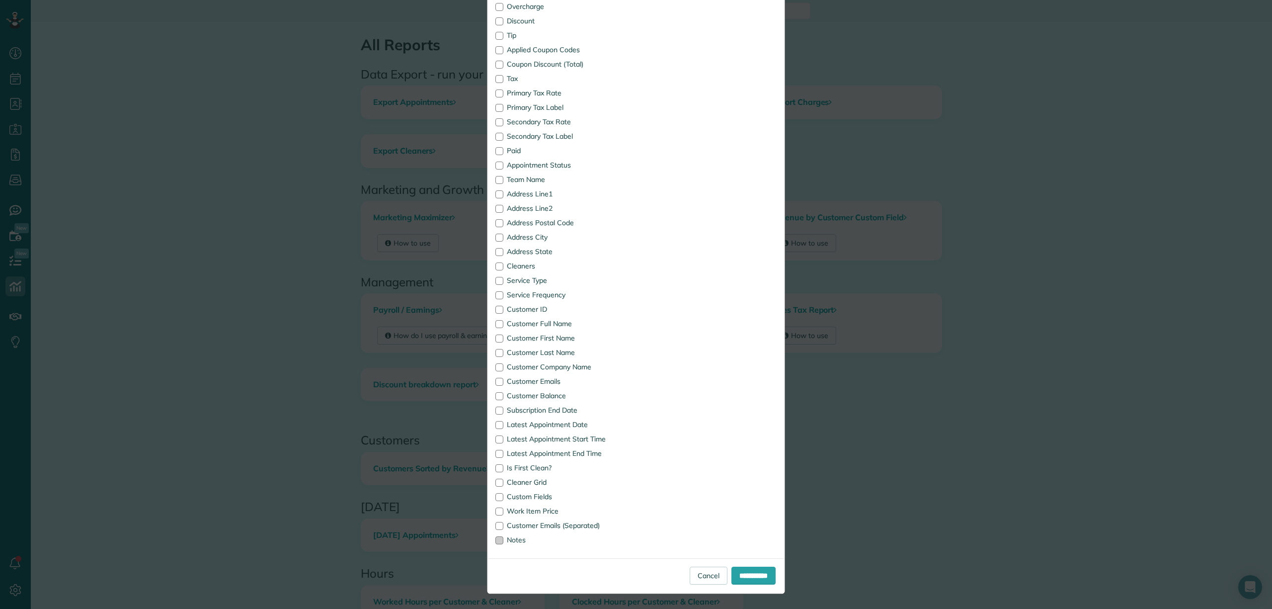
click at [496, 537] on div at bounding box center [500, 540] width 8 height 8
click at [496, 453] on div at bounding box center [500, 454] width 8 height 8
click at [496, 439] on div at bounding box center [500, 439] width 8 height 8
click at [496, 394] on div at bounding box center [500, 396] width 8 height 8
click at [496, 336] on div at bounding box center [500, 338] width 8 height 8
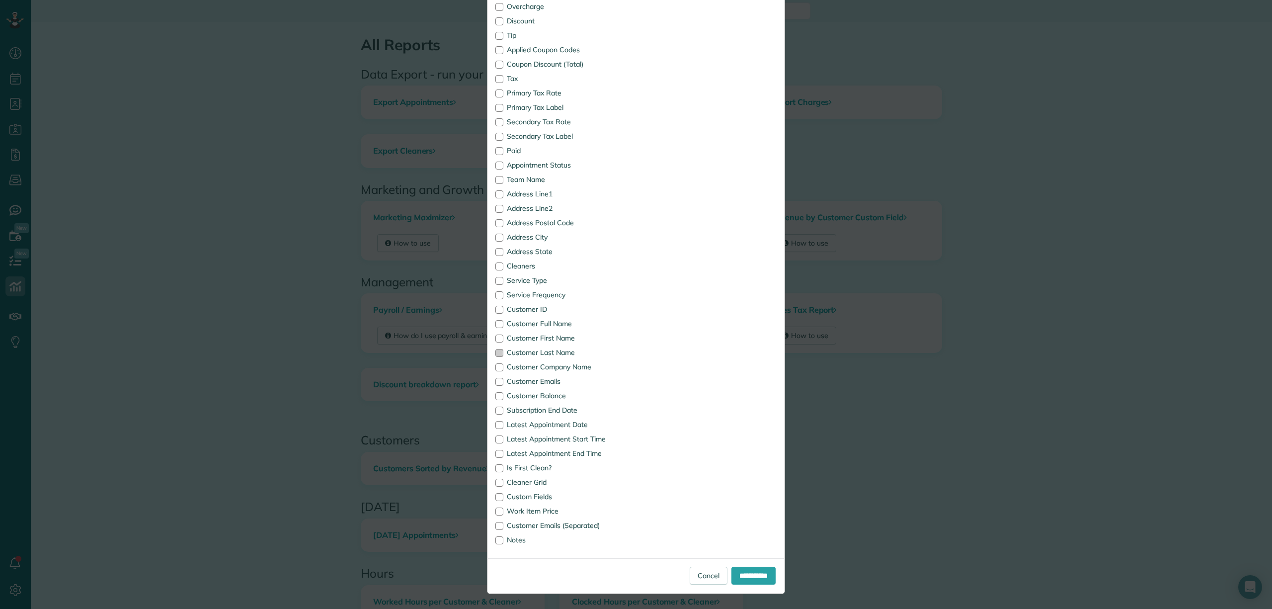
click at [496, 350] on div at bounding box center [500, 353] width 8 height 8
click at [496, 363] on div at bounding box center [500, 367] width 8 height 8
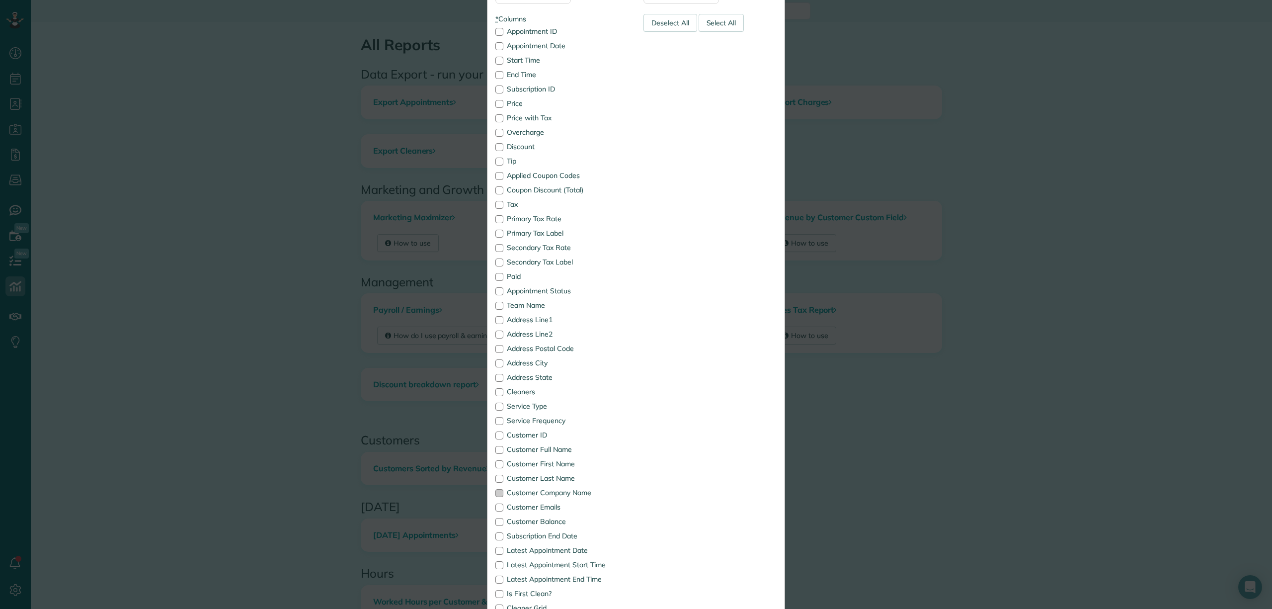
scroll to position [134, 0]
drag, startPoint x: 494, startPoint y: 269, endPoint x: 491, endPoint y: 252, distance: 17.1
click at [496, 268] on div at bounding box center [500, 268] width 8 height 8
click at [496, 252] on div at bounding box center [500, 254] width 8 height 8
click at [496, 236] on div at bounding box center [500, 240] width 8 height 8
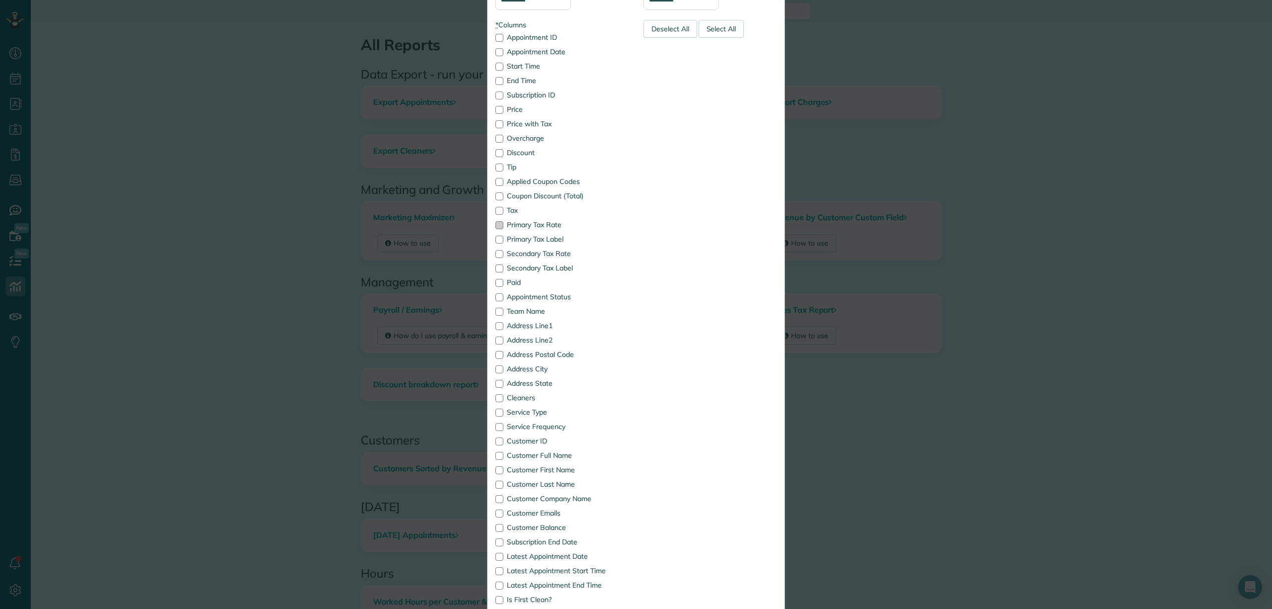
click at [496, 224] on div at bounding box center [500, 225] width 8 height 8
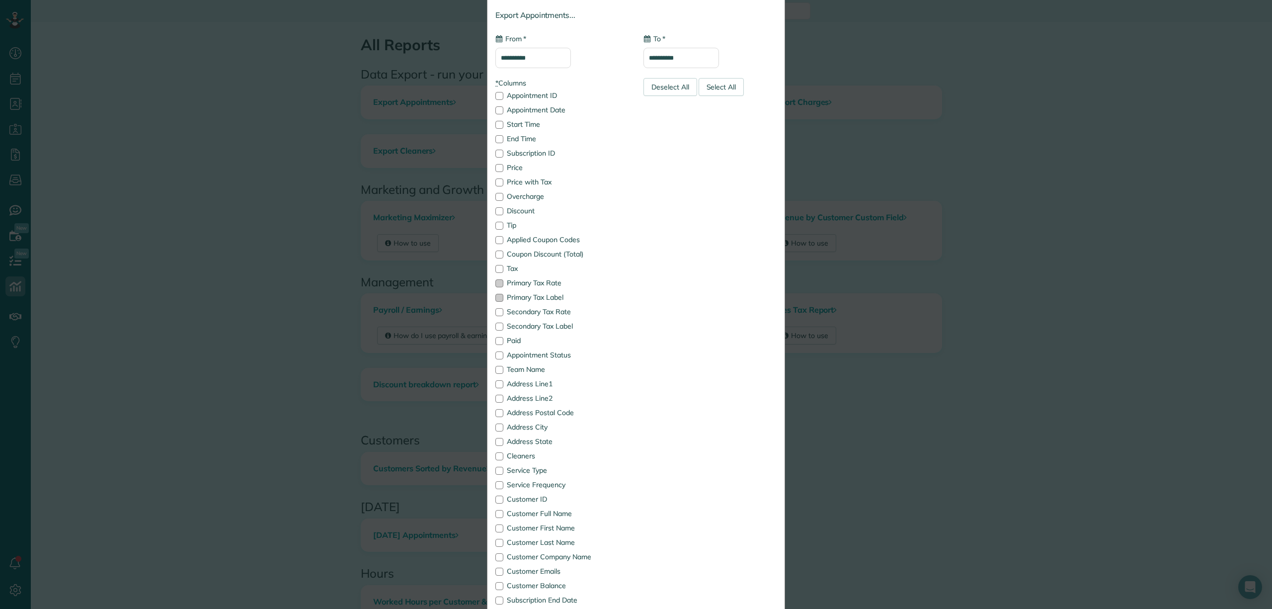
scroll to position [68, 0]
click at [496, 277] on div at bounding box center [500, 277] width 8 height 8
click at [496, 261] on div at bounding box center [500, 262] width 8 height 8
click at [496, 191] on div at bounding box center [500, 190] width 8 height 8
click at [496, 149] on div at bounding box center [500, 147] width 8 height 8
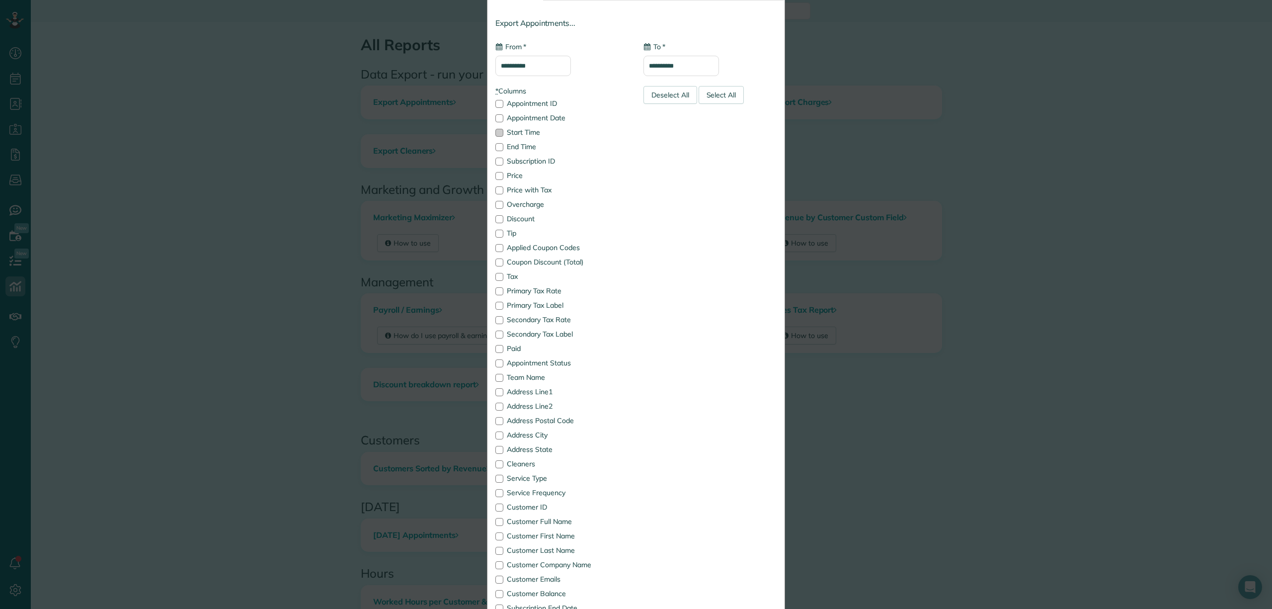
click at [496, 134] on div at bounding box center [500, 133] width 8 height 8
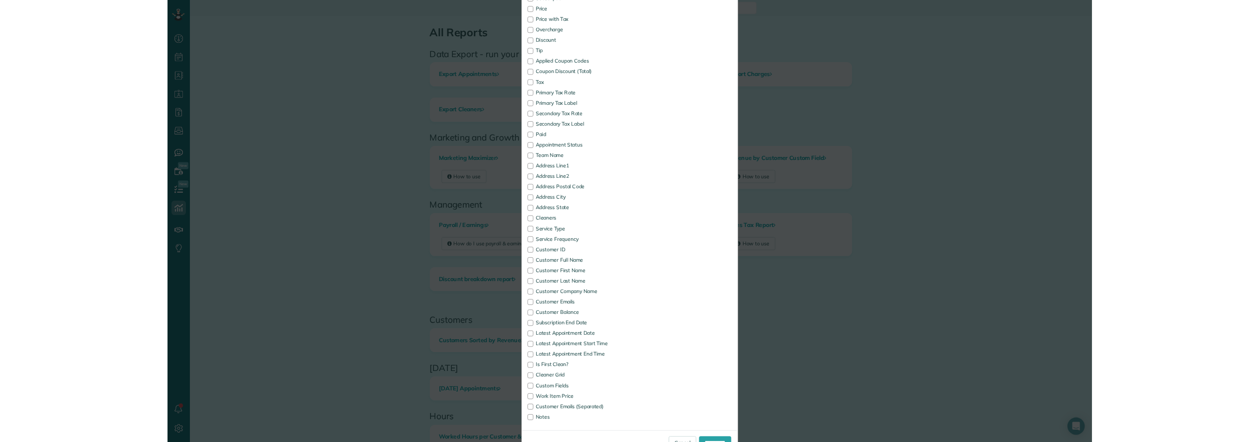
scroll to position [267, 0]
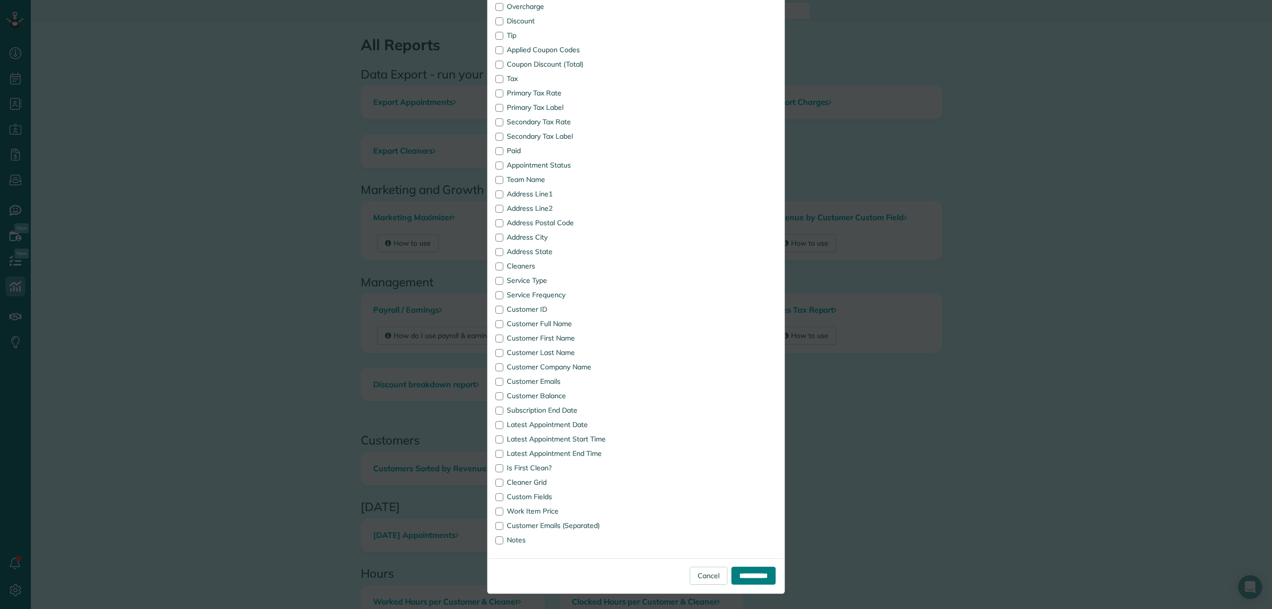
click at [745, 575] on input "**********" at bounding box center [754, 576] width 44 height 18
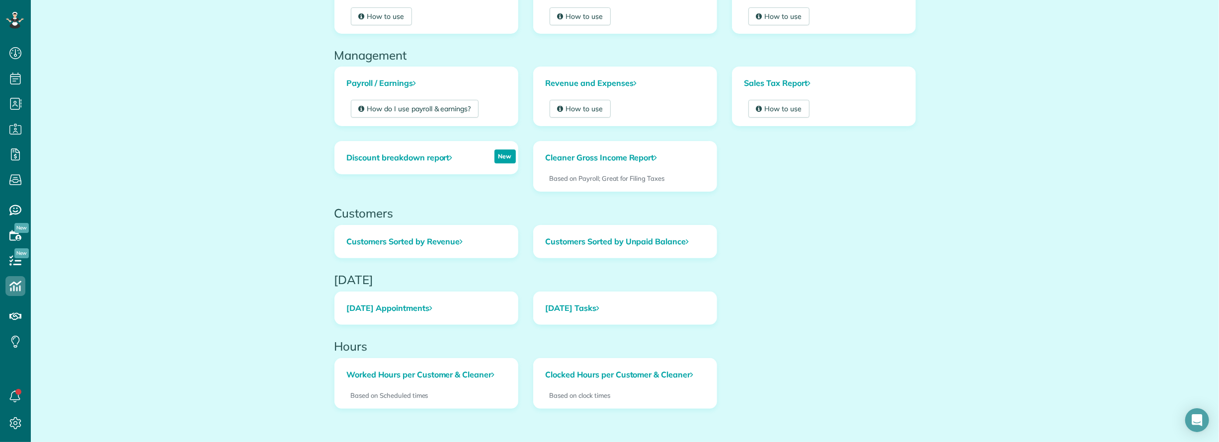
scroll to position [5, 0]
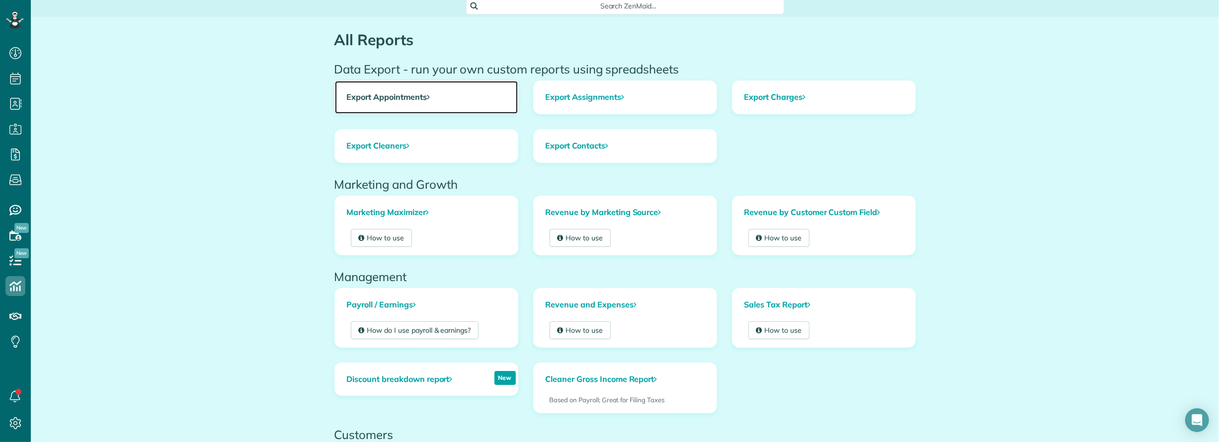
click at [420, 95] on link "Export Appointments" at bounding box center [426, 97] width 183 height 33
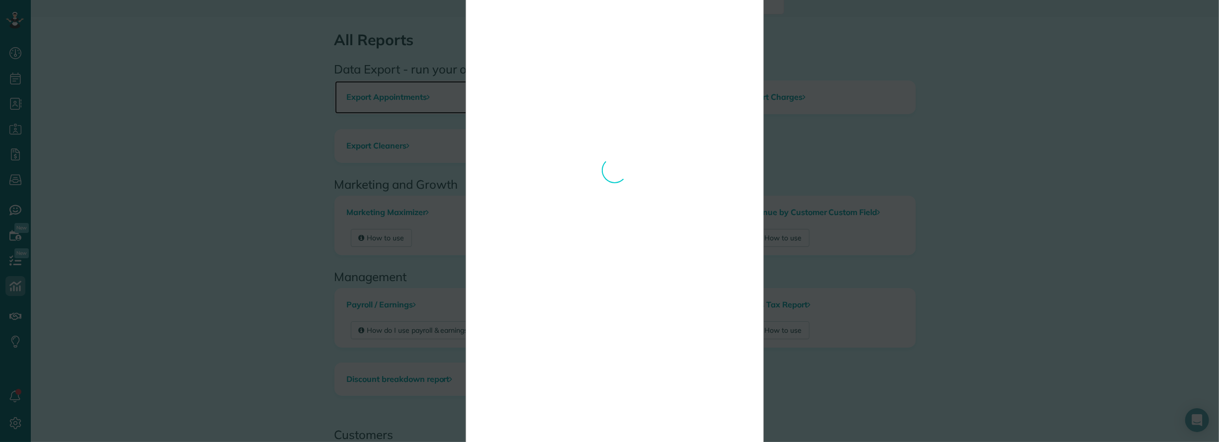
scroll to position [0, 0]
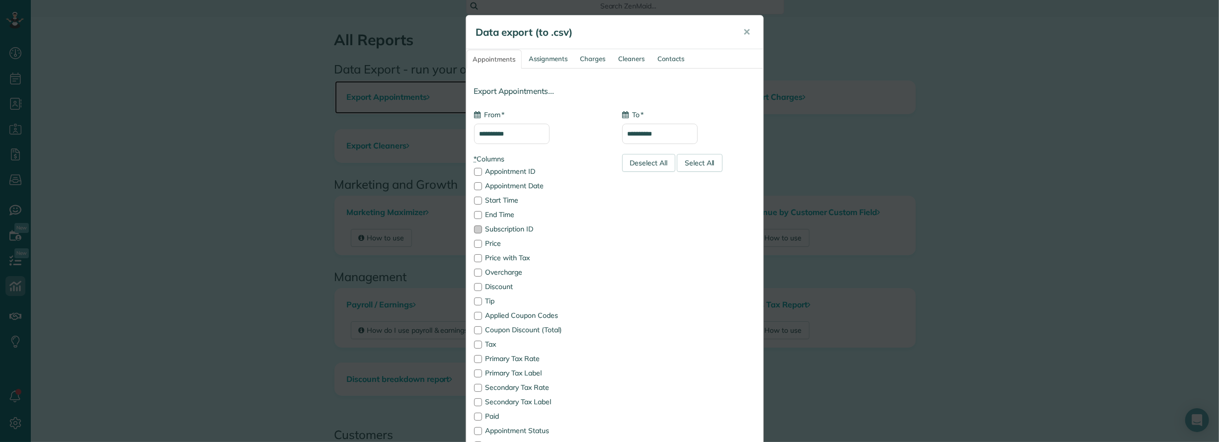
type input "**********"
click at [523, 134] on input "**********" at bounding box center [512, 134] width 76 height 20
click at [481, 162] on link "Prev" at bounding box center [483, 158] width 27 height 25
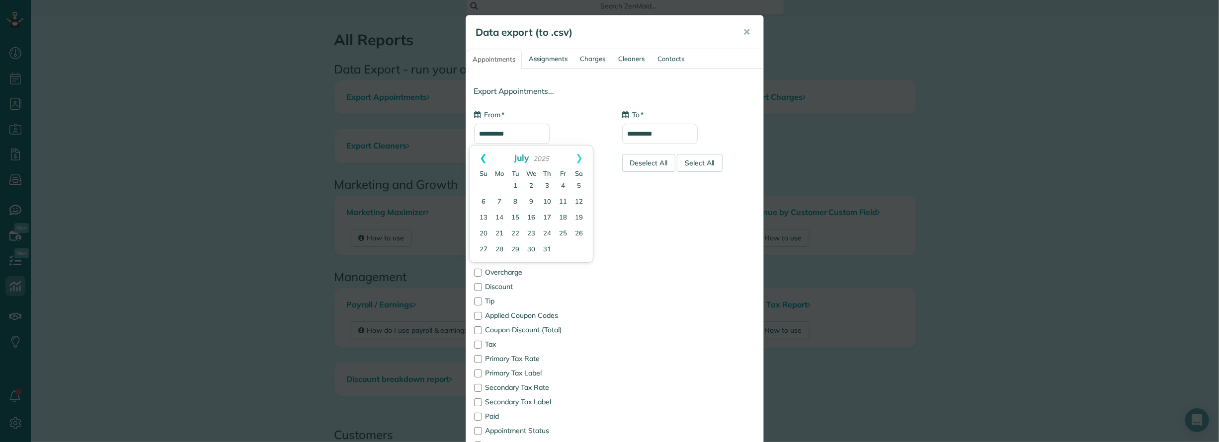
click at [481, 160] on link "Prev" at bounding box center [483, 158] width 27 height 25
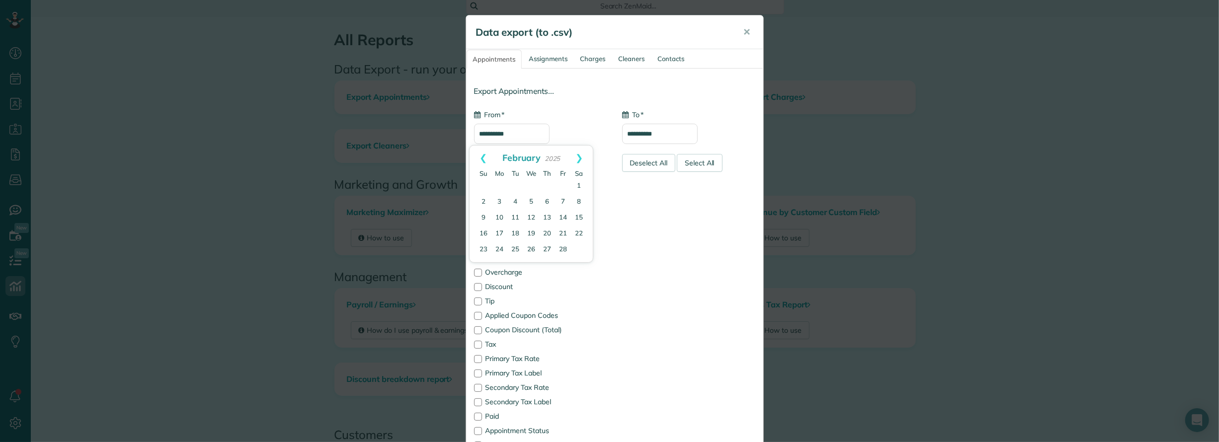
click at [481, 160] on link "Prev" at bounding box center [483, 158] width 27 height 25
click at [532, 185] on link "1" at bounding box center [531, 186] width 16 height 16
type input "**********"
click at [677, 132] on input "**********" at bounding box center [660, 134] width 76 height 20
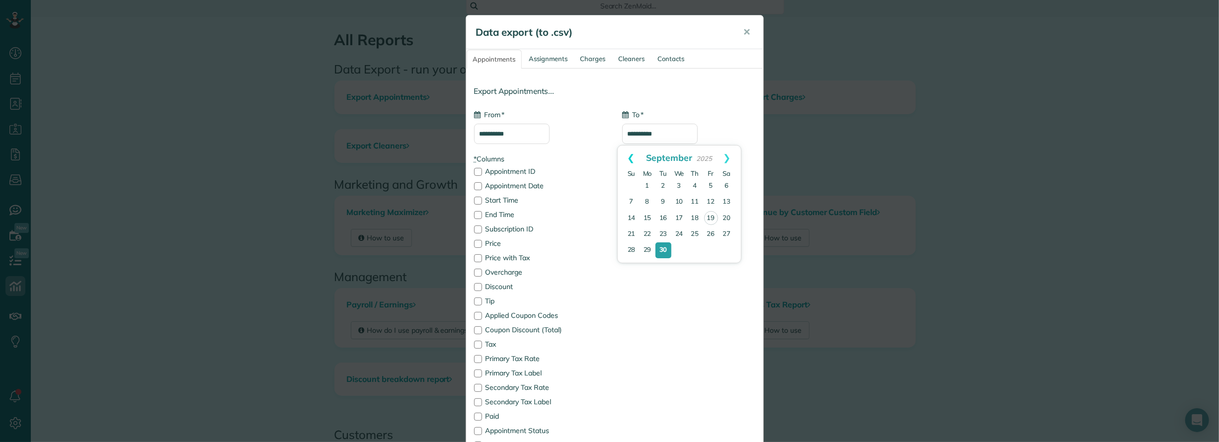
click at [632, 158] on link "Prev" at bounding box center [631, 158] width 27 height 25
click at [633, 265] on link "31" at bounding box center [632, 266] width 16 height 16
type input "**********"
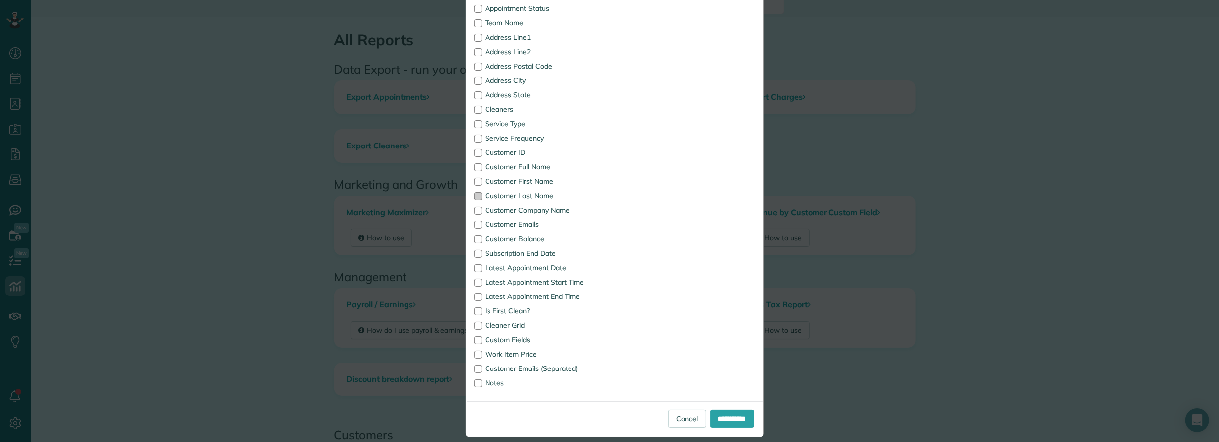
scroll to position [433, 0]
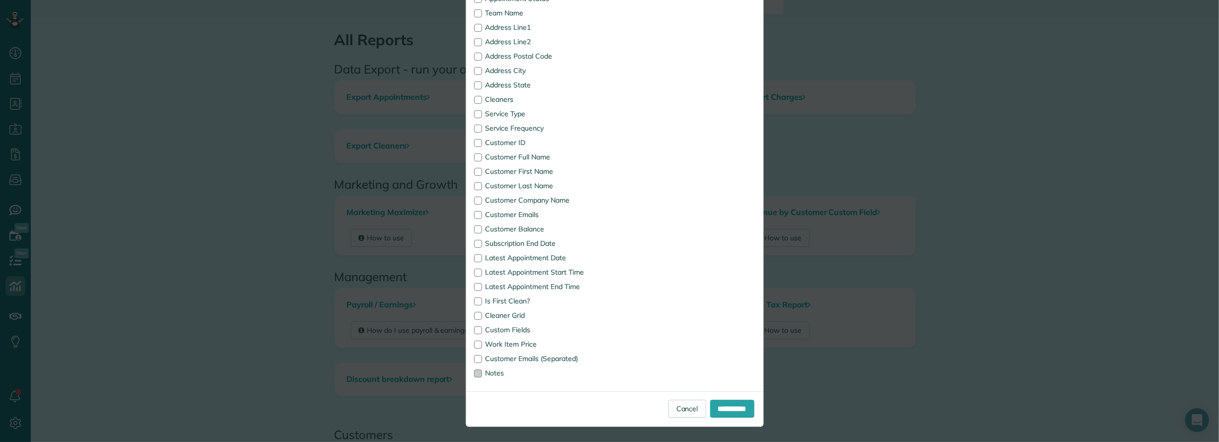
click at [474, 374] on div at bounding box center [478, 374] width 8 height 8
click at [475, 301] on div at bounding box center [478, 302] width 8 height 8
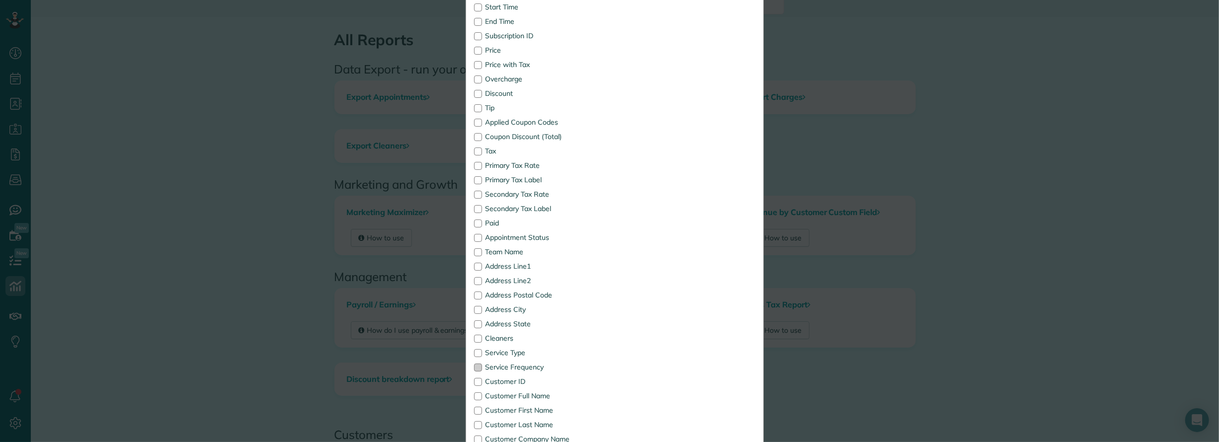
scroll to position [0, 0]
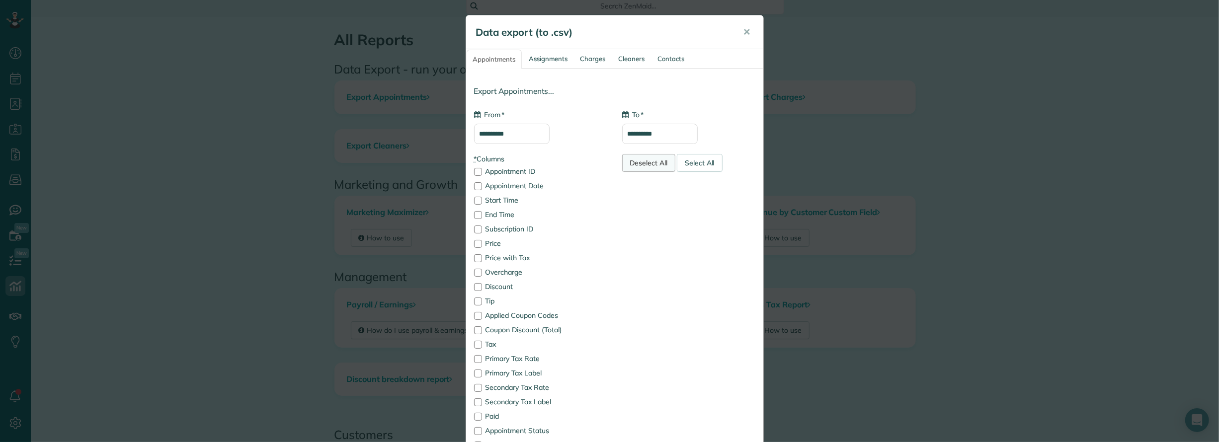
click at [622, 164] on div "Deselect All" at bounding box center [649, 163] width 54 height 18
click at [474, 174] on div at bounding box center [478, 172] width 8 height 8
click at [474, 189] on div at bounding box center [478, 186] width 8 height 8
click at [474, 248] on div at bounding box center [478, 244] width 8 height 8
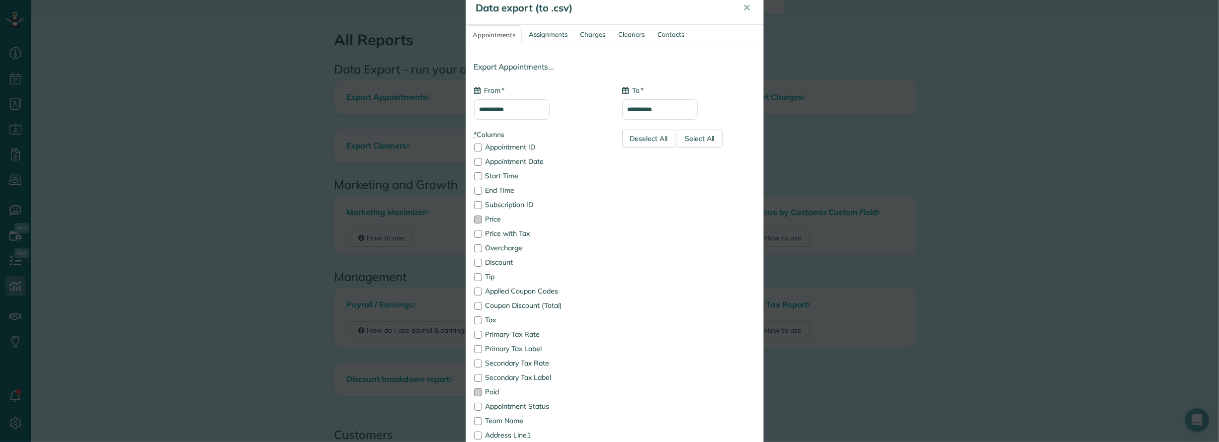
scroll to position [66, 0]
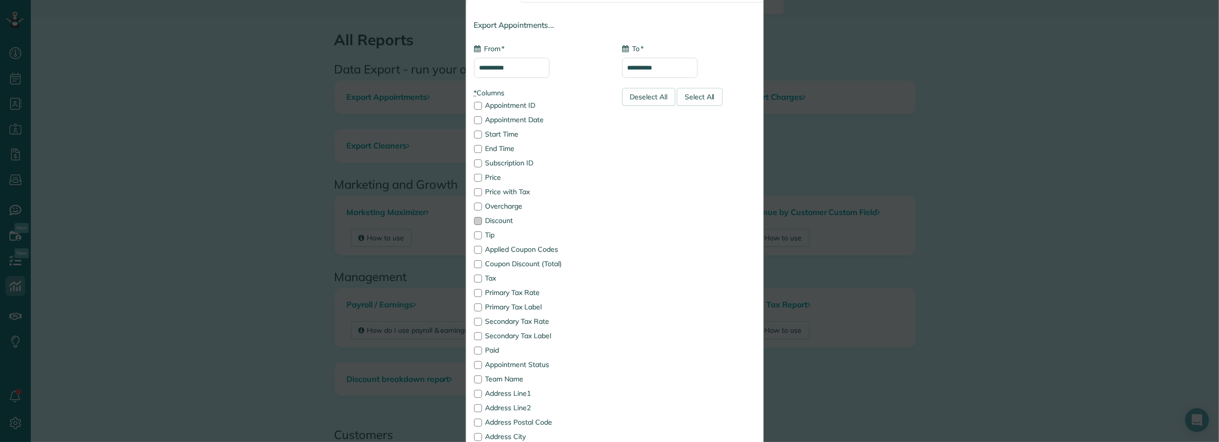
click at [475, 223] on div at bounding box center [478, 221] width 8 height 8
click at [475, 236] on div at bounding box center [478, 236] width 8 height 8
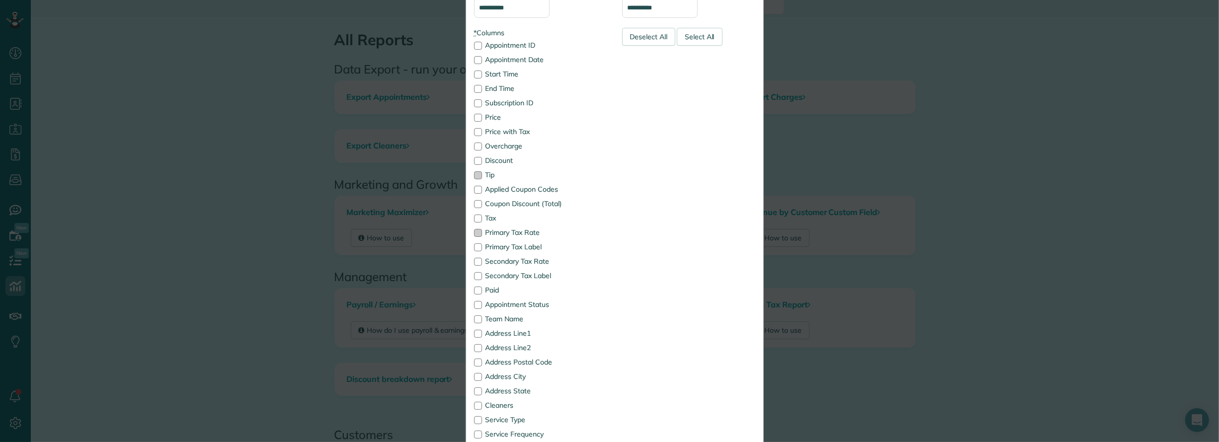
scroll to position [132, 0]
click at [489, 284] on label "Paid" at bounding box center [540, 284] width 133 height 7
click at [474, 300] on div at bounding box center [478, 299] width 8 height 8
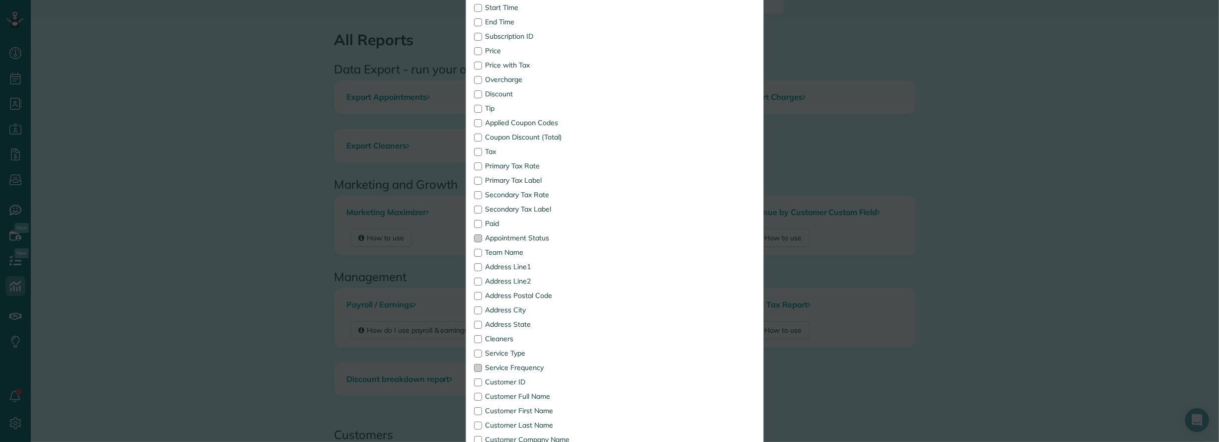
scroll to position [199, 0]
click at [474, 348] on div at bounding box center [478, 348] width 8 height 8
click at [474, 361] on div at bounding box center [478, 362] width 8 height 8
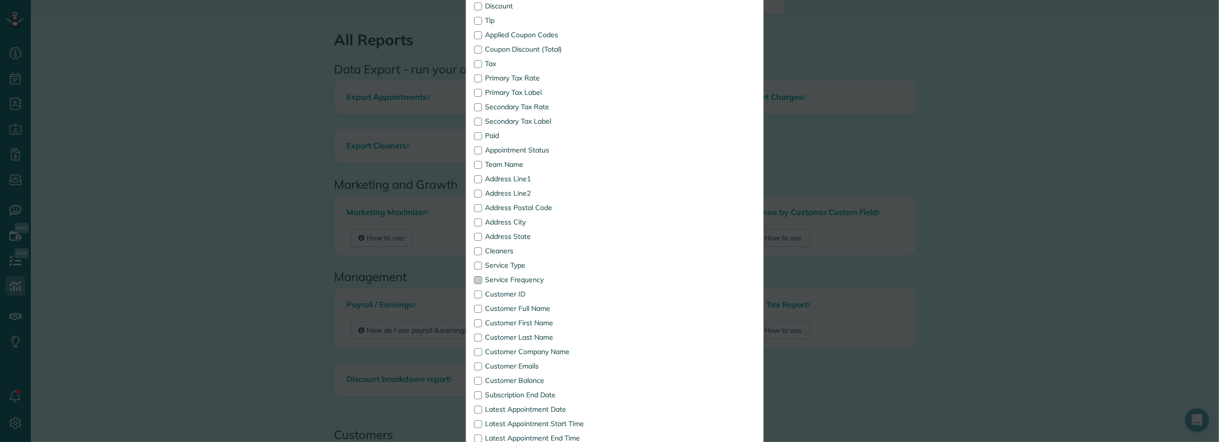
scroll to position [331, 0]
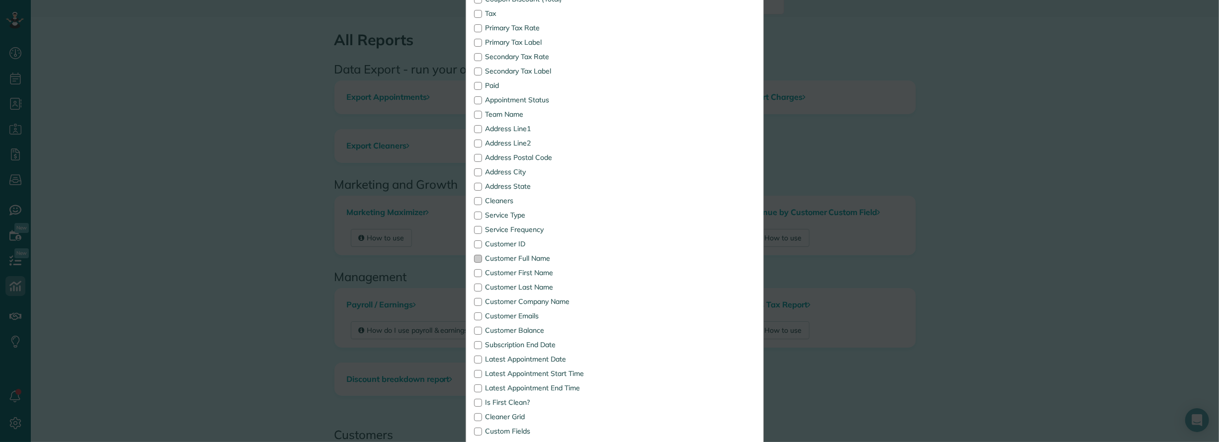
click at [474, 256] on div at bounding box center [478, 259] width 8 height 8
click at [474, 303] on div at bounding box center [478, 302] width 8 height 8
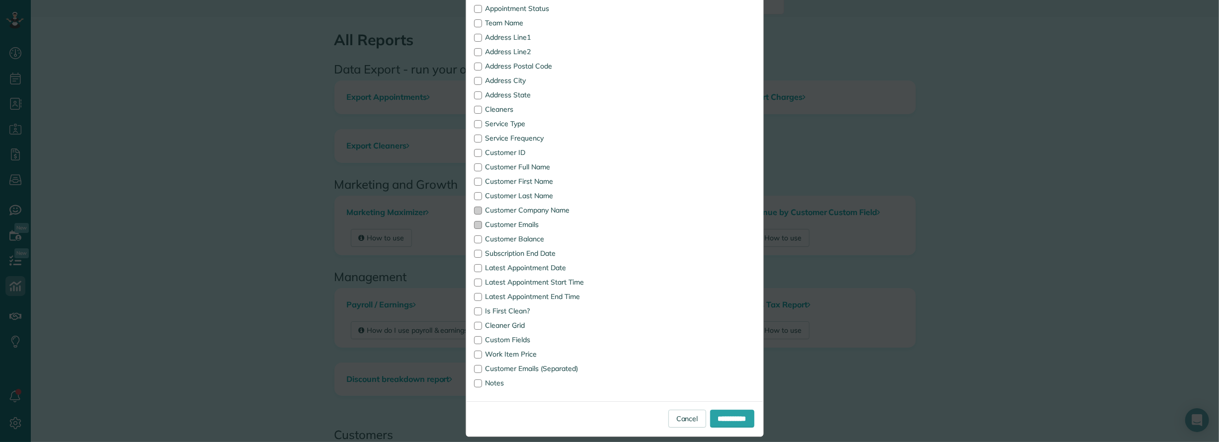
scroll to position [433, 0]
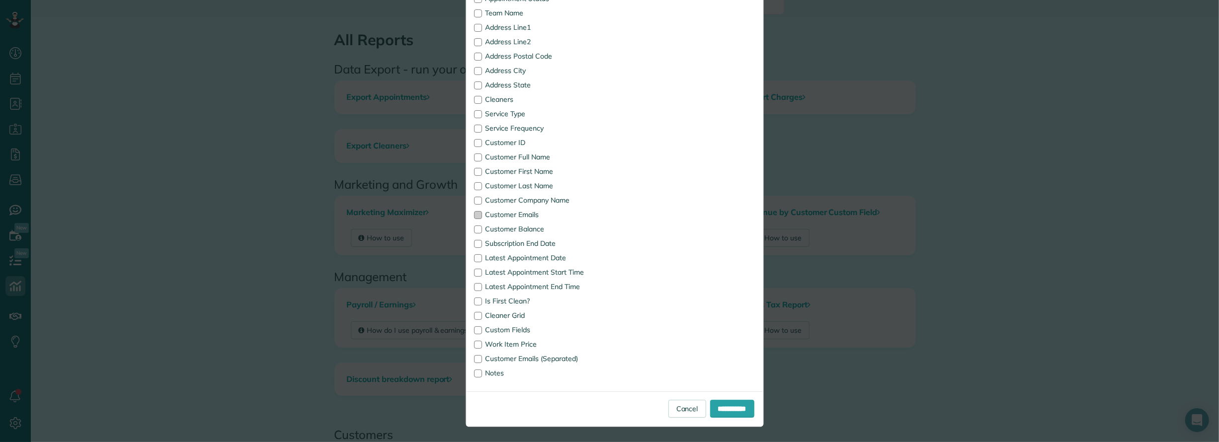
click at [474, 215] on div at bounding box center [478, 215] width 8 height 8
click at [474, 258] on div at bounding box center [478, 258] width 8 height 8
click at [474, 360] on div at bounding box center [478, 359] width 8 height 8
click at [711, 410] on input "**********" at bounding box center [732, 409] width 44 height 18
